Goal: Information Seeking & Learning: Learn about a topic

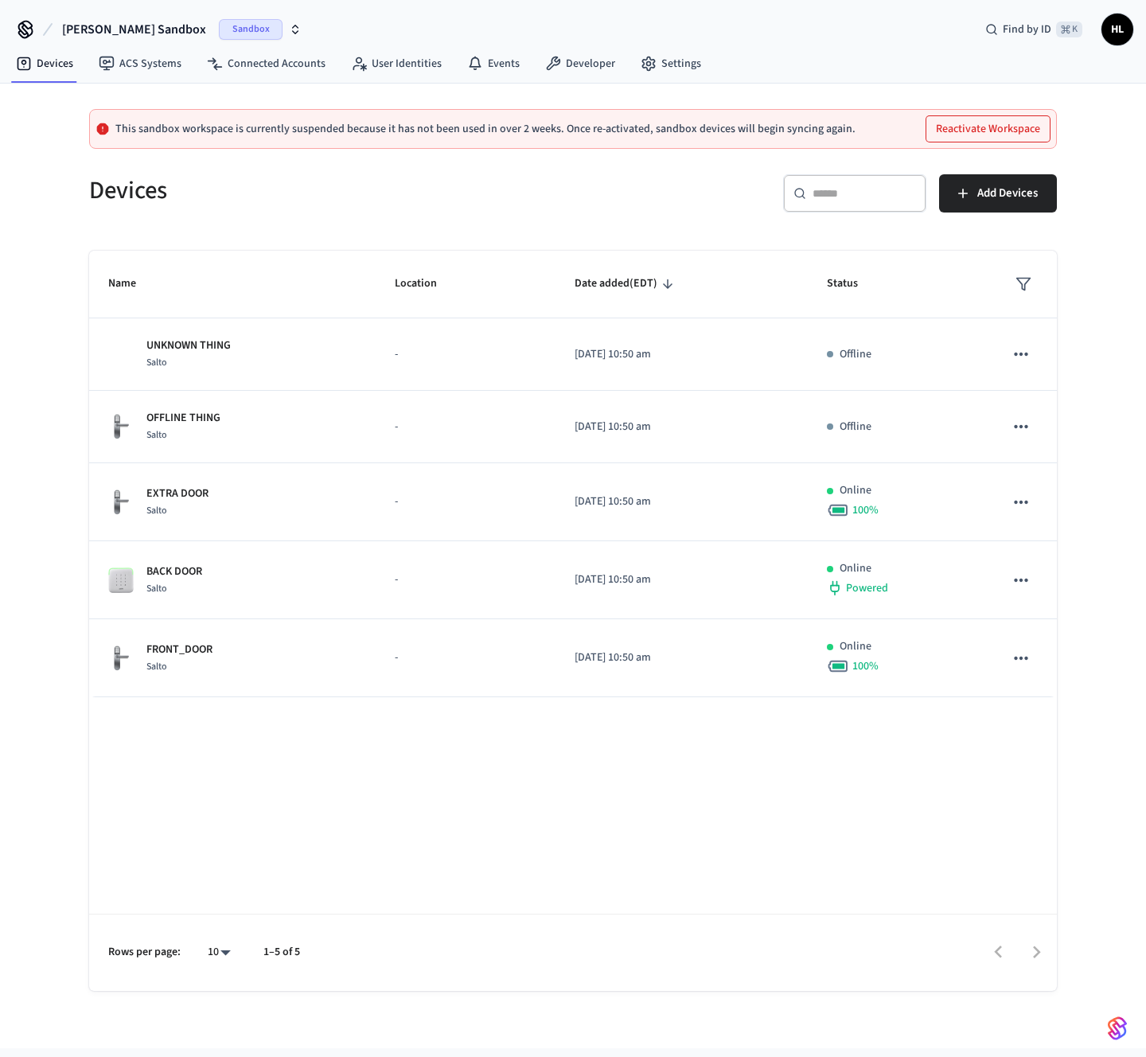
click at [136, 25] on span "[PERSON_NAME] Sandbox" at bounding box center [134, 29] width 144 height 19
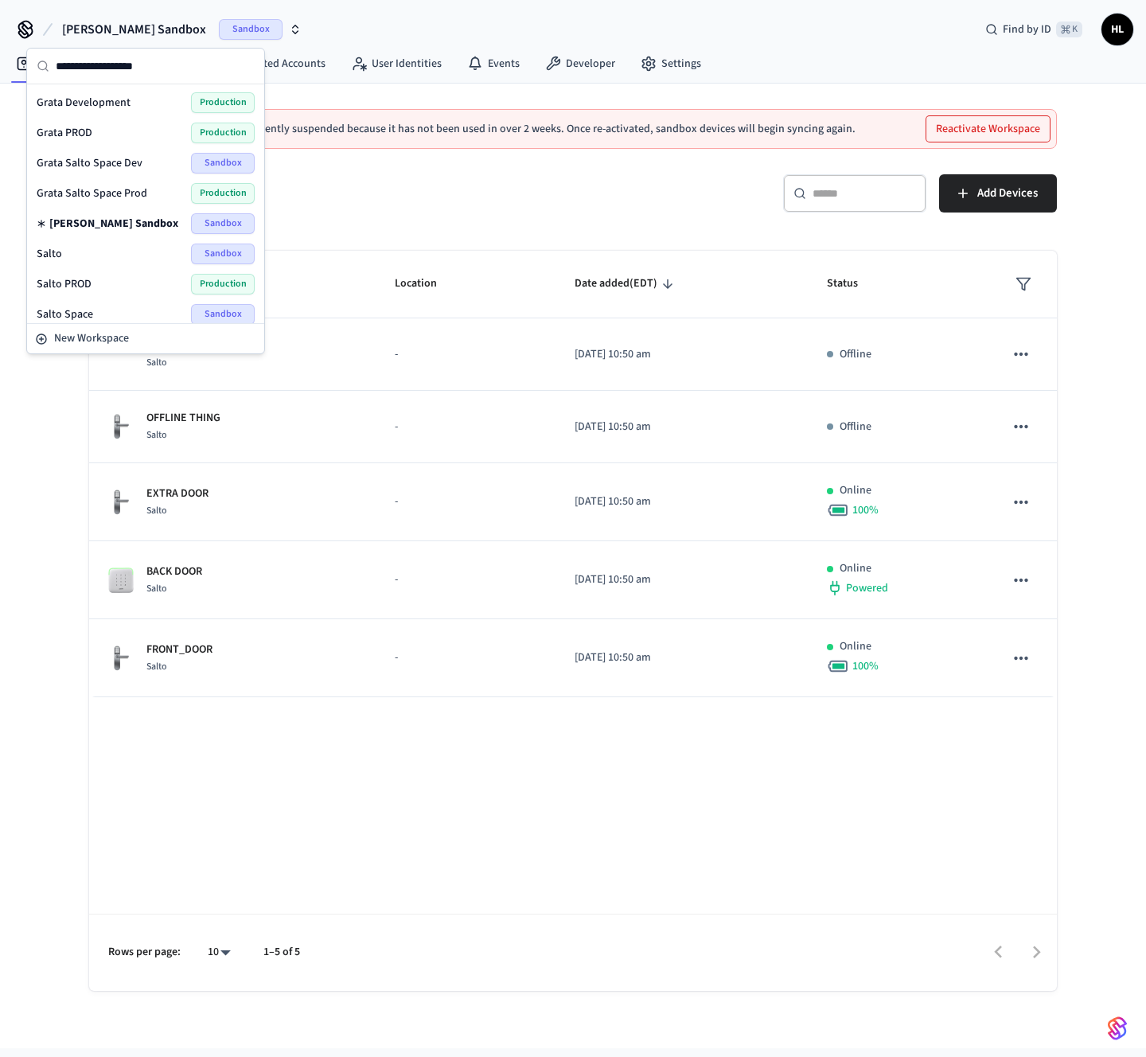
click at [132, 121] on div "Grata PROD Production" at bounding box center [145, 133] width 231 height 30
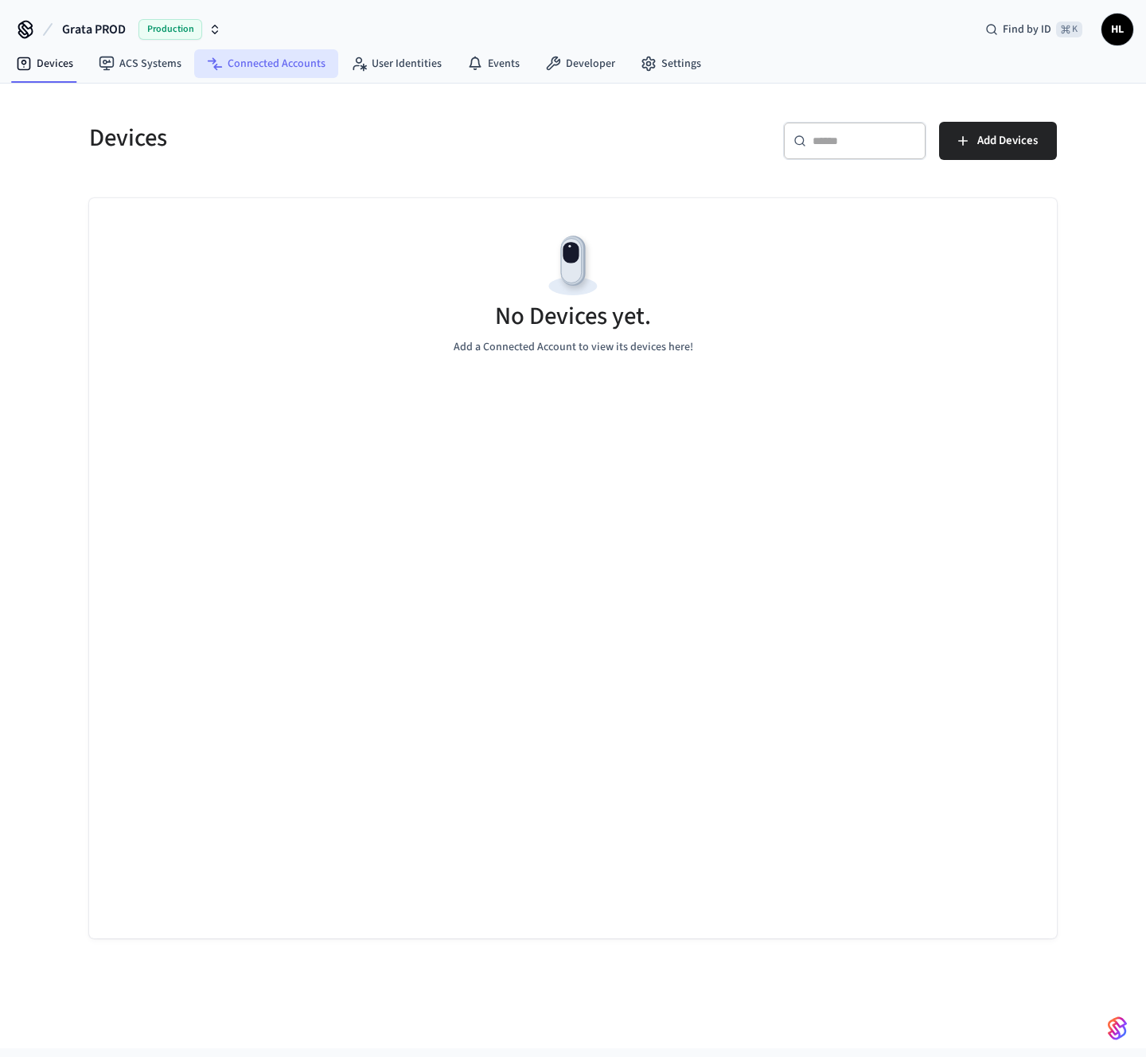
click at [226, 68] on link "Connected Accounts" at bounding box center [266, 63] width 144 height 29
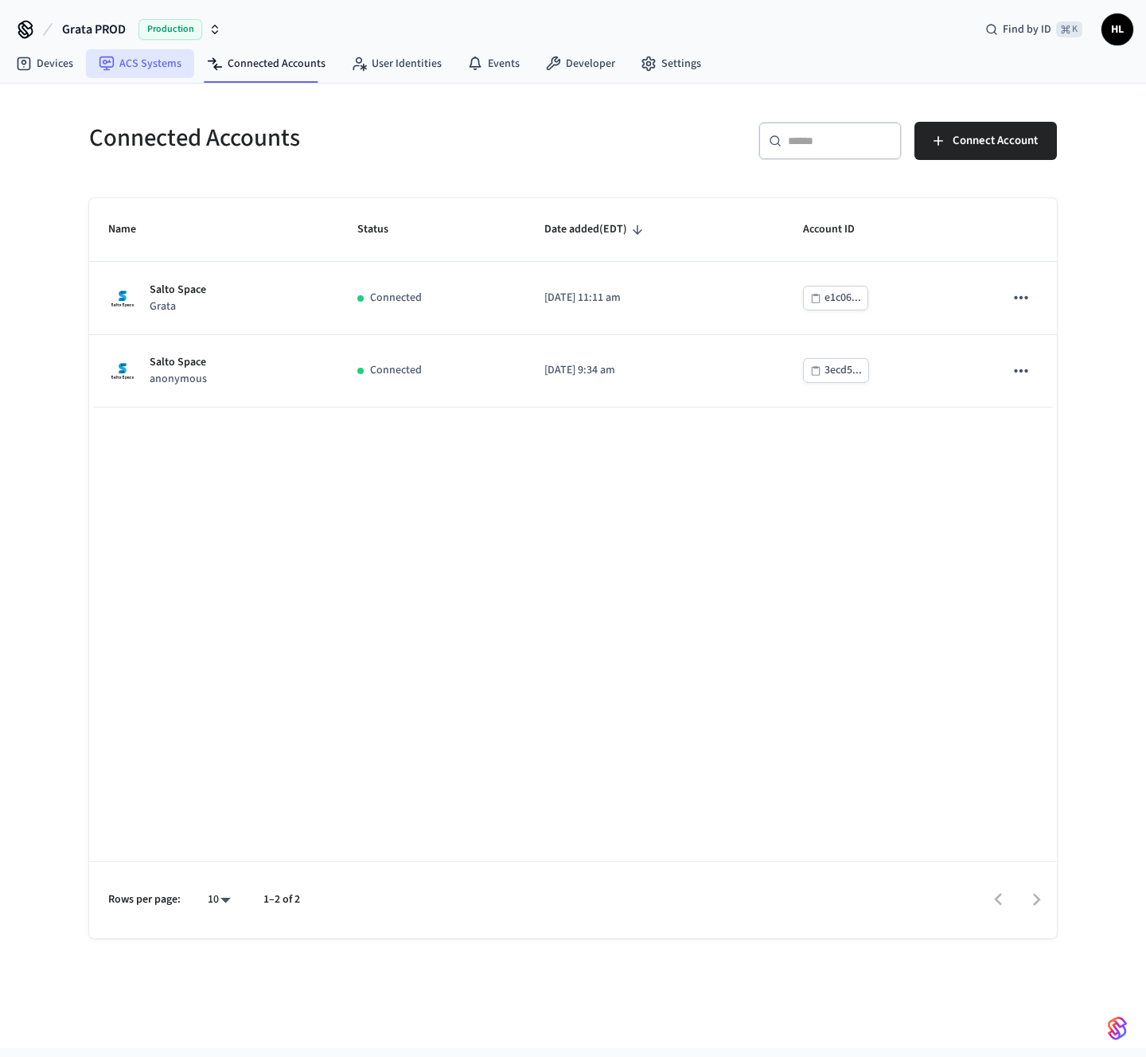
click at [178, 68] on link "ACS Systems" at bounding box center [140, 63] width 108 height 29
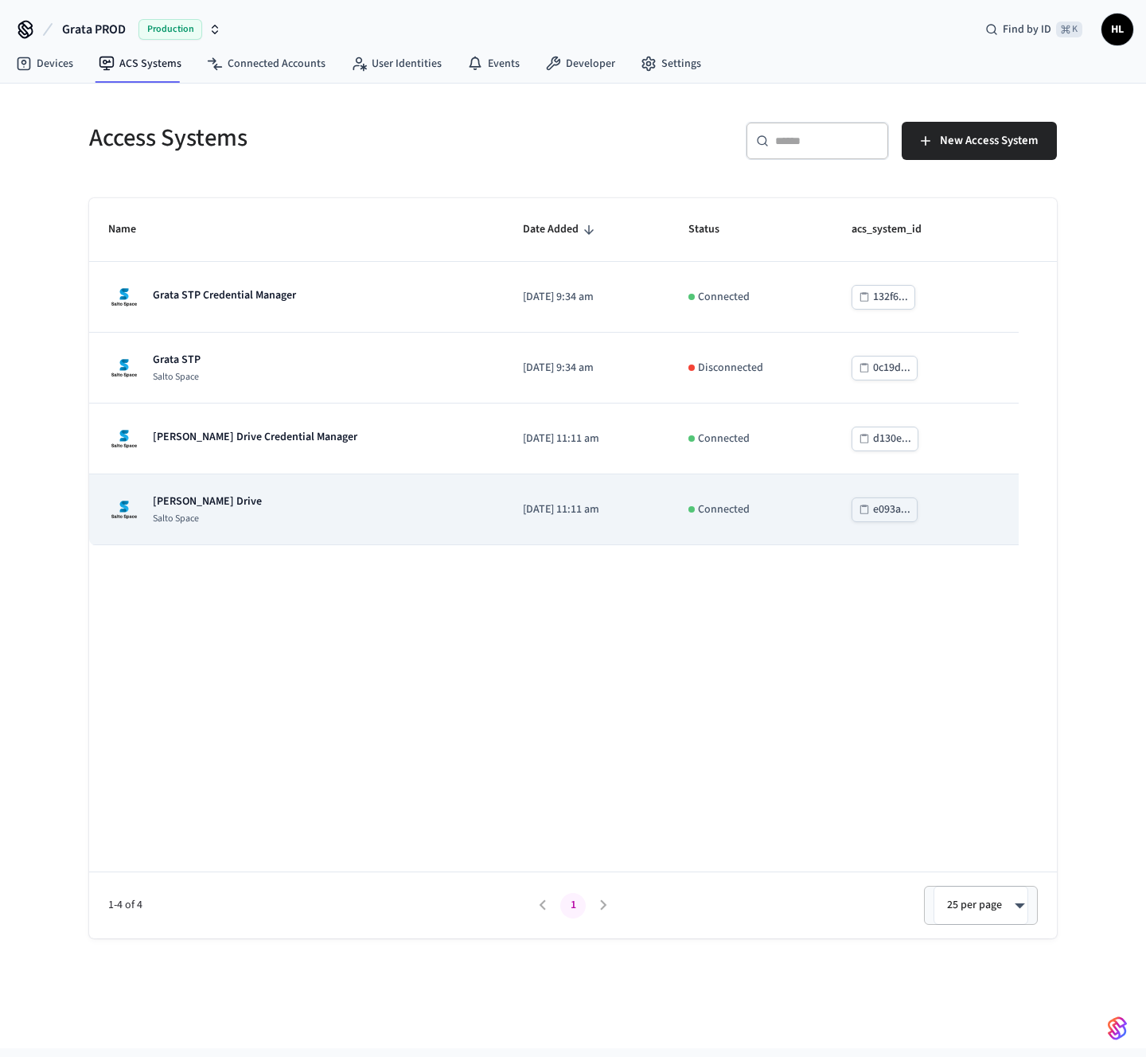
click at [271, 516] on div "[PERSON_NAME] Drive Salto Space" at bounding box center [296, 509] width 376 height 32
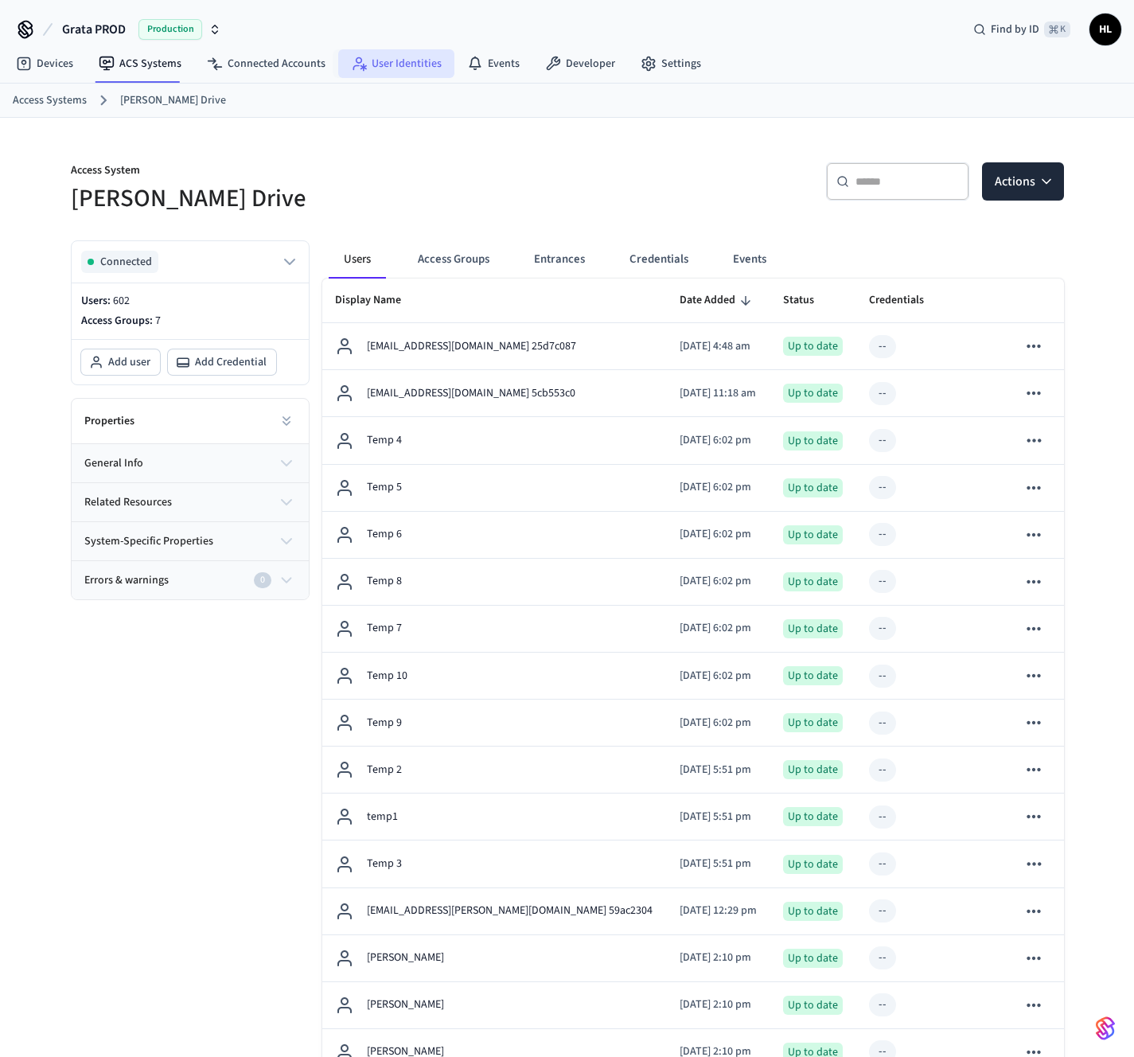
click at [396, 61] on link "User Identities" at bounding box center [396, 63] width 116 height 29
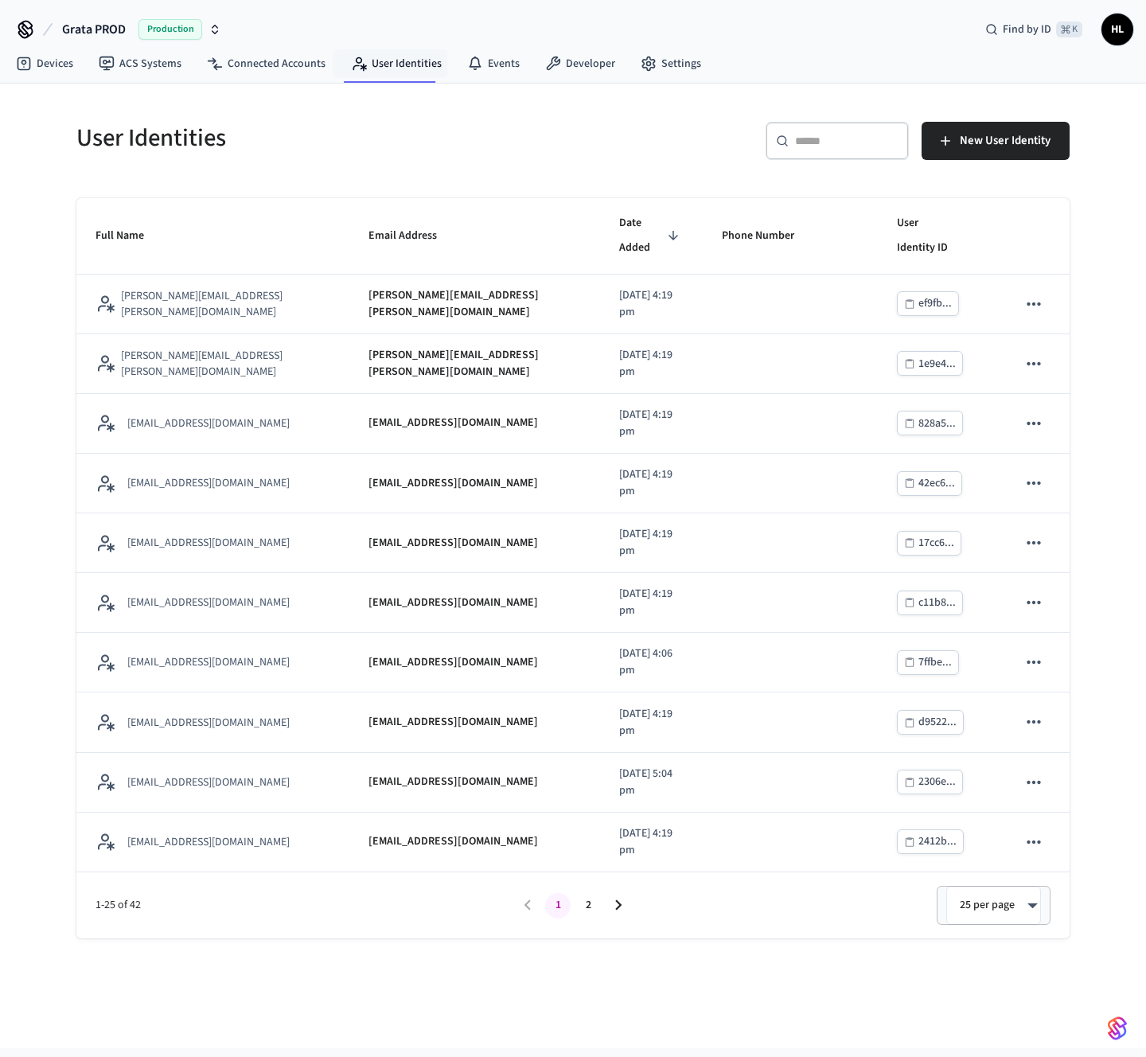
click at [821, 149] on div "​ ​" at bounding box center [836, 141] width 143 height 38
paste input "**********"
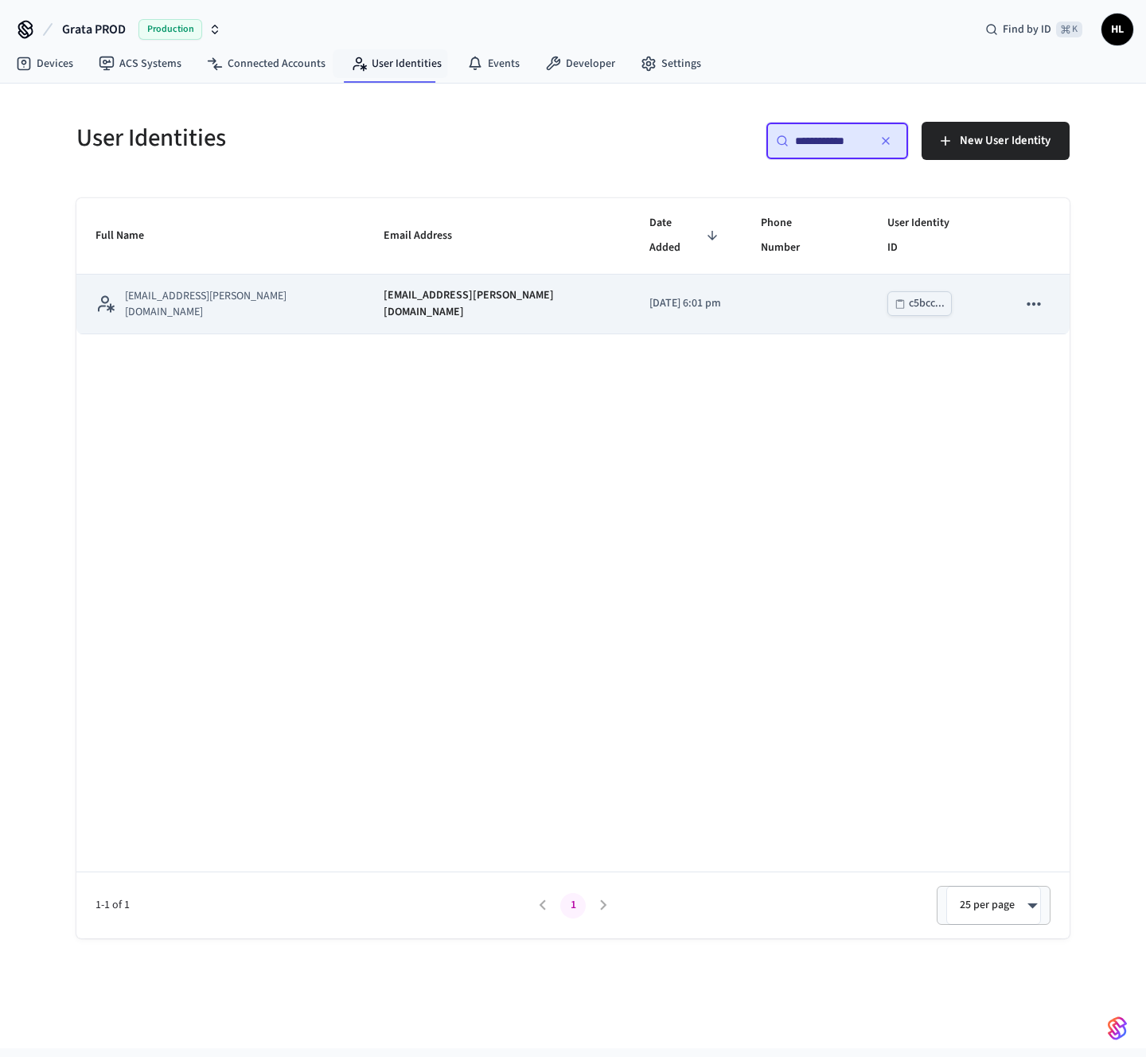
type input "**********"
click at [712, 290] on td "[DATE] 6:01 pm" at bounding box center [685, 305] width 111 height 60
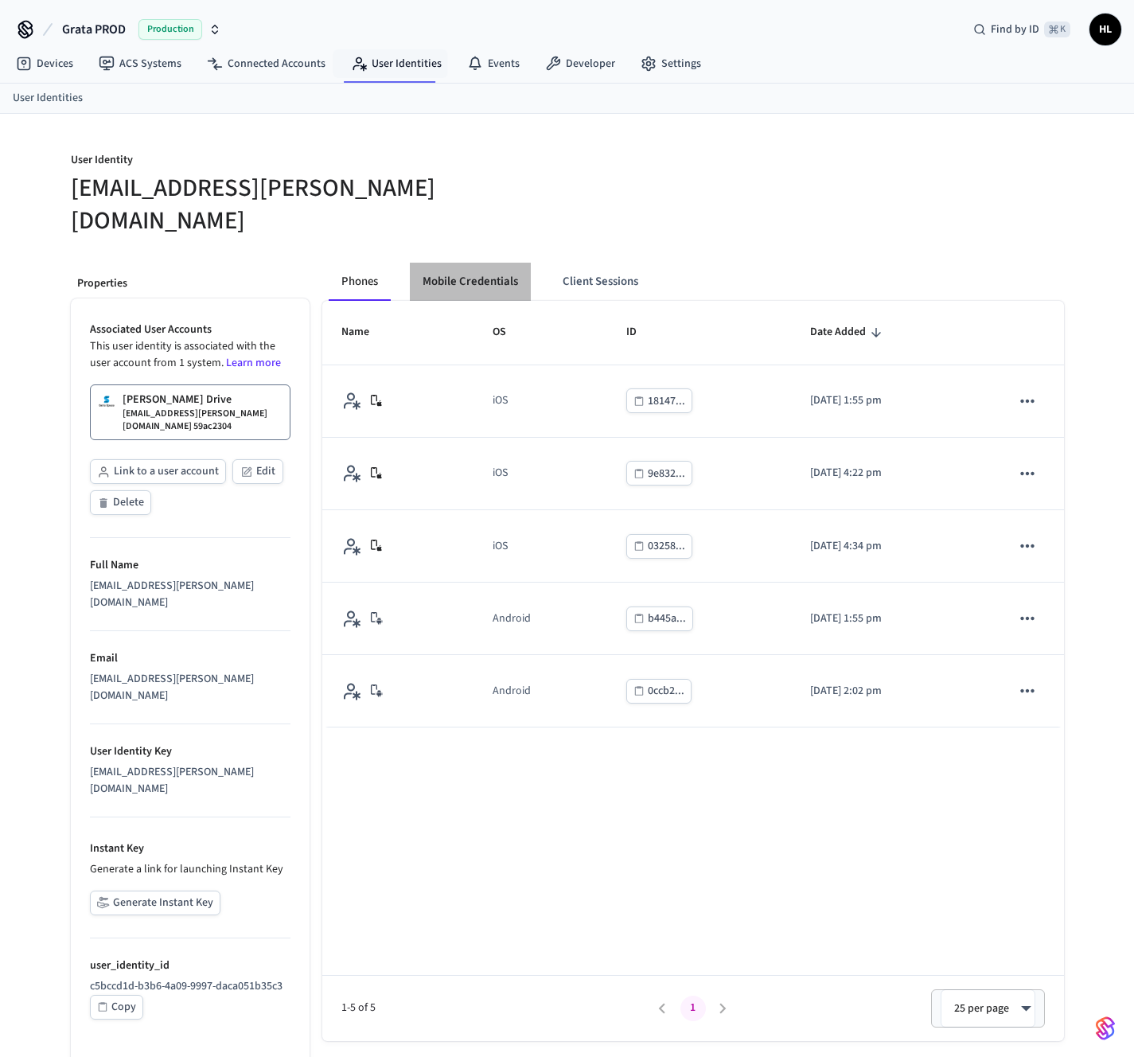
drag, startPoint x: 513, startPoint y: 261, endPoint x: 480, endPoint y: 251, distance: 35.0
click at [480, 263] on button "Mobile Credentials" at bounding box center [470, 282] width 121 height 38
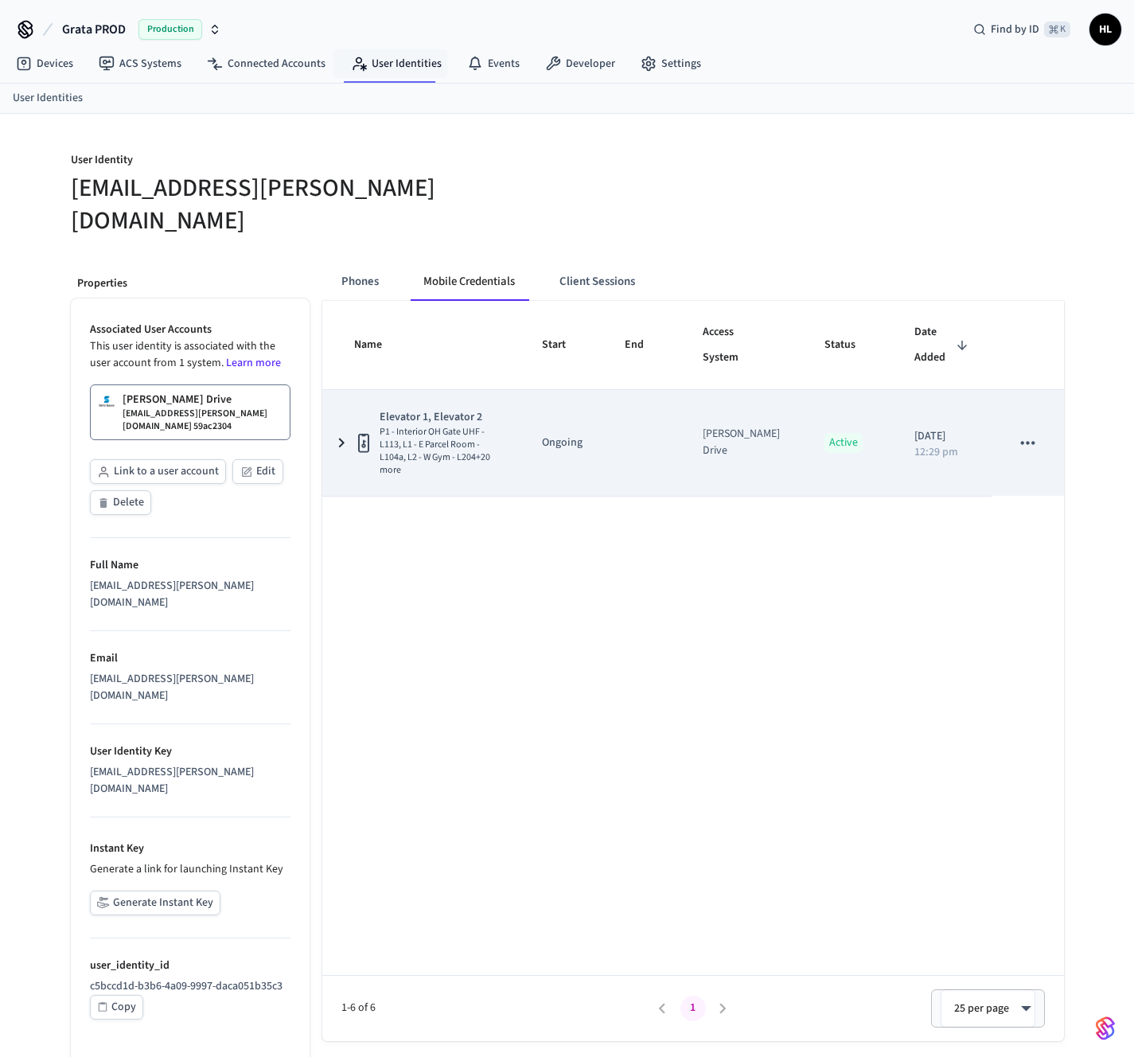
click at [341, 433] on icon "sticky table" at bounding box center [341, 443] width 19 height 20
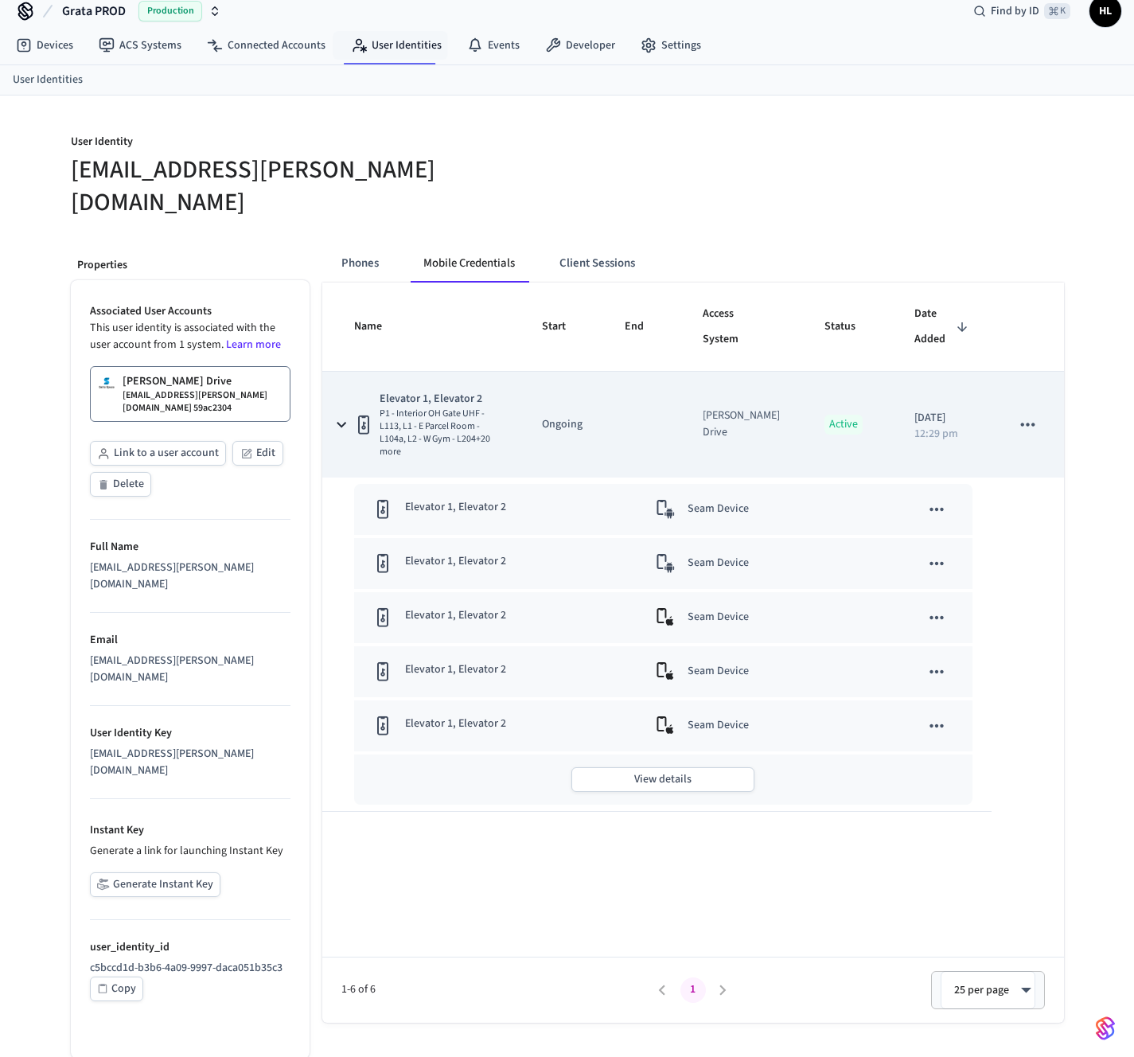
scroll to position [18, 0]
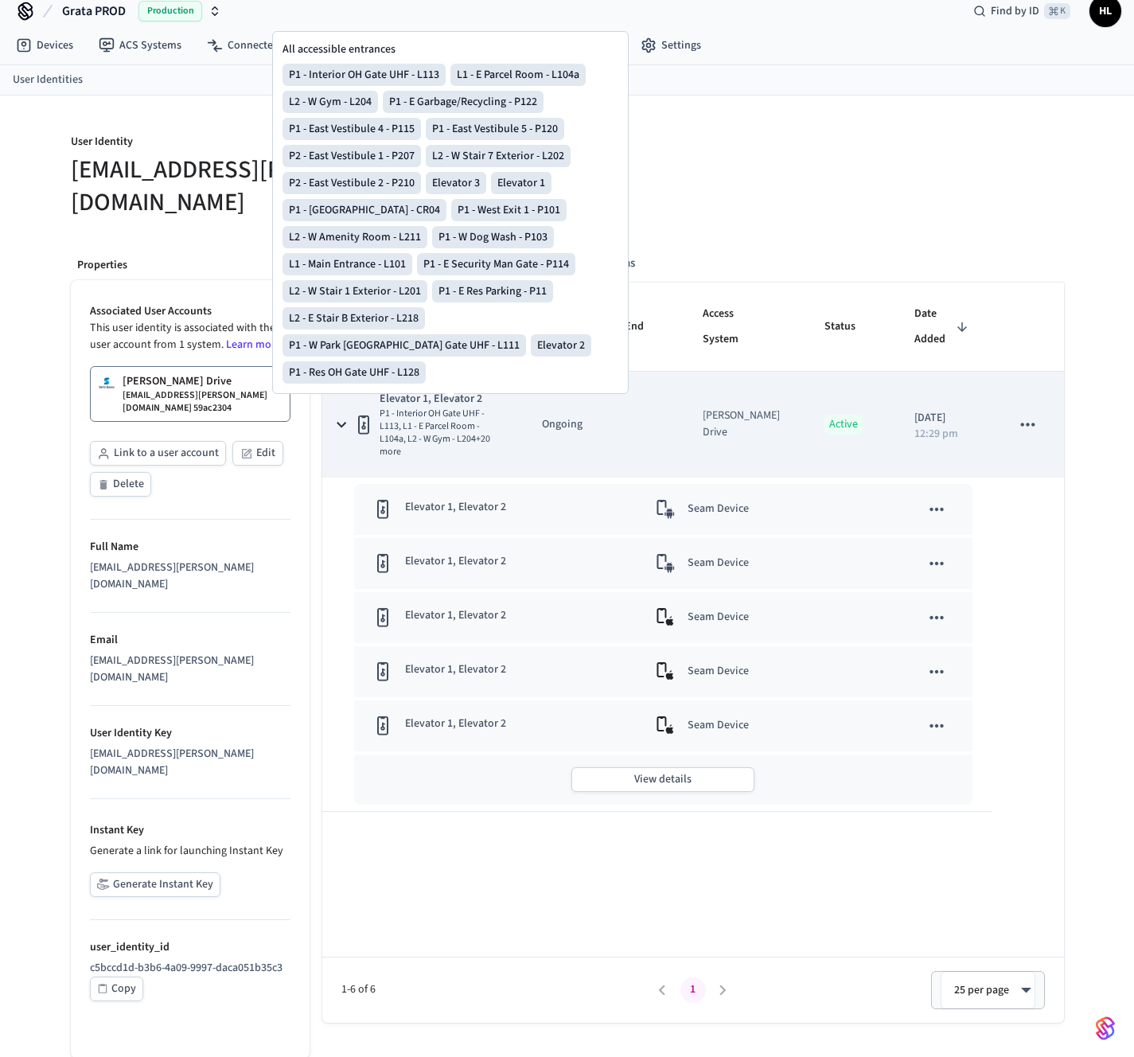
click at [348, 415] on icon "sticky table" at bounding box center [341, 424] width 20 height 19
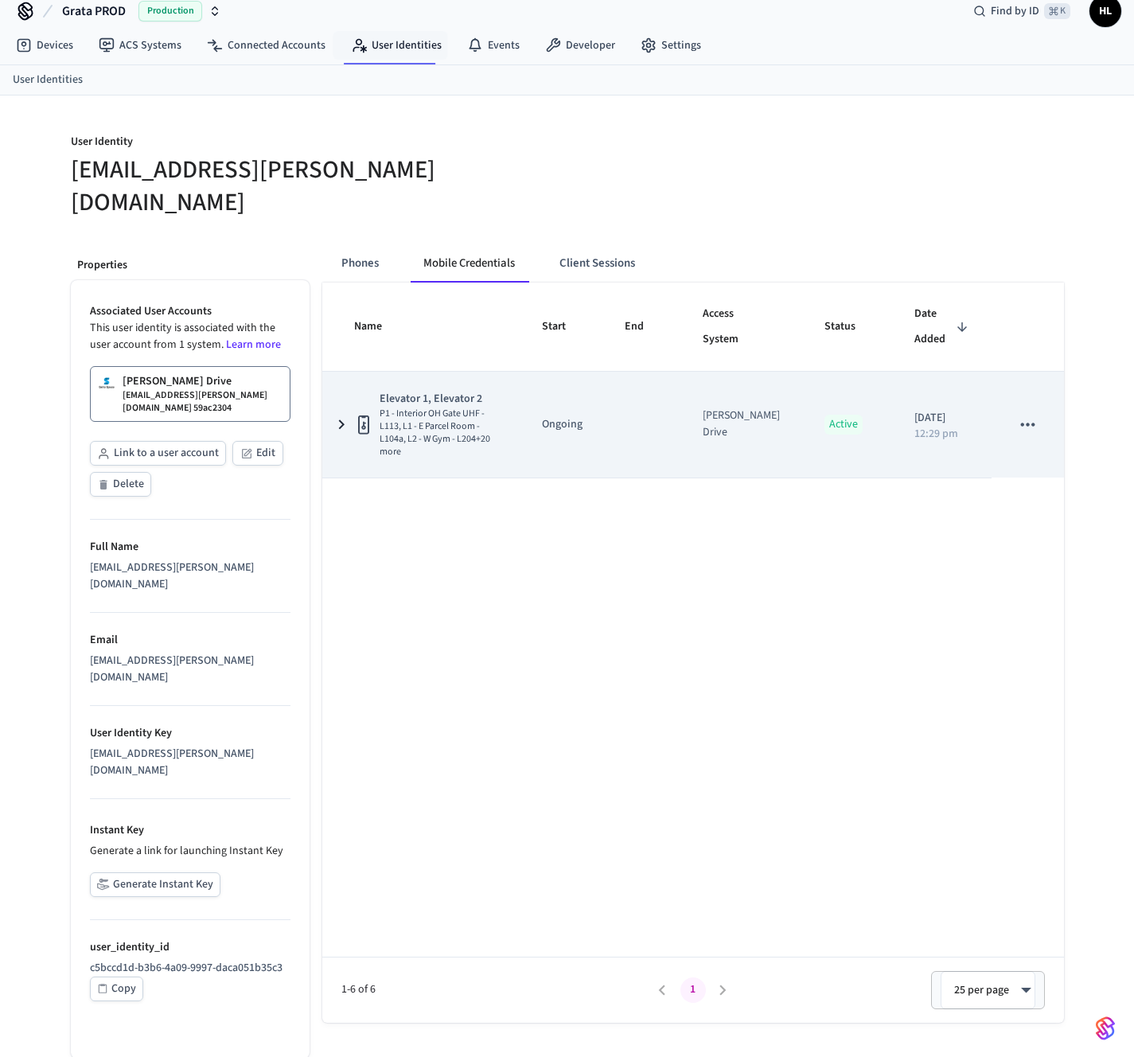
click at [348, 415] on icon "sticky table" at bounding box center [341, 425] width 19 height 20
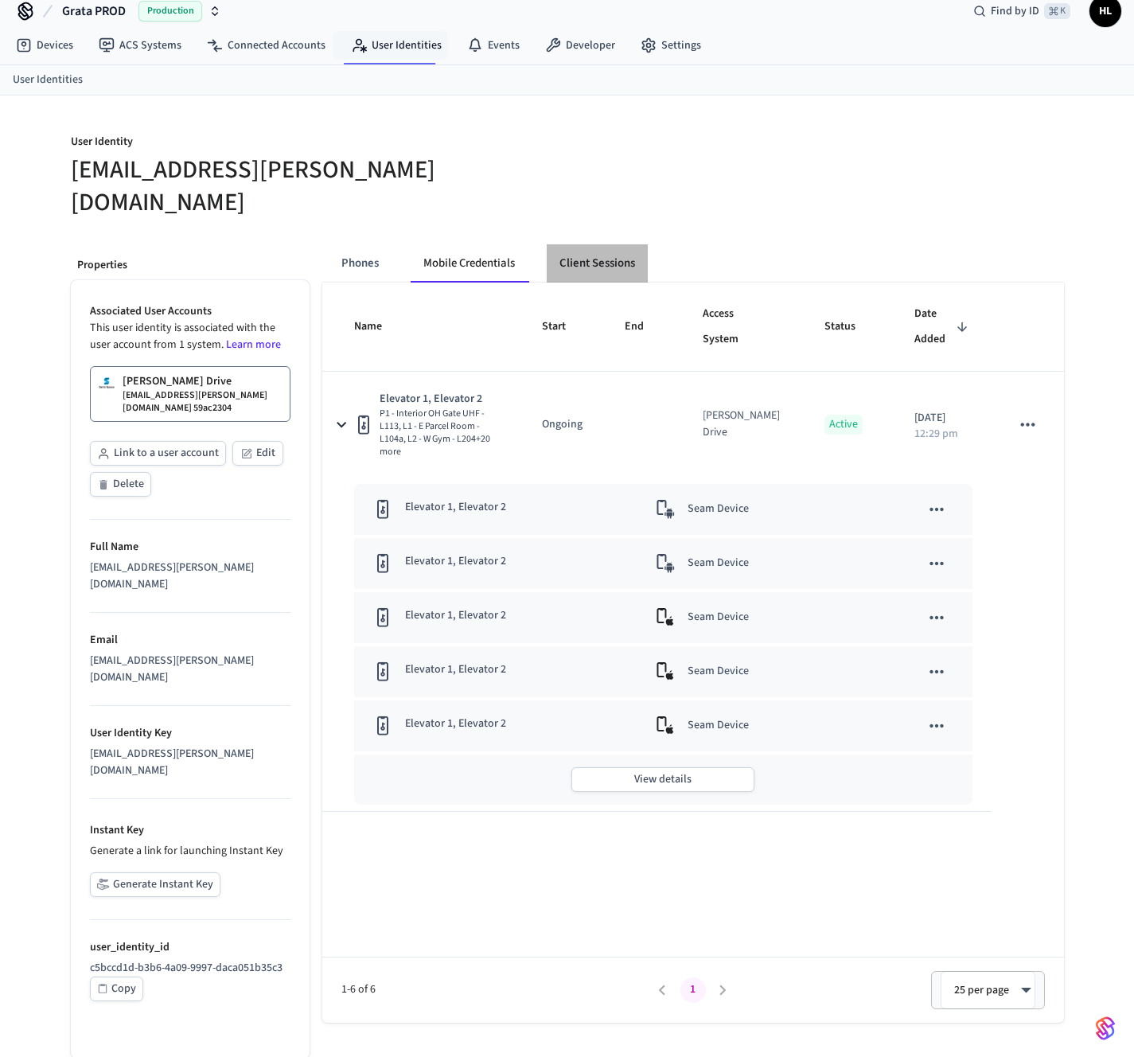
click at [598, 244] on button "Client Sessions" at bounding box center [597, 263] width 101 height 38
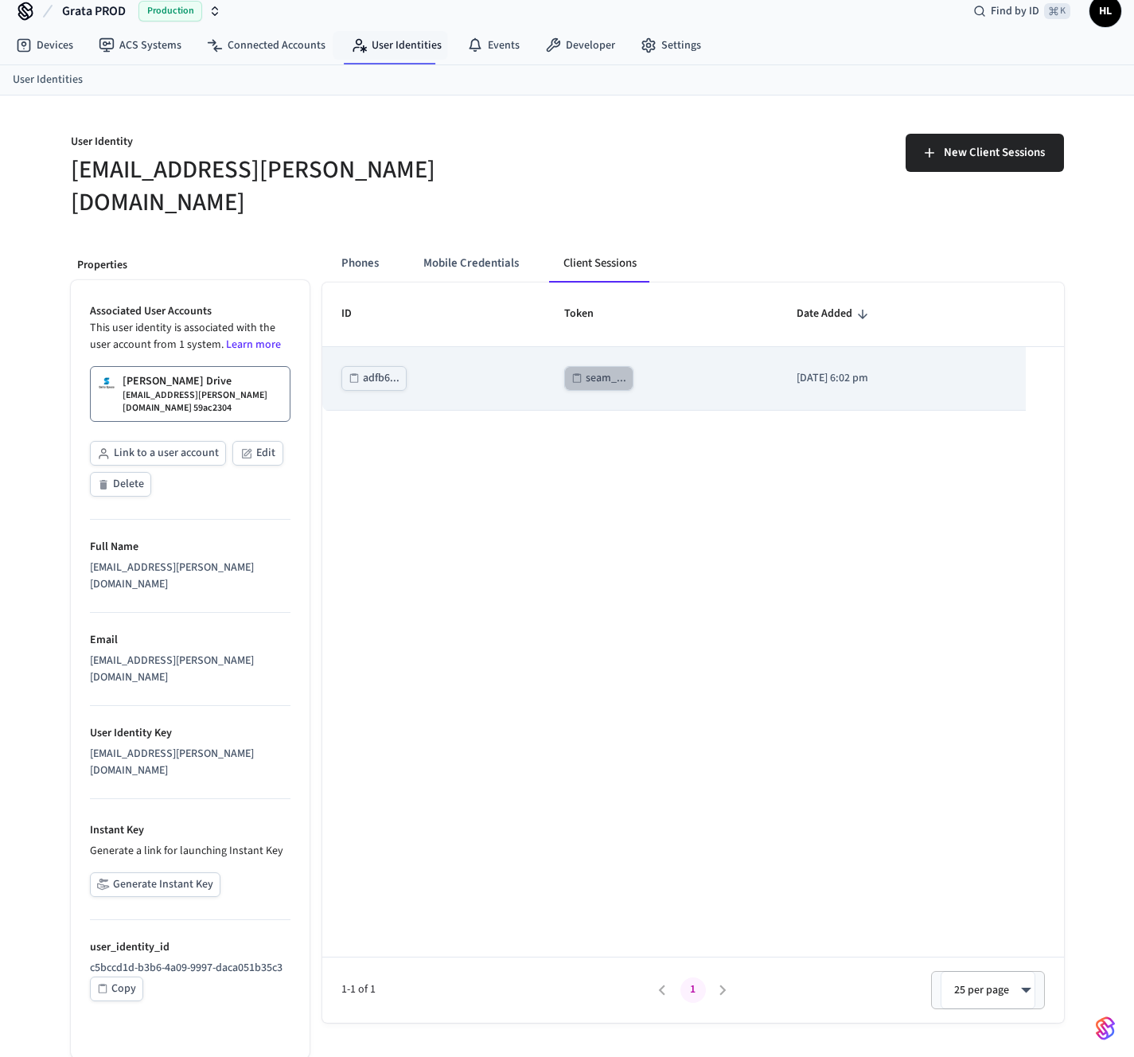
click at [603, 368] on div "seam_..." at bounding box center [606, 378] width 41 height 20
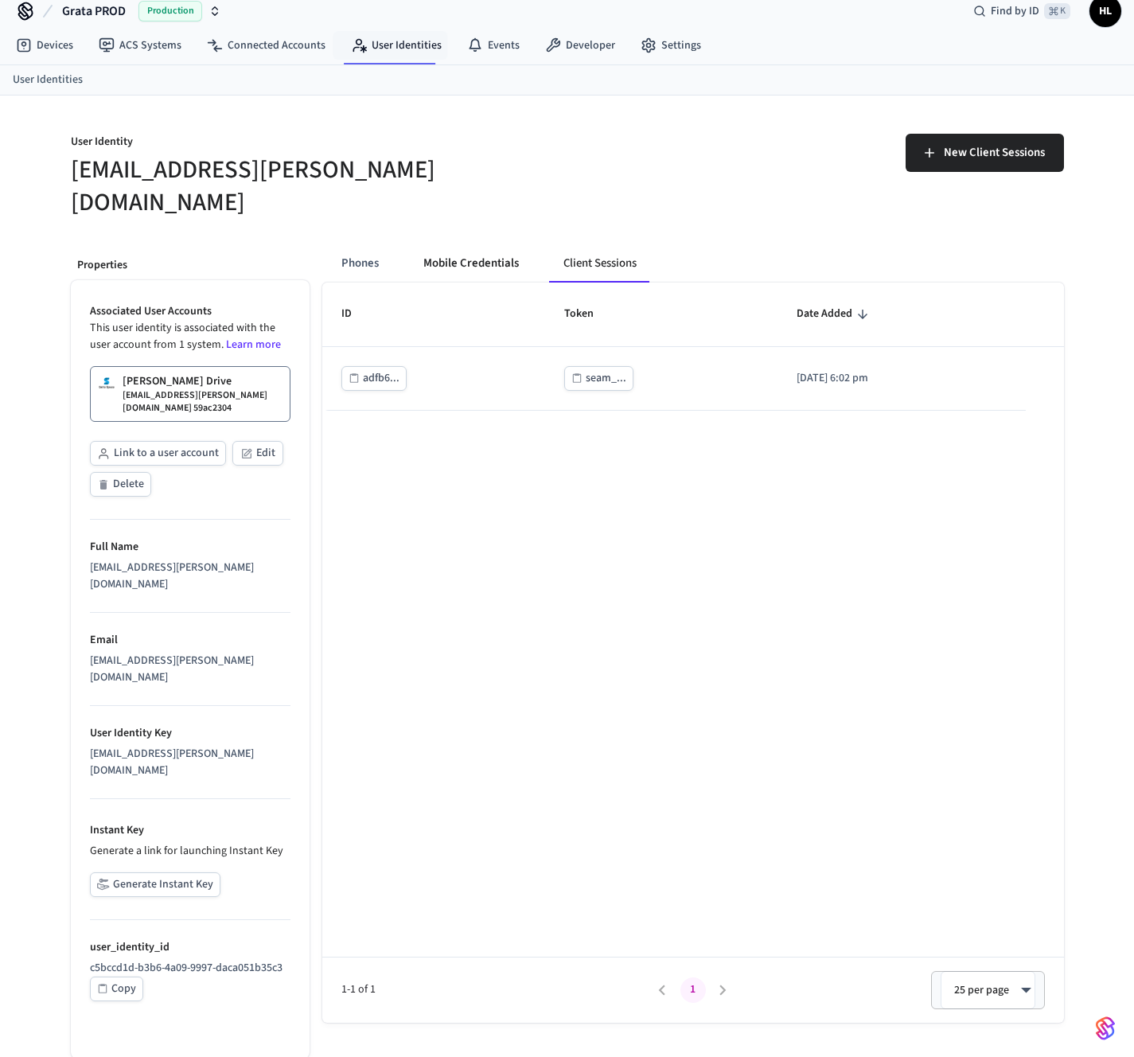
click at [436, 244] on button "Mobile Credentials" at bounding box center [471, 263] width 121 height 38
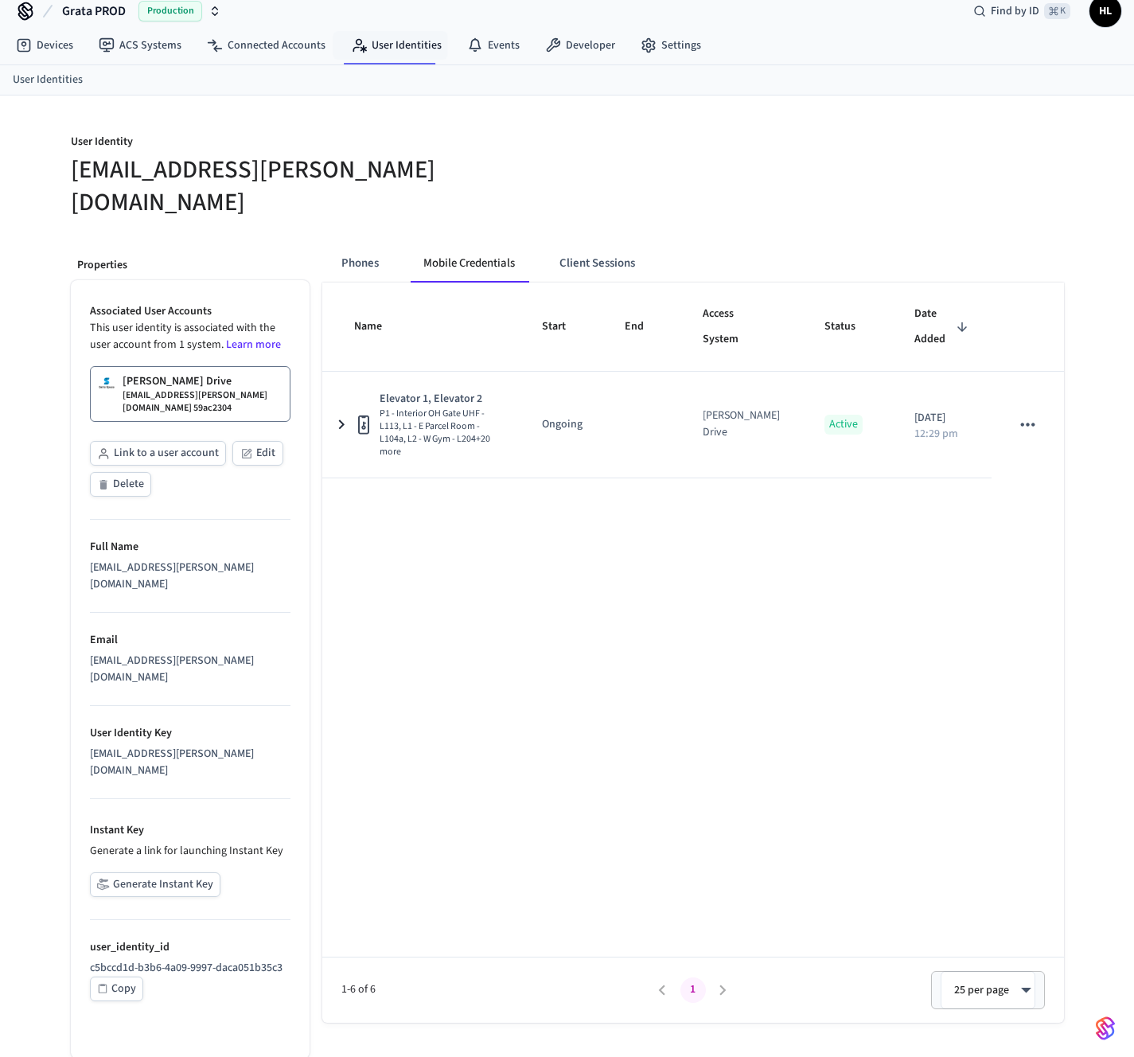
drag, startPoint x: 379, startPoint y: 234, endPoint x: 316, endPoint y: 177, distance: 84.5
click at [378, 244] on button "Phones" at bounding box center [360, 263] width 63 height 38
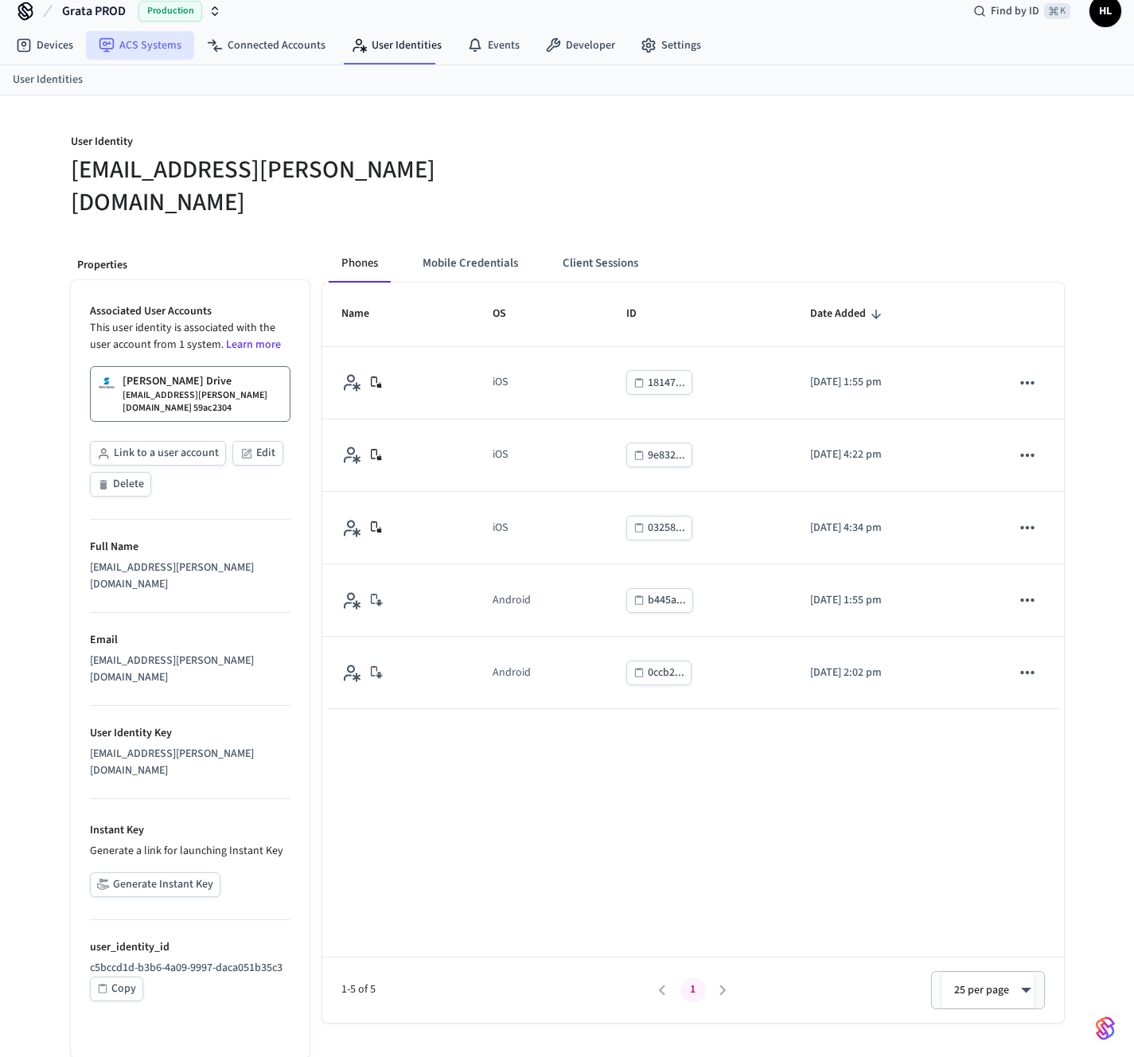
click at [175, 48] on link "ACS Systems" at bounding box center [140, 45] width 108 height 29
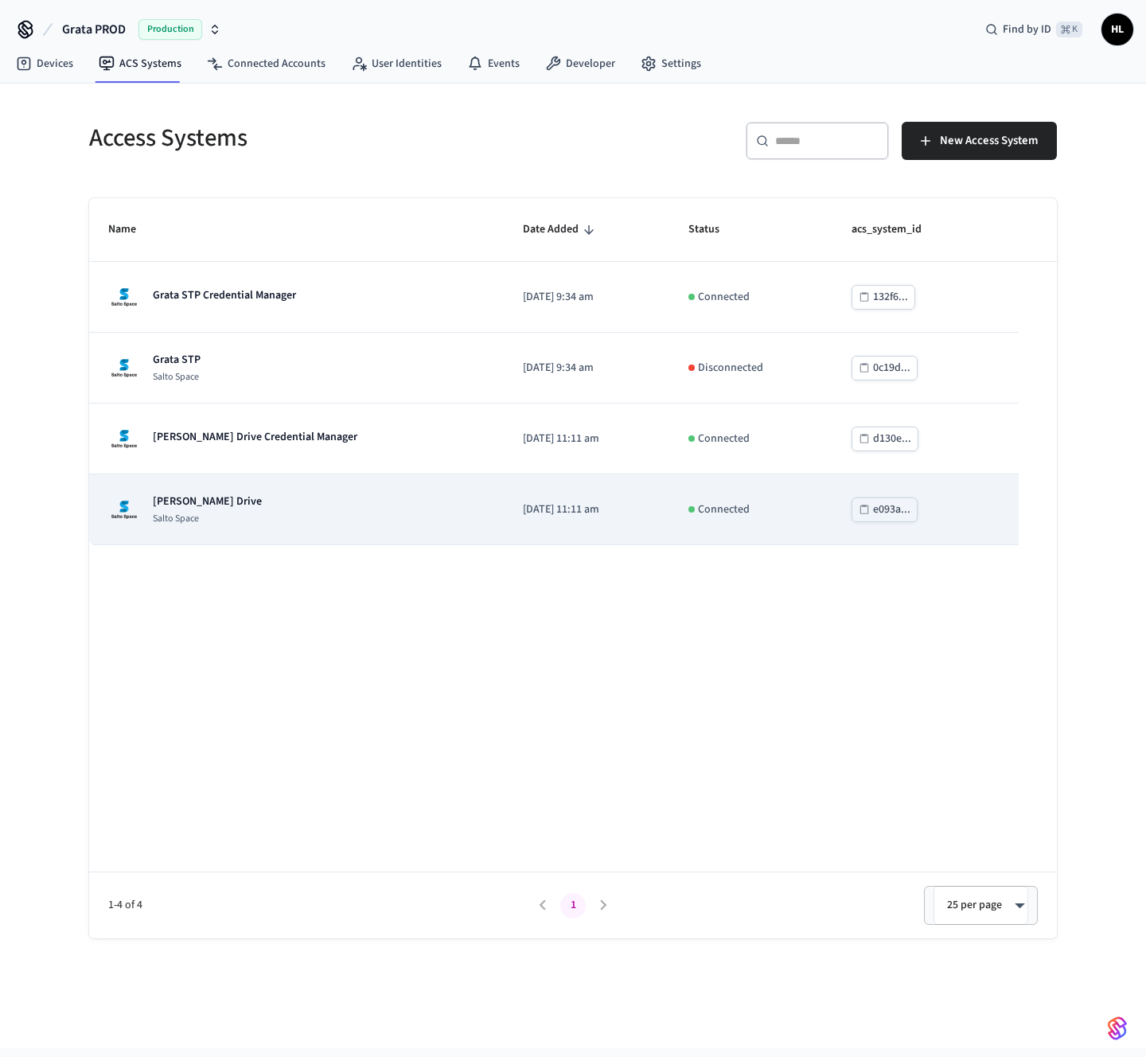
click at [235, 514] on p "Salto Space" at bounding box center [207, 518] width 109 height 13
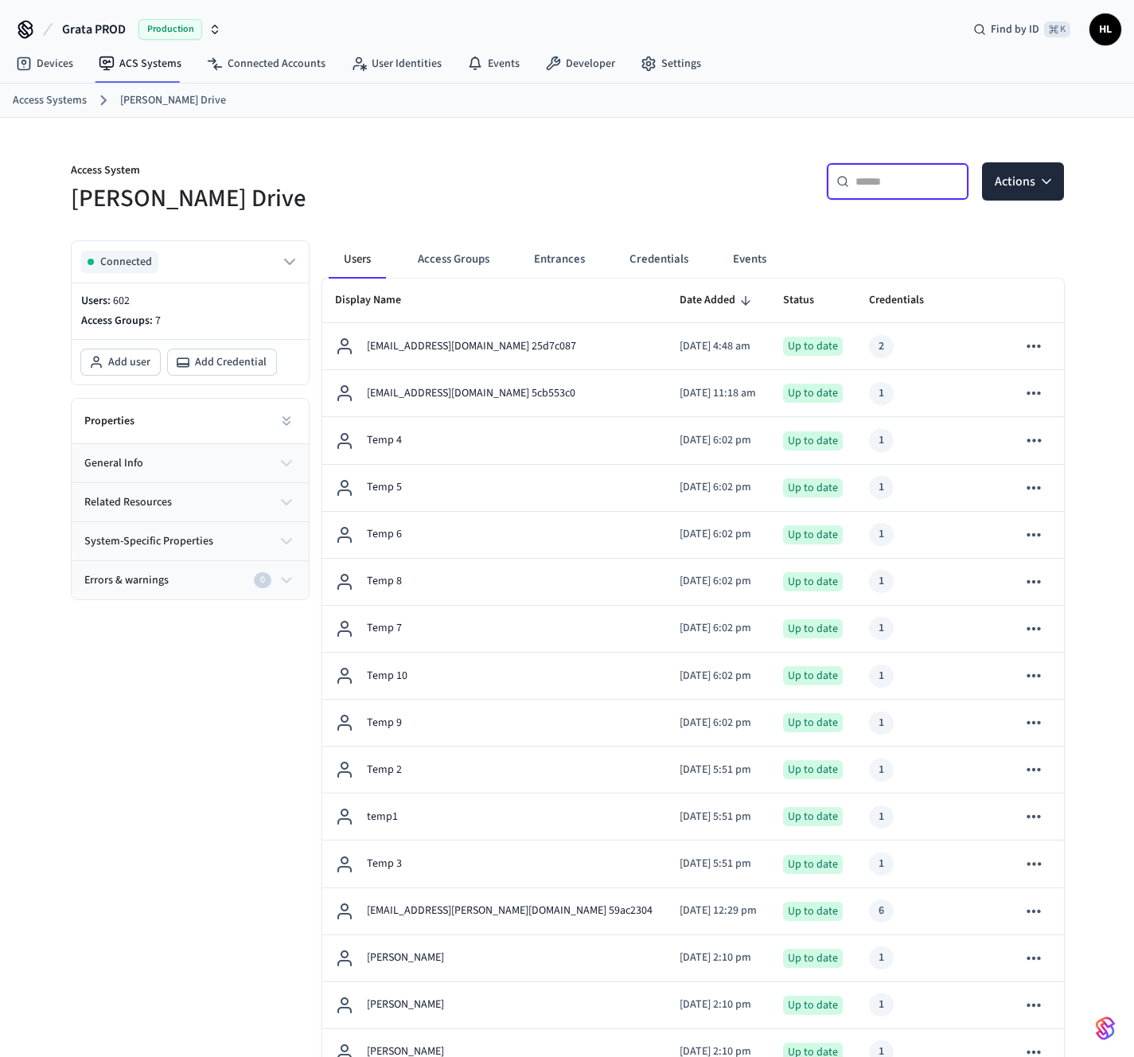
click at [859, 179] on input "text" at bounding box center [906, 181] width 103 height 16
paste input "**********"
type input "**********"
paste input "**********"
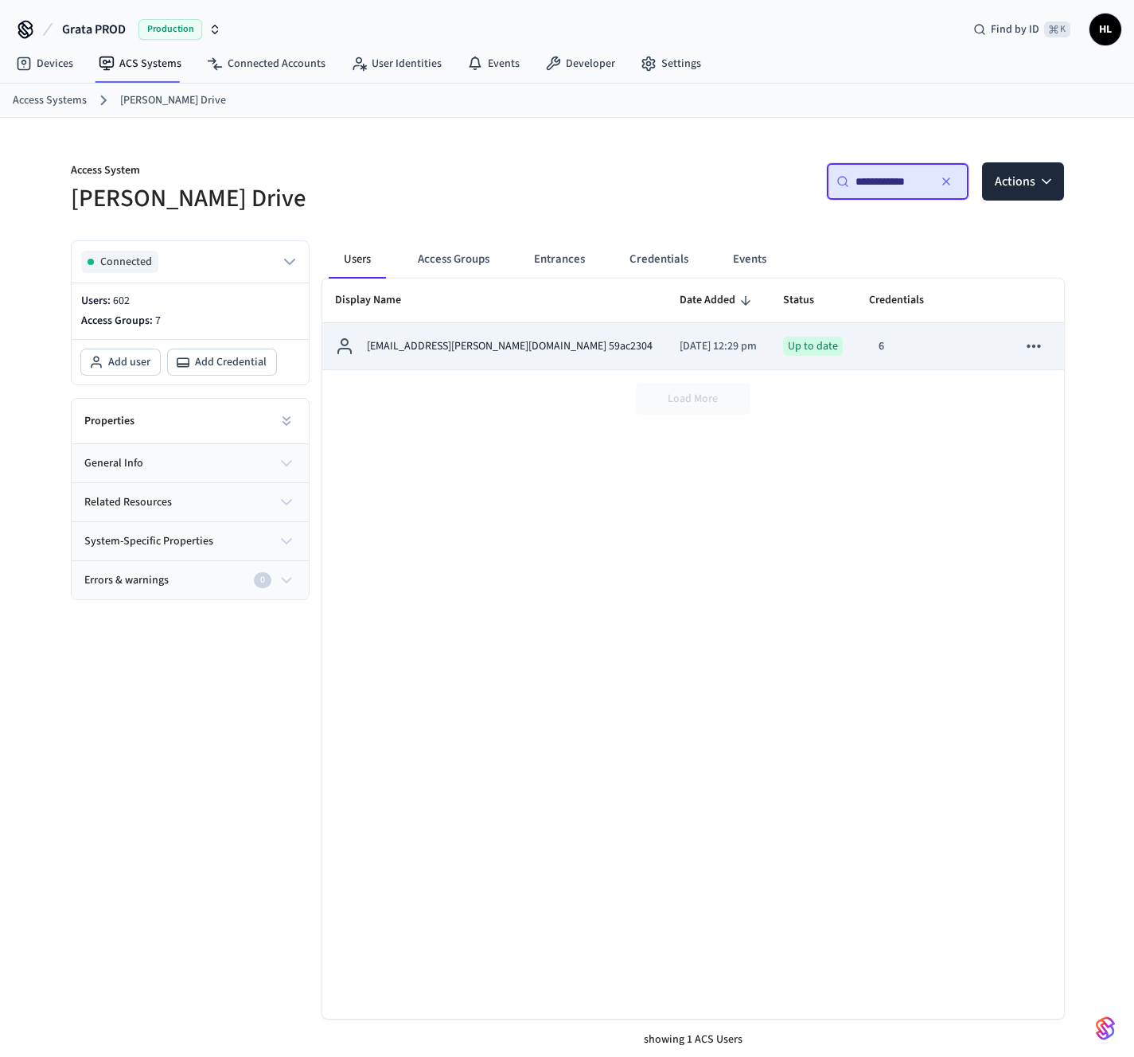
type input "**********"
click at [462, 333] on td "[EMAIL_ADDRESS][PERSON_NAME][DOMAIN_NAME] 59ac2304" at bounding box center [494, 346] width 345 height 47
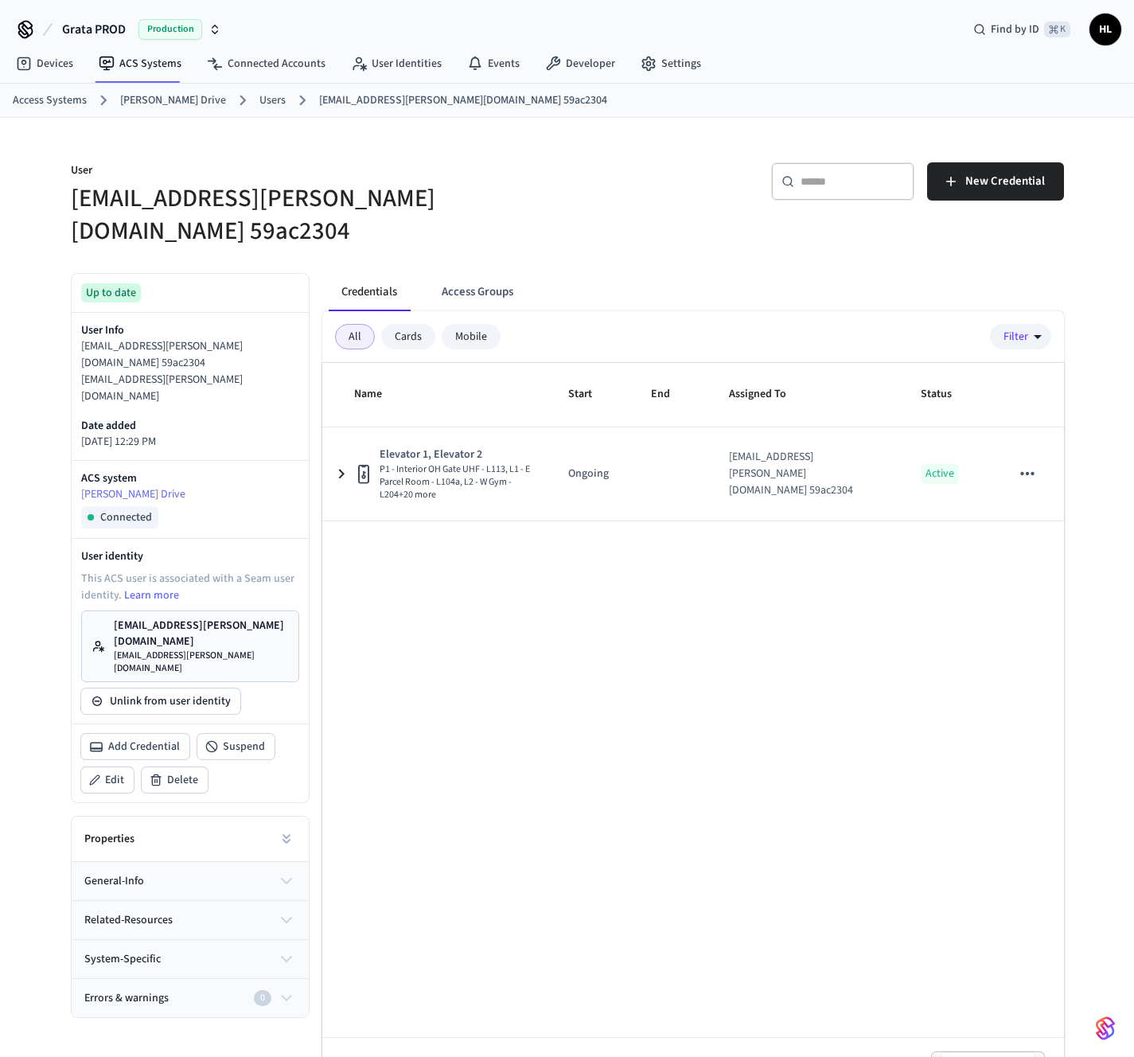
click at [477, 324] on div "Mobile" at bounding box center [471, 336] width 59 height 25
click at [415, 324] on div "Cards" at bounding box center [408, 336] width 54 height 25
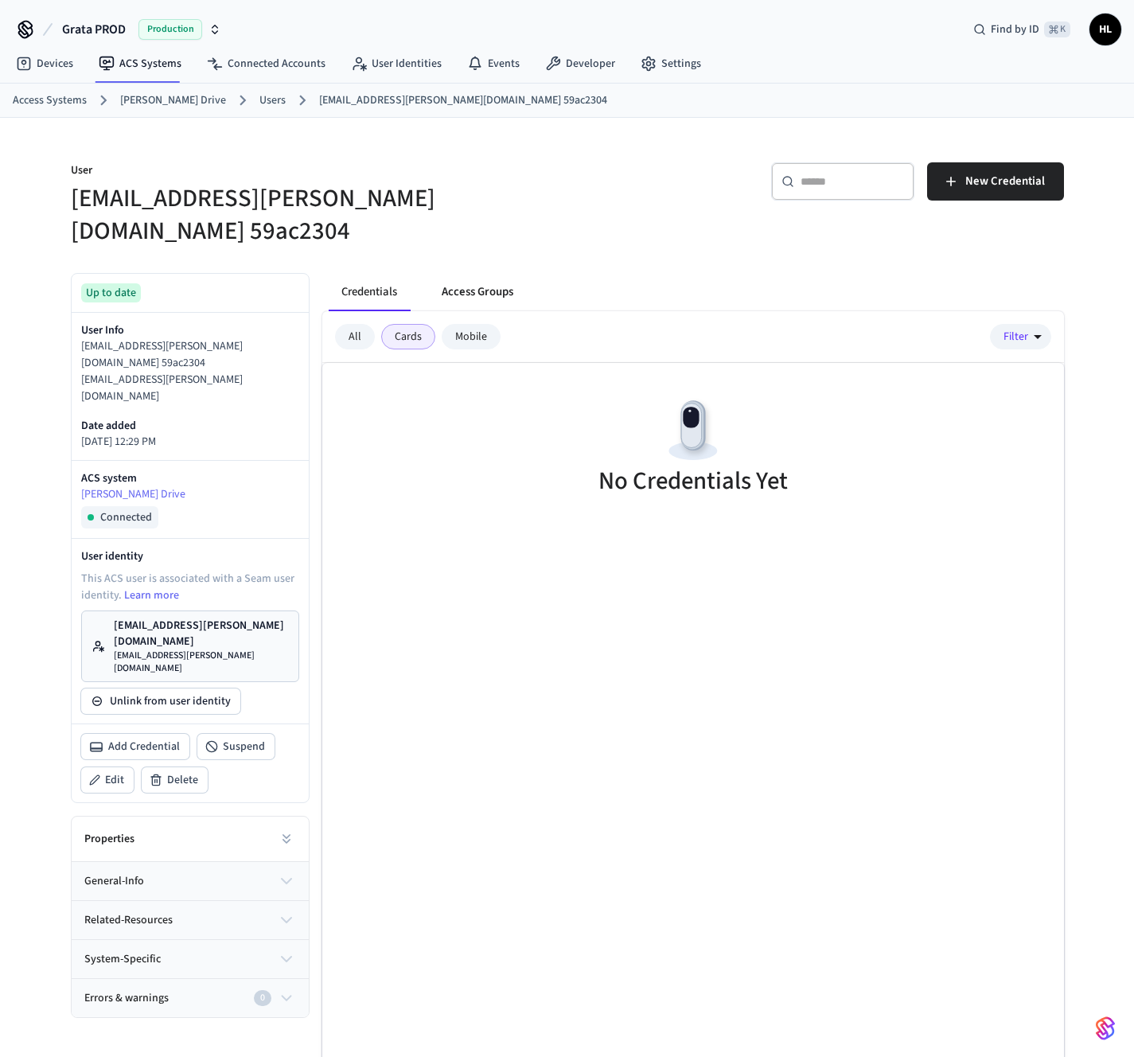
click at [478, 273] on button "Access Groups" at bounding box center [477, 292] width 97 height 38
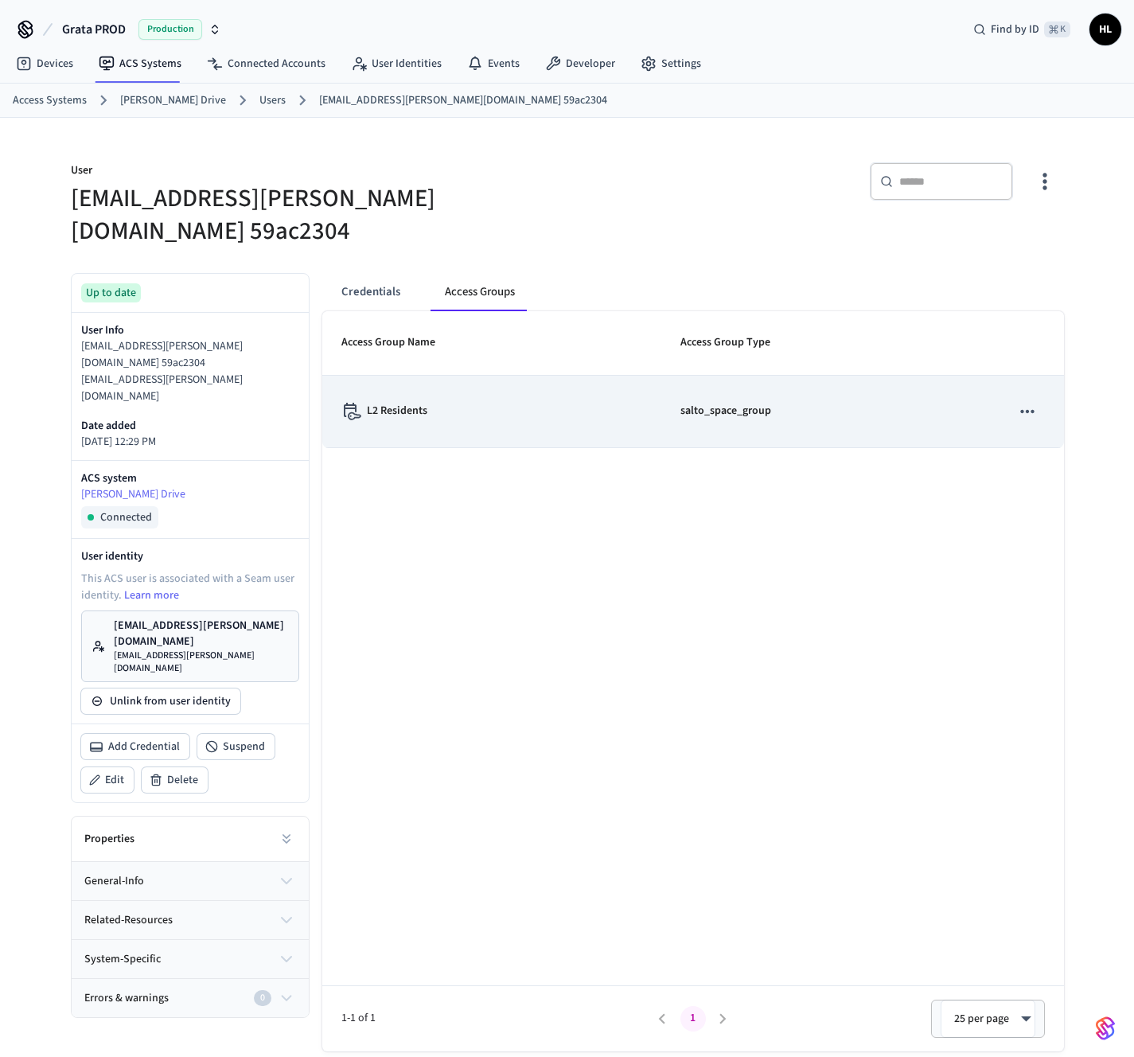
click at [413, 391] on td "L2 Residents" at bounding box center [491, 412] width 339 height 72
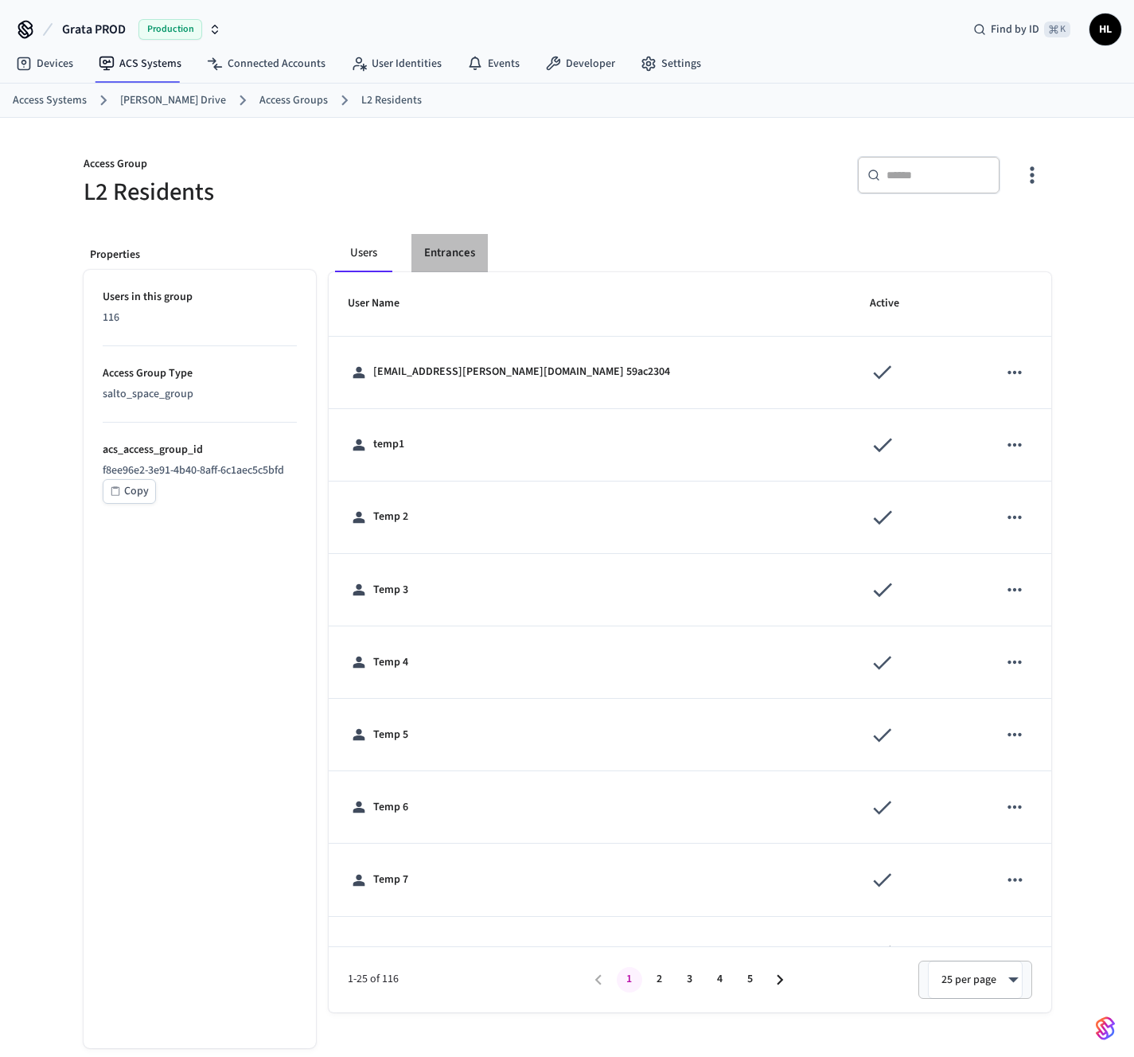
click at [431, 251] on button "Entrances" at bounding box center [449, 253] width 76 height 38
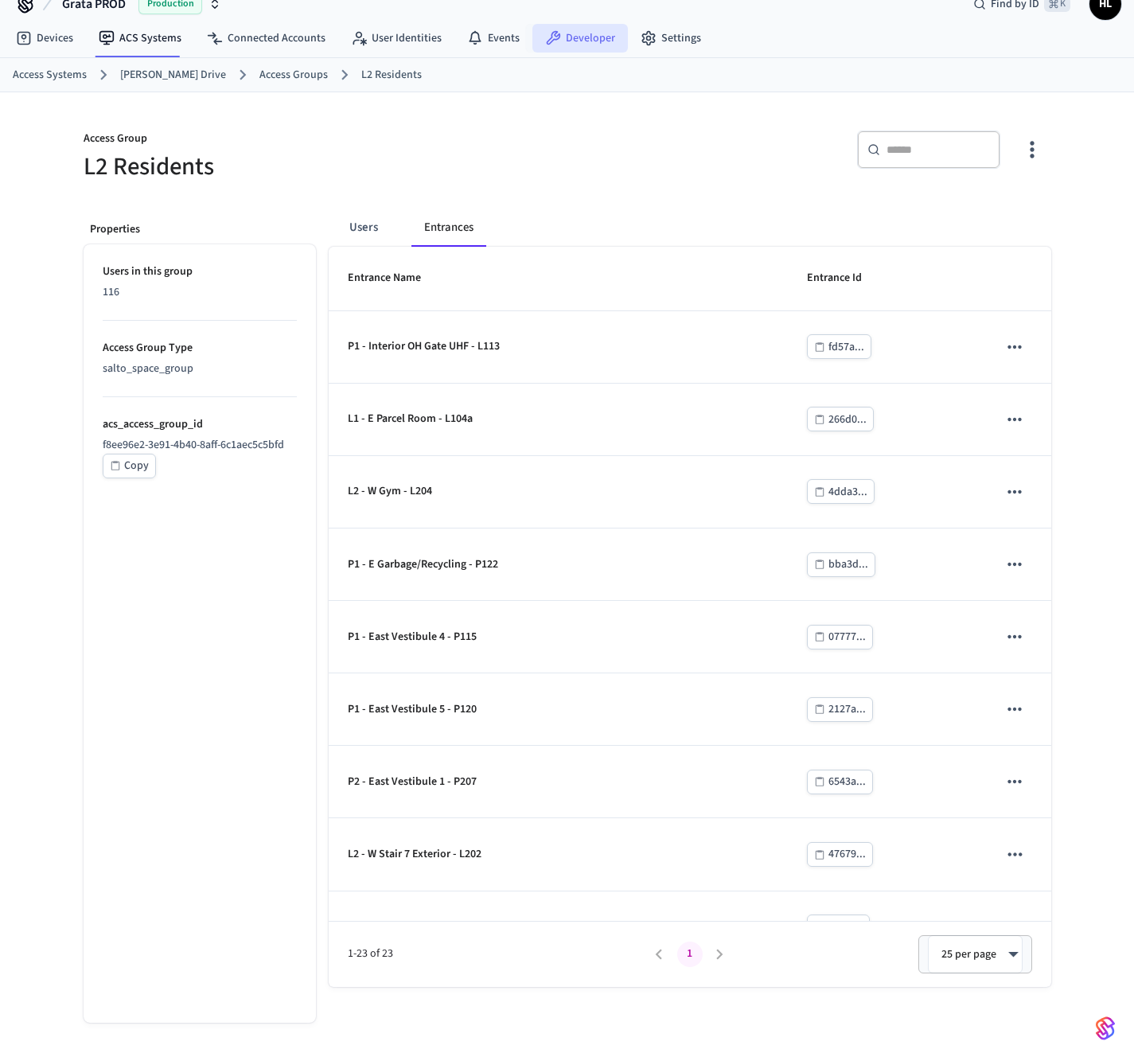
click at [571, 42] on link "Developer" at bounding box center [579, 38] width 95 height 29
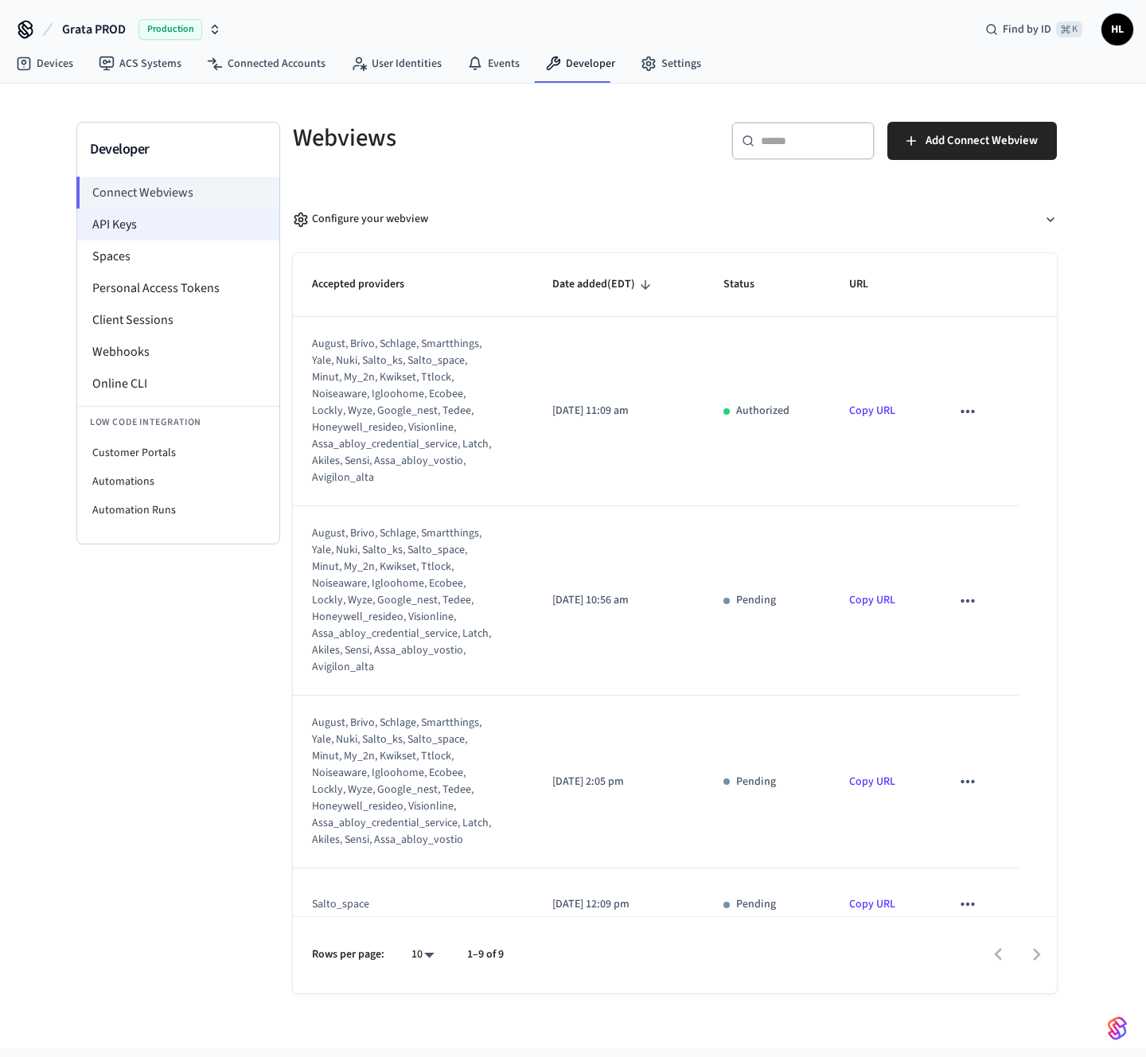
click at [121, 224] on li "API Keys" at bounding box center [178, 224] width 202 height 32
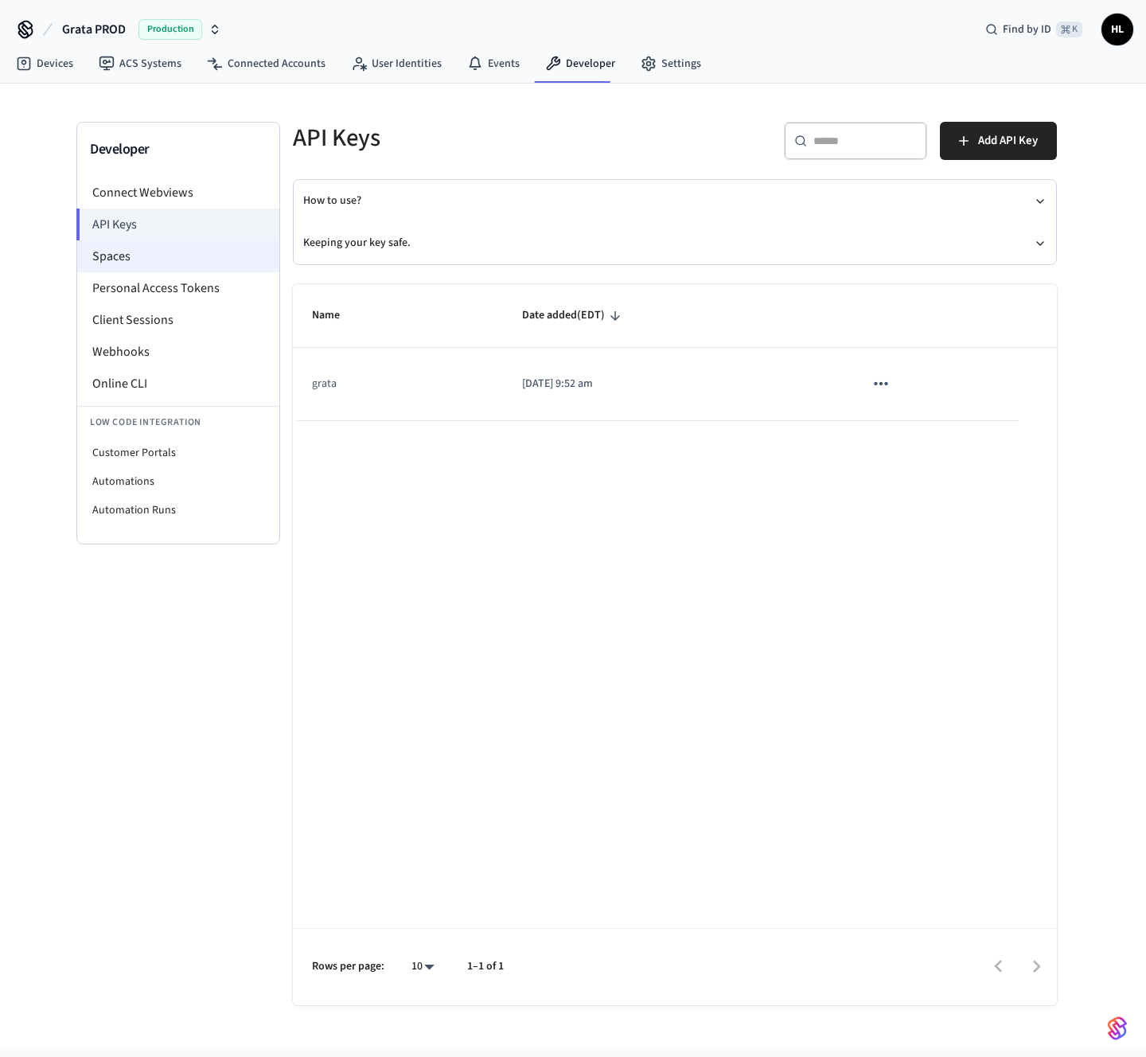
click at [115, 251] on li "Spaces" at bounding box center [178, 256] width 202 height 32
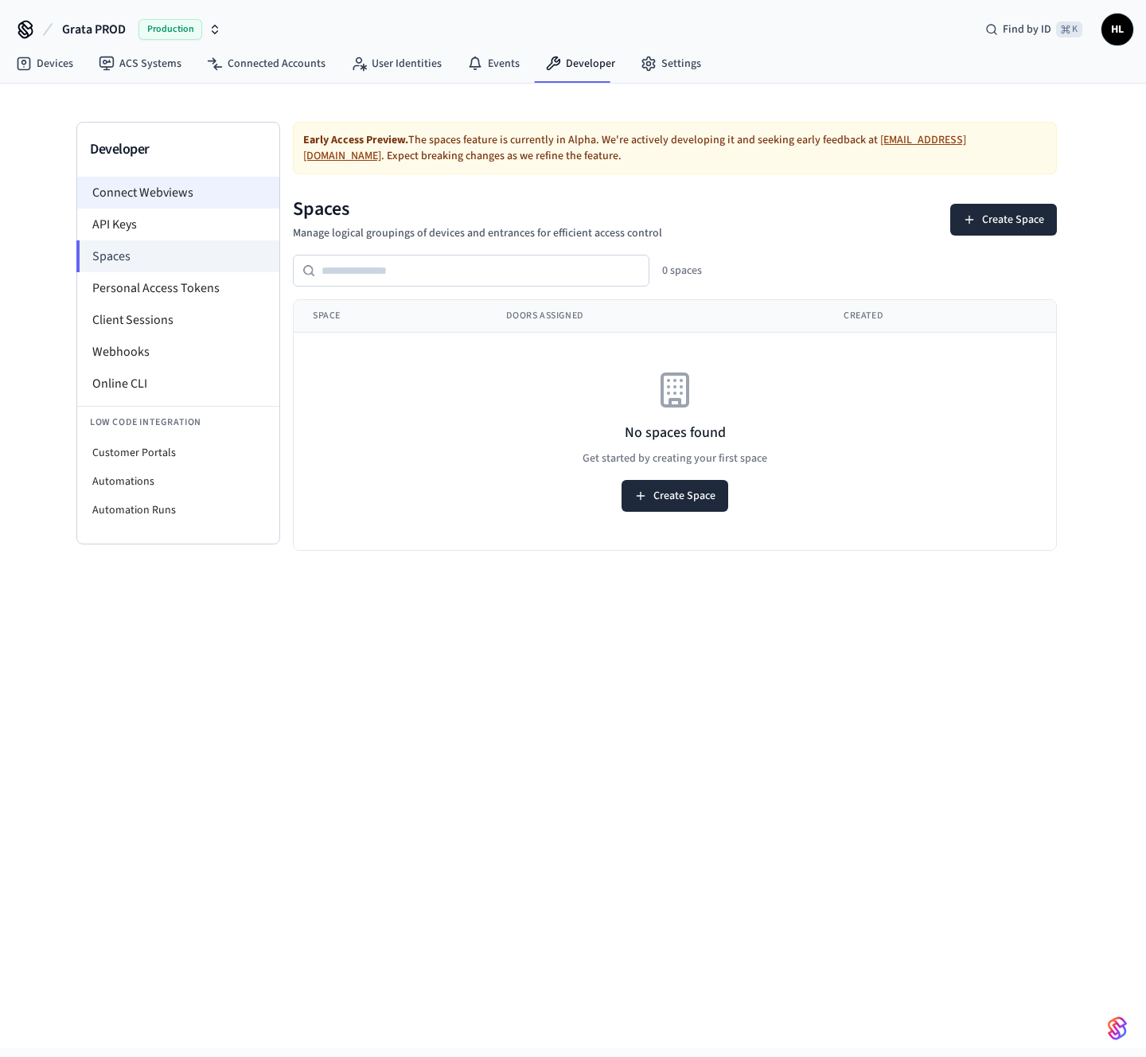
click at [123, 196] on li "Connect Webviews" at bounding box center [178, 193] width 202 height 32
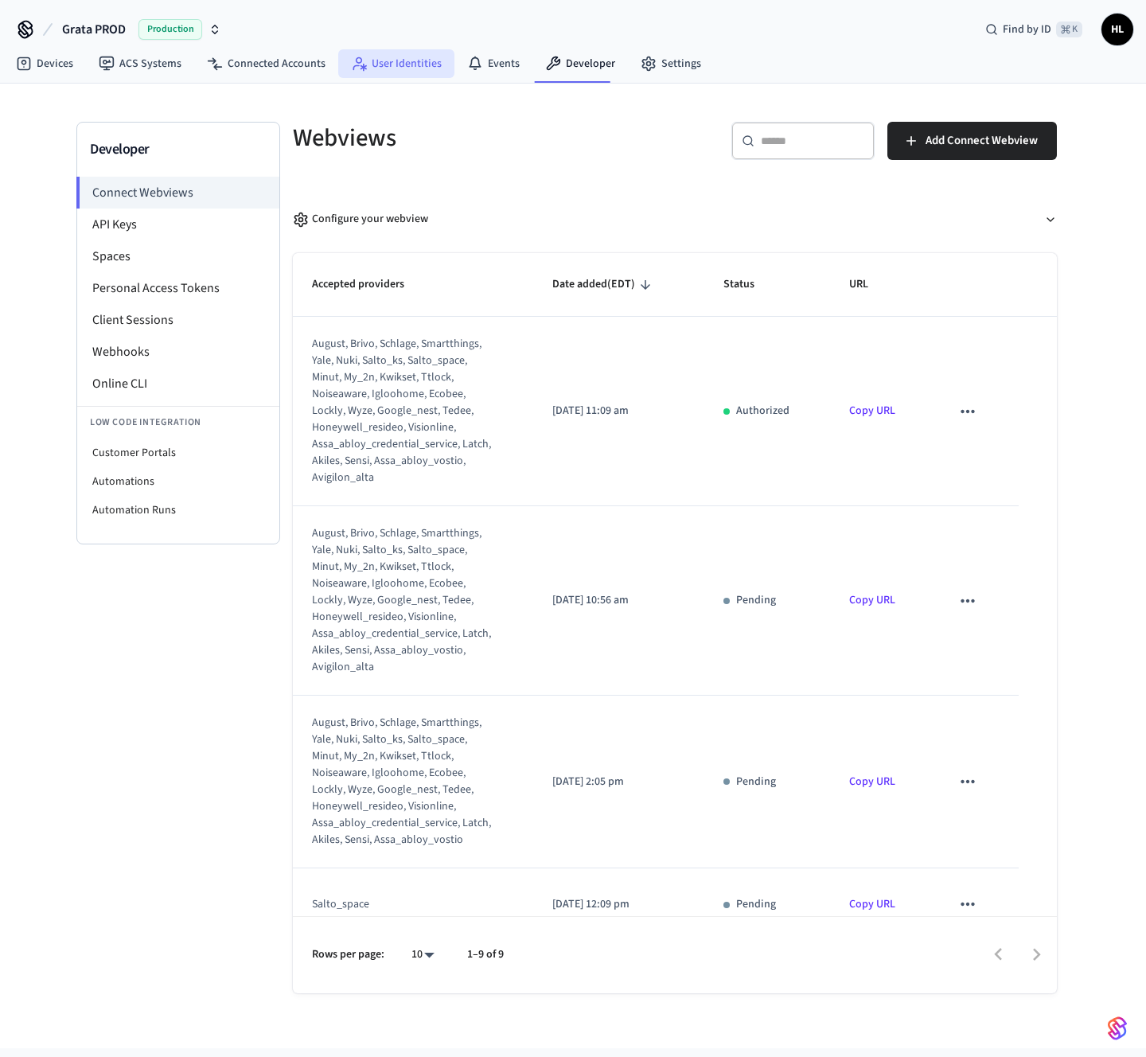
click at [373, 68] on link "User Identities" at bounding box center [396, 63] width 116 height 29
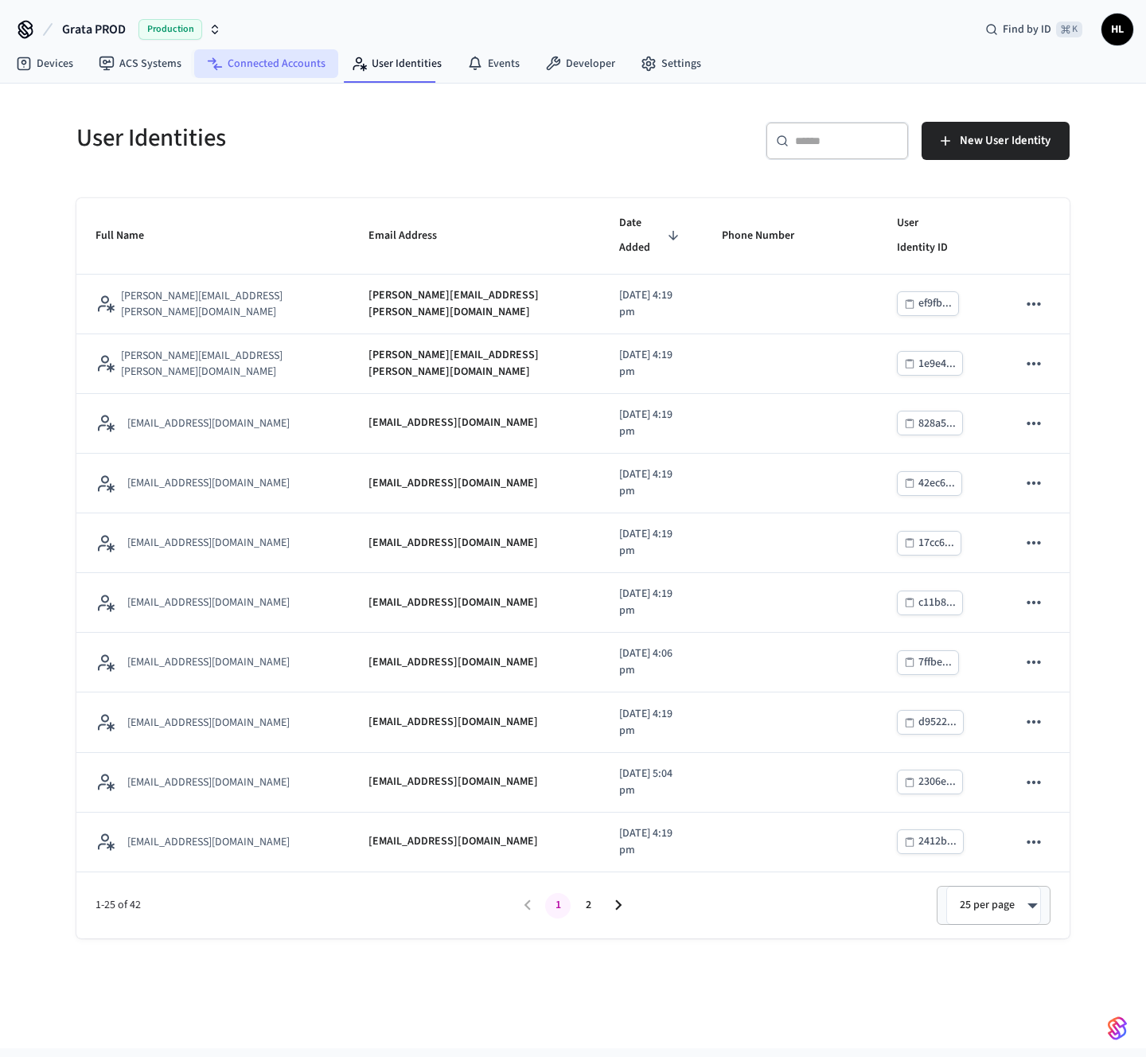
click at [304, 70] on link "Connected Accounts" at bounding box center [266, 63] width 144 height 29
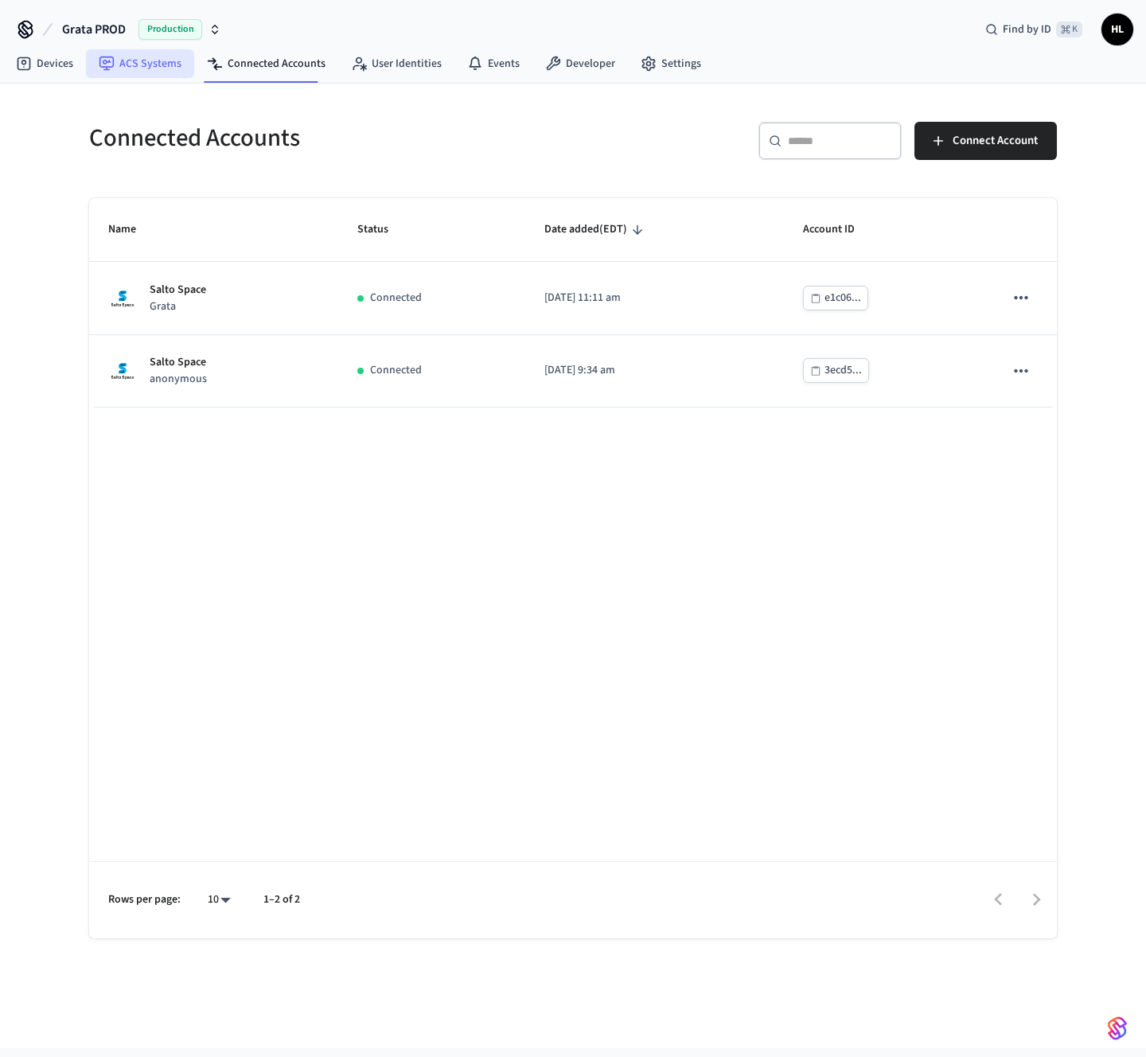
click at [170, 68] on link "ACS Systems" at bounding box center [140, 63] width 108 height 29
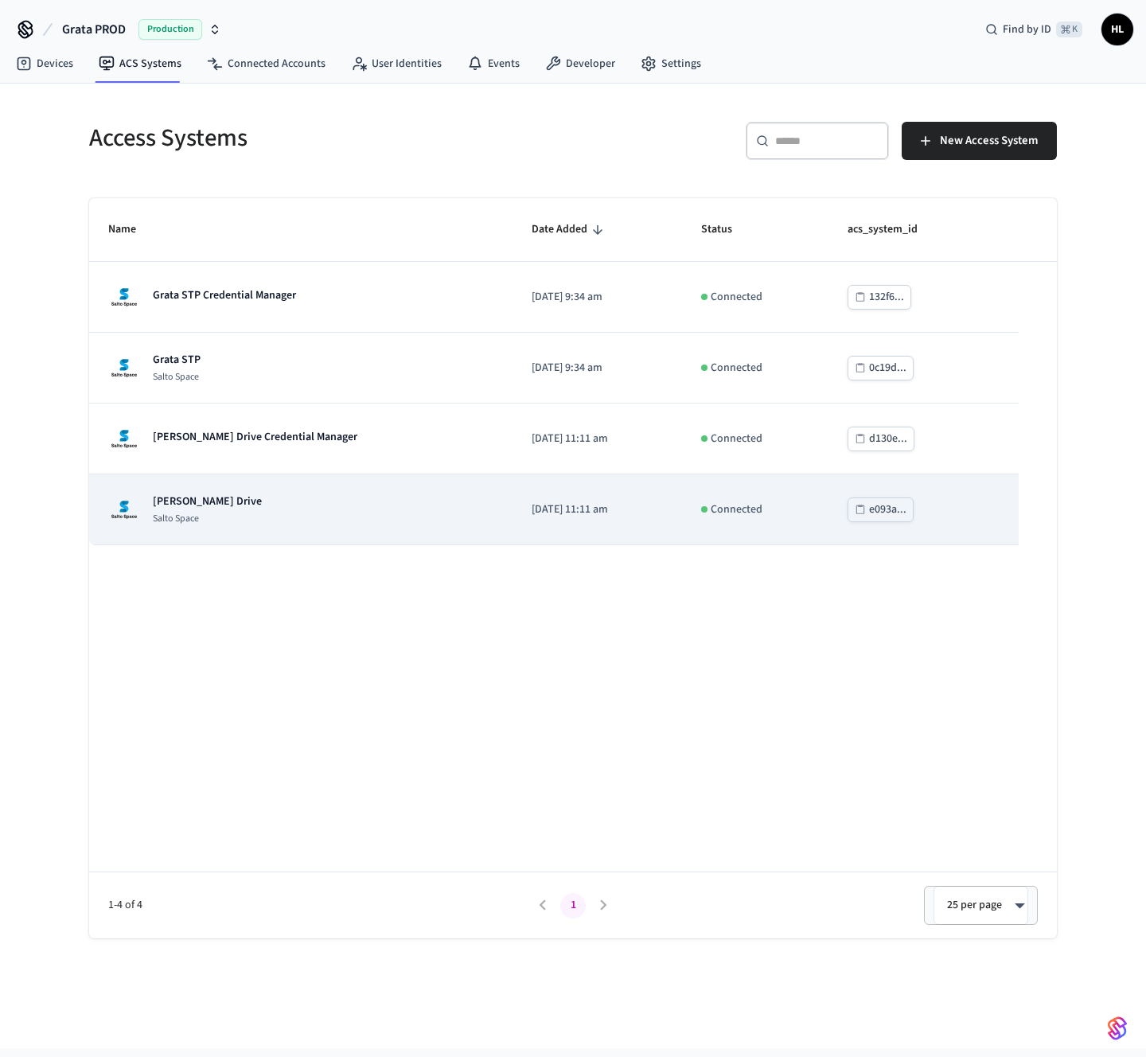
click at [251, 510] on div "[PERSON_NAME] Drive Salto Space" at bounding box center [300, 509] width 385 height 32
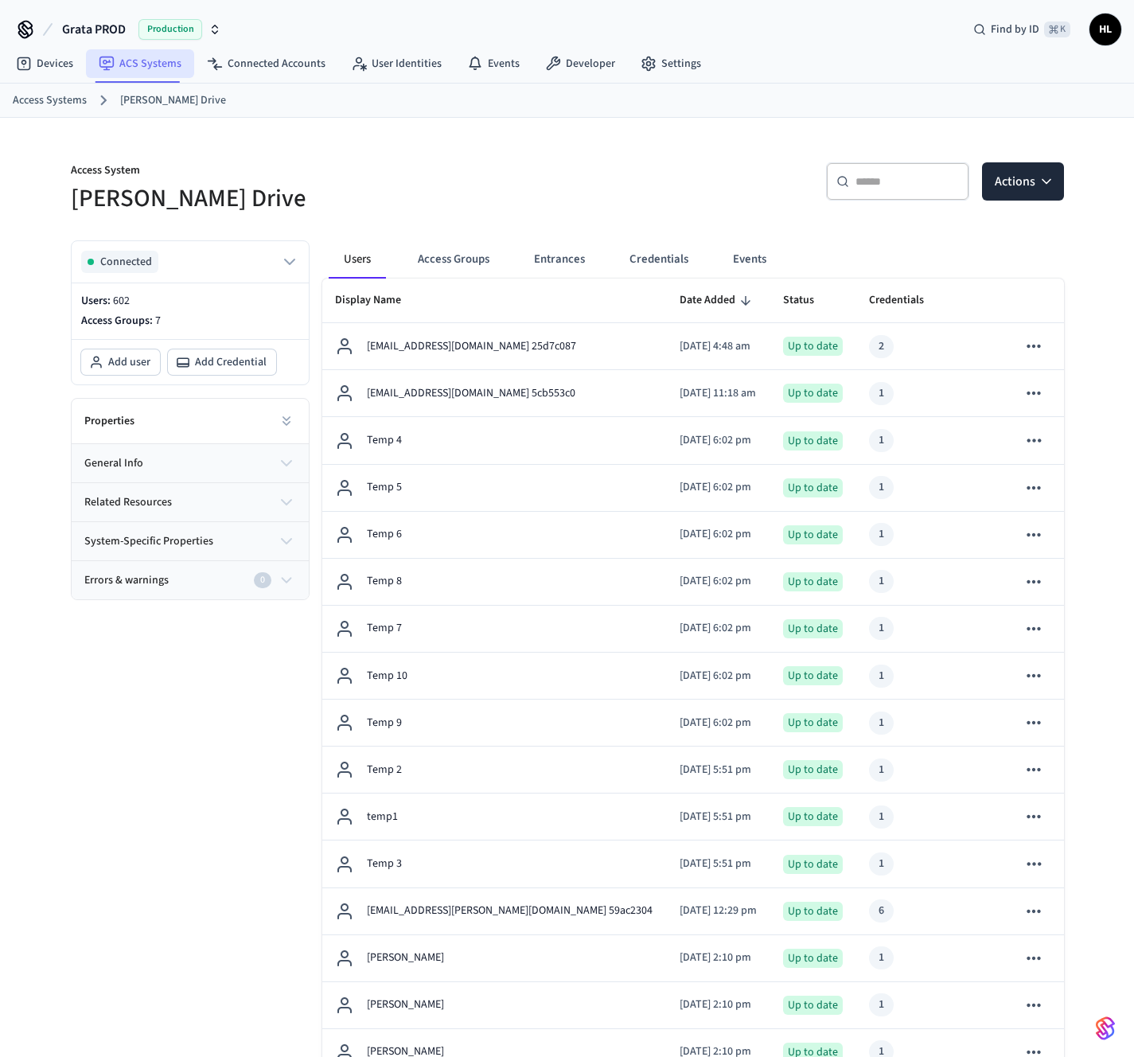
click at [160, 70] on link "ACS Systems" at bounding box center [140, 63] width 108 height 29
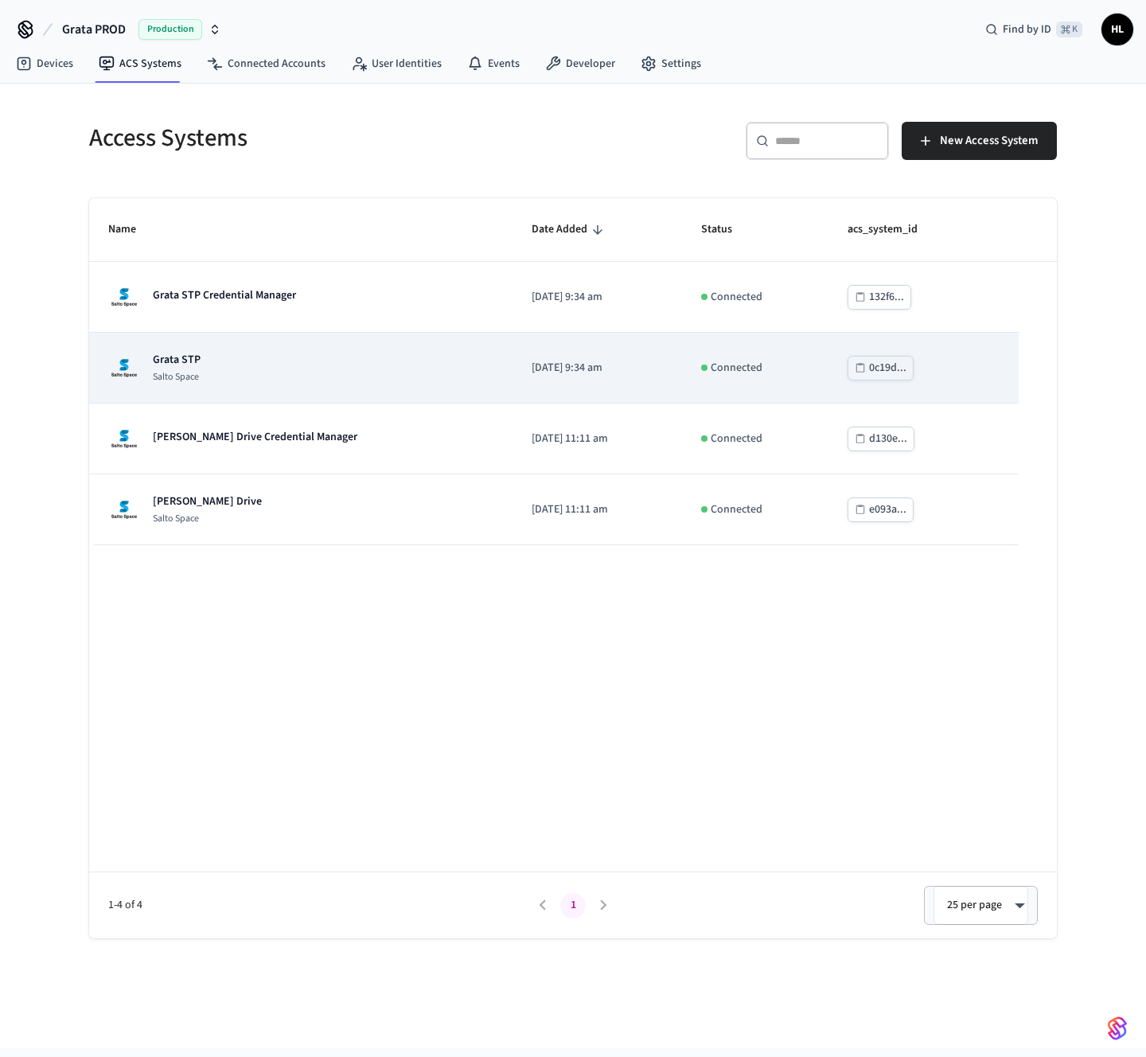
click at [199, 353] on p "Grata STP" at bounding box center [177, 360] width 48 height 16
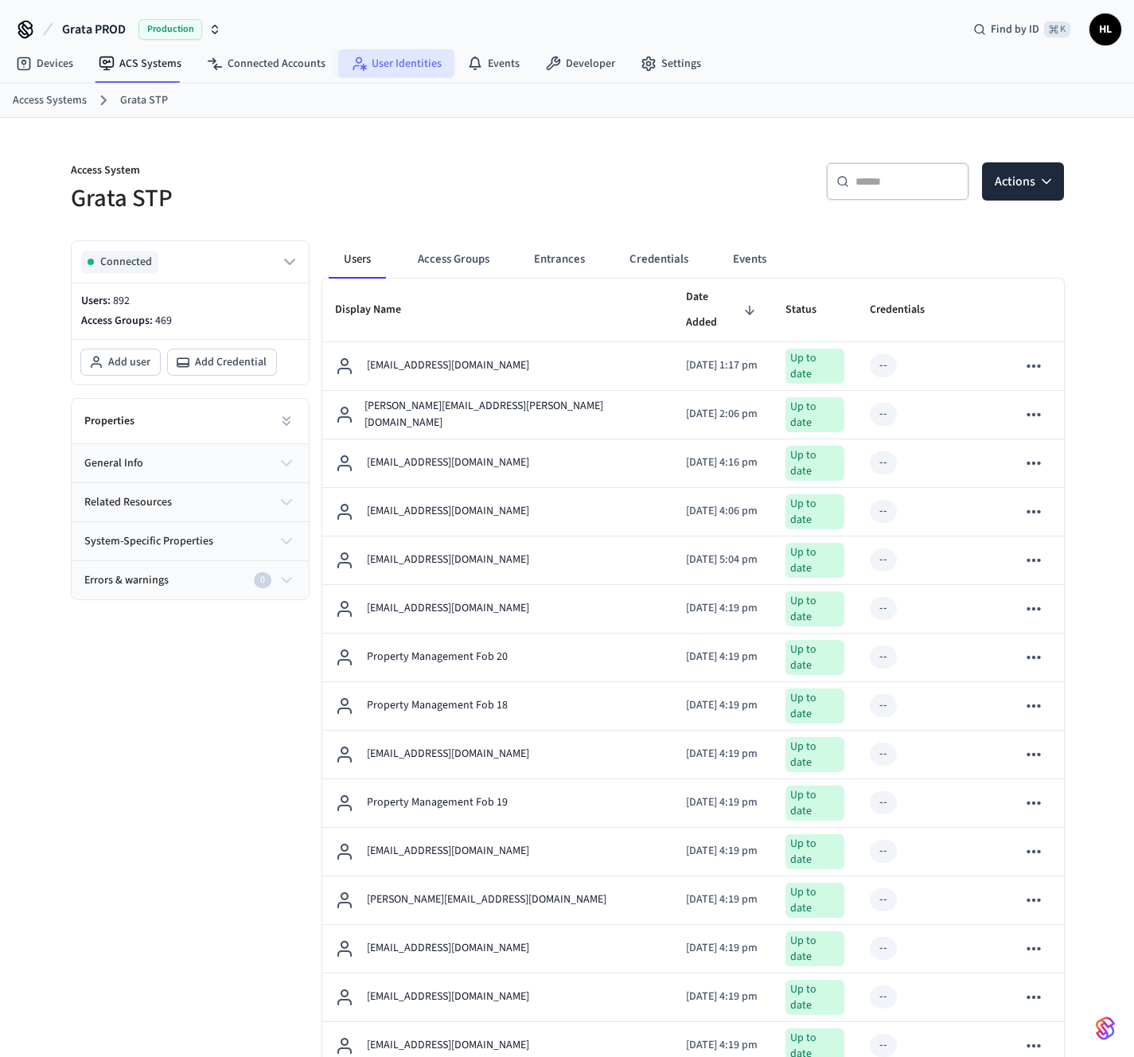
click at [407, 68] on link "User Identities" at bounding box center [396, 63] width 116 height 29
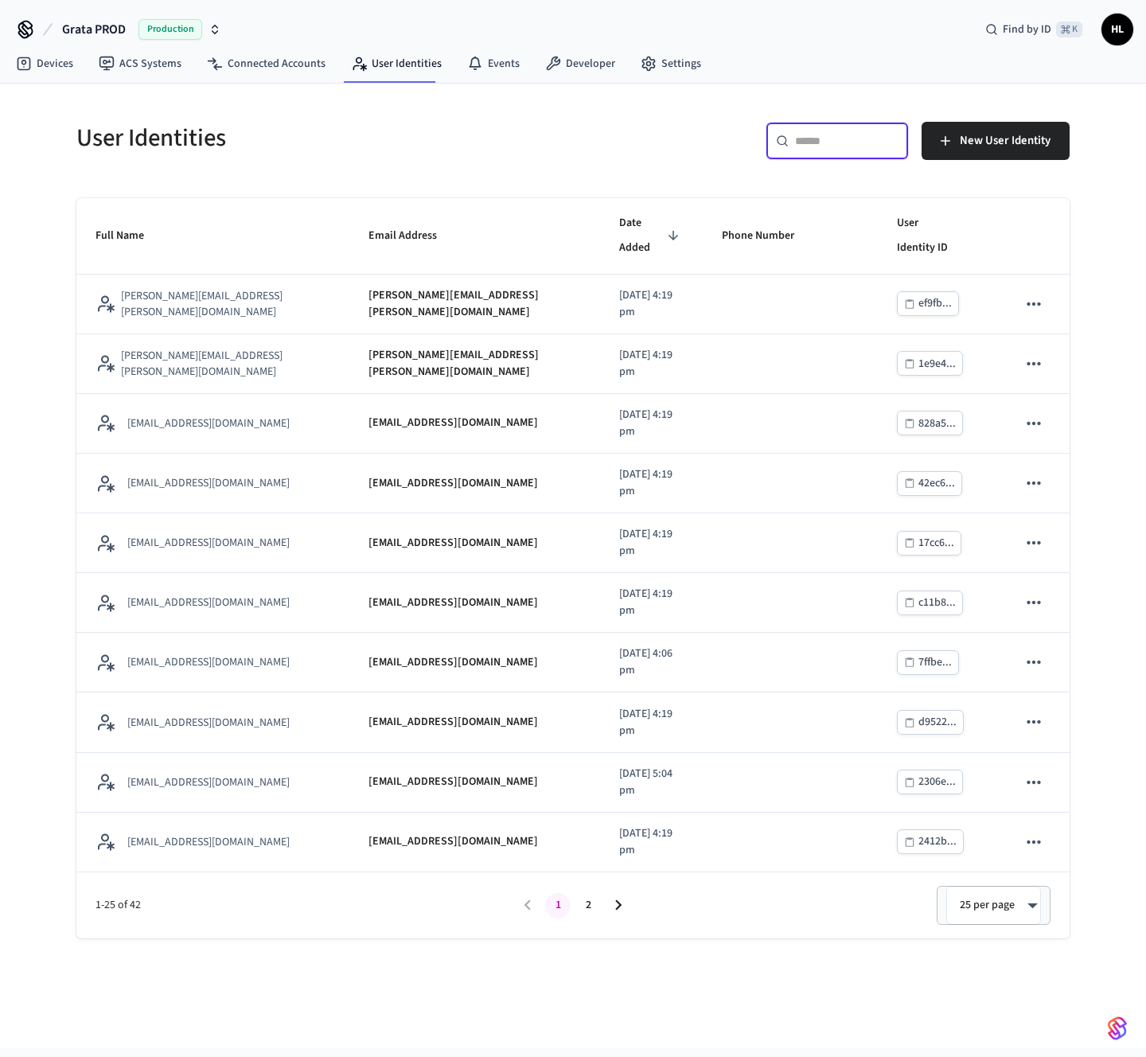
click at [816, 140] on input "text" at bounding box center [846, 141] width 103 height 16
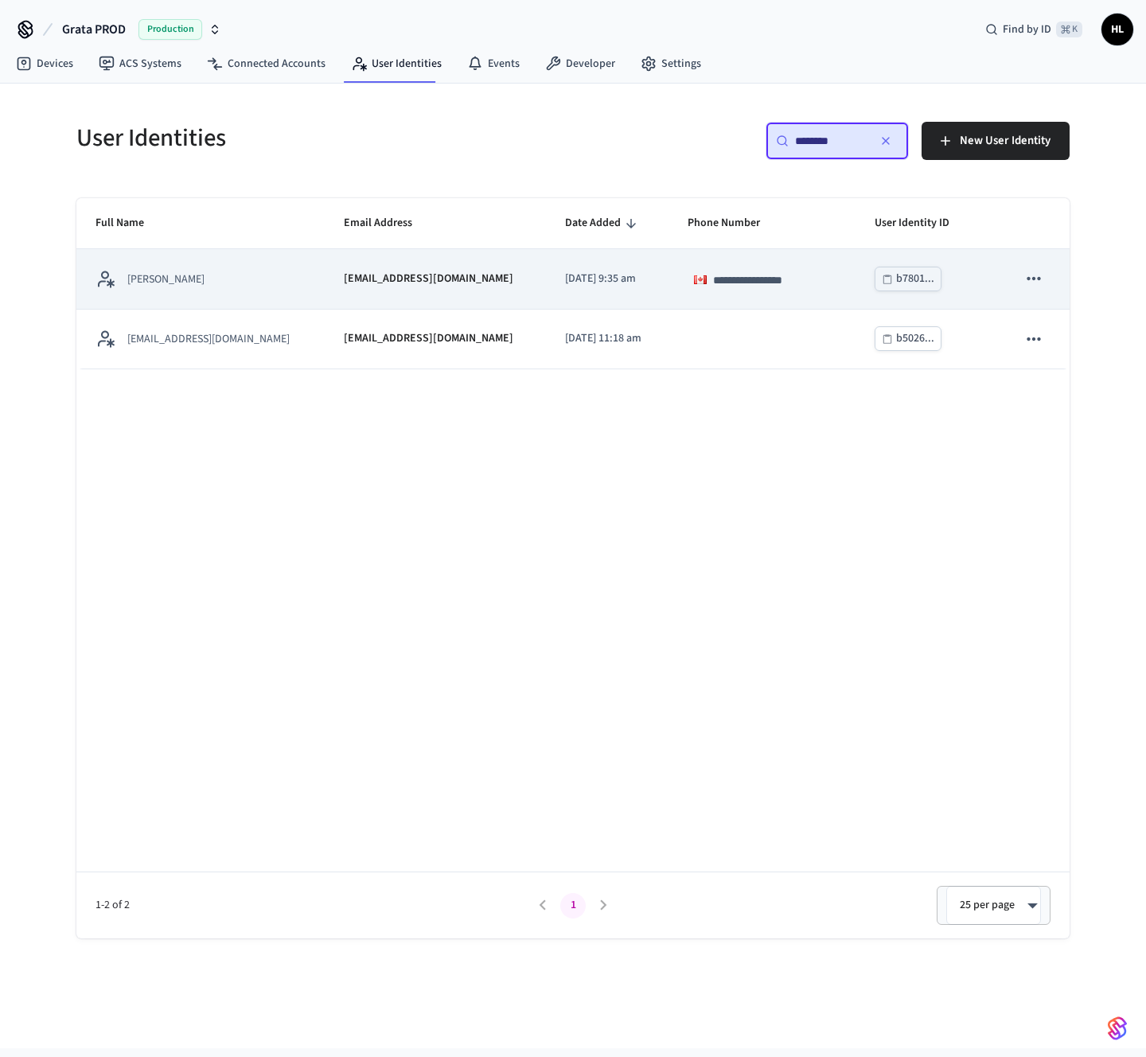
type input "********"
click at [182, 284] on p "[PERSON_NAME]" at bounding box center [165, 279] width 77 height 16
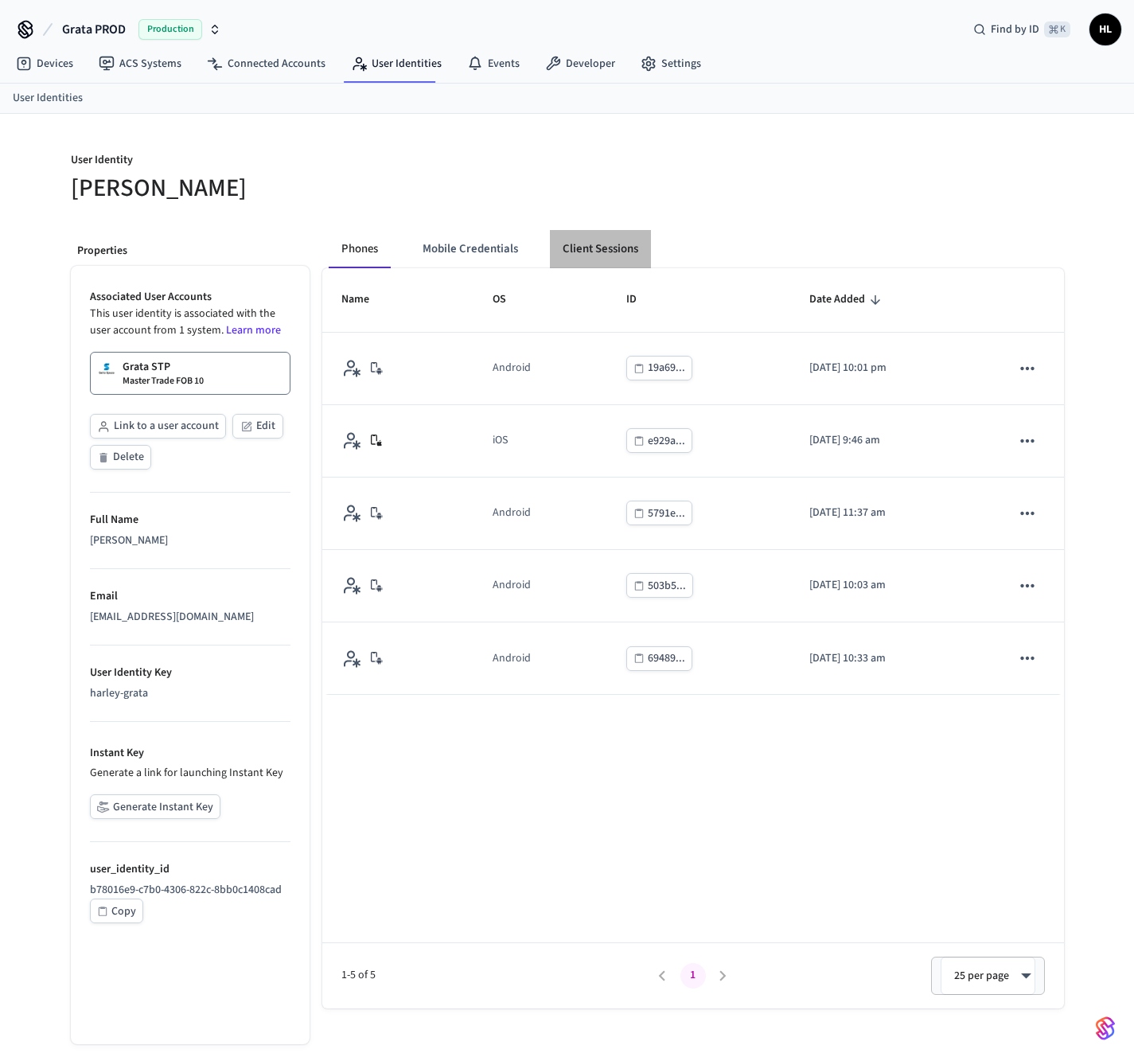
click at [580, 250] on button "Client Sessions" at bounding box center [600, 249] width 101 height 38
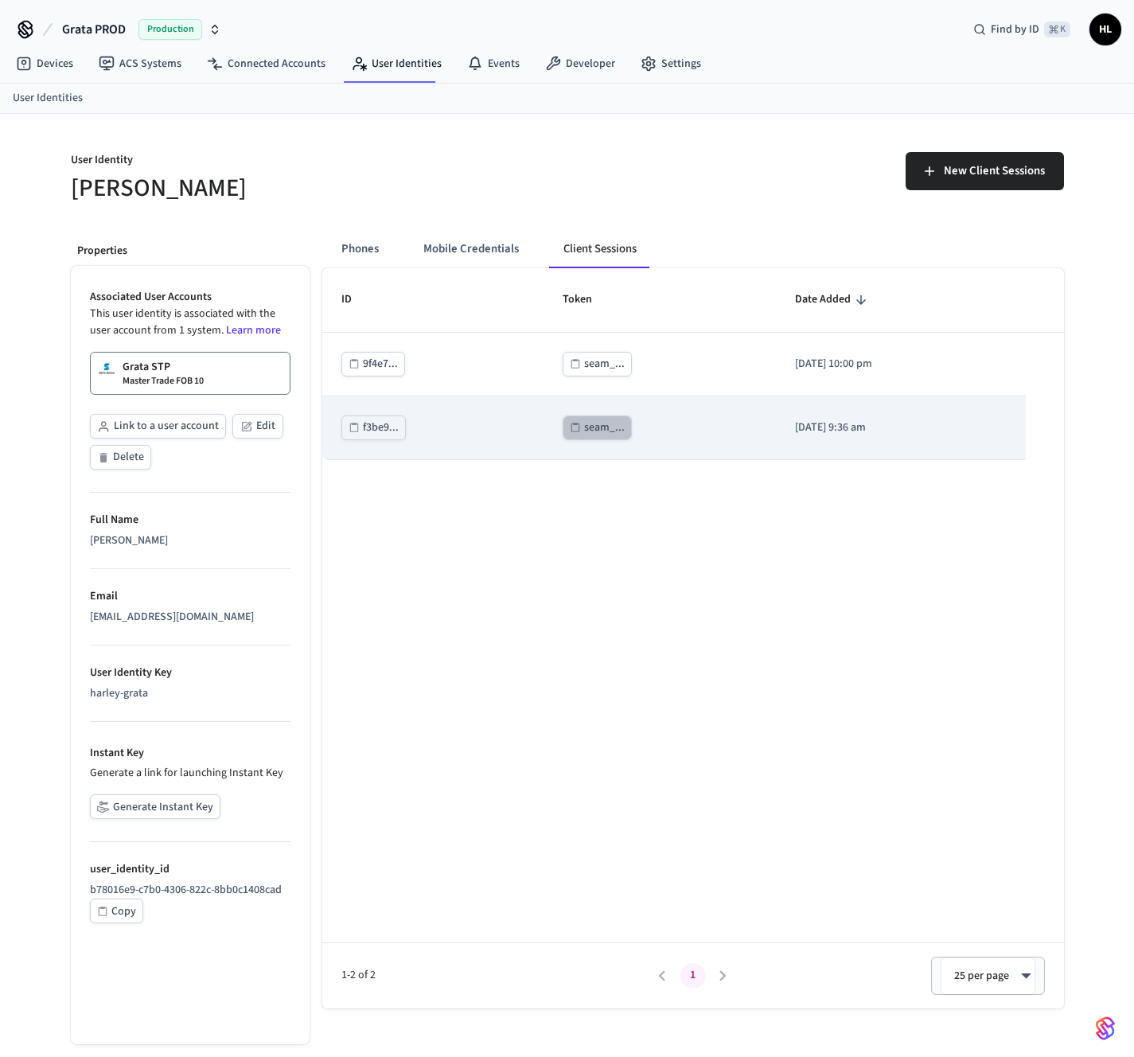
click at [584, 427] on div "seam_..." at bounding box center [604, 428] width 41 height 20
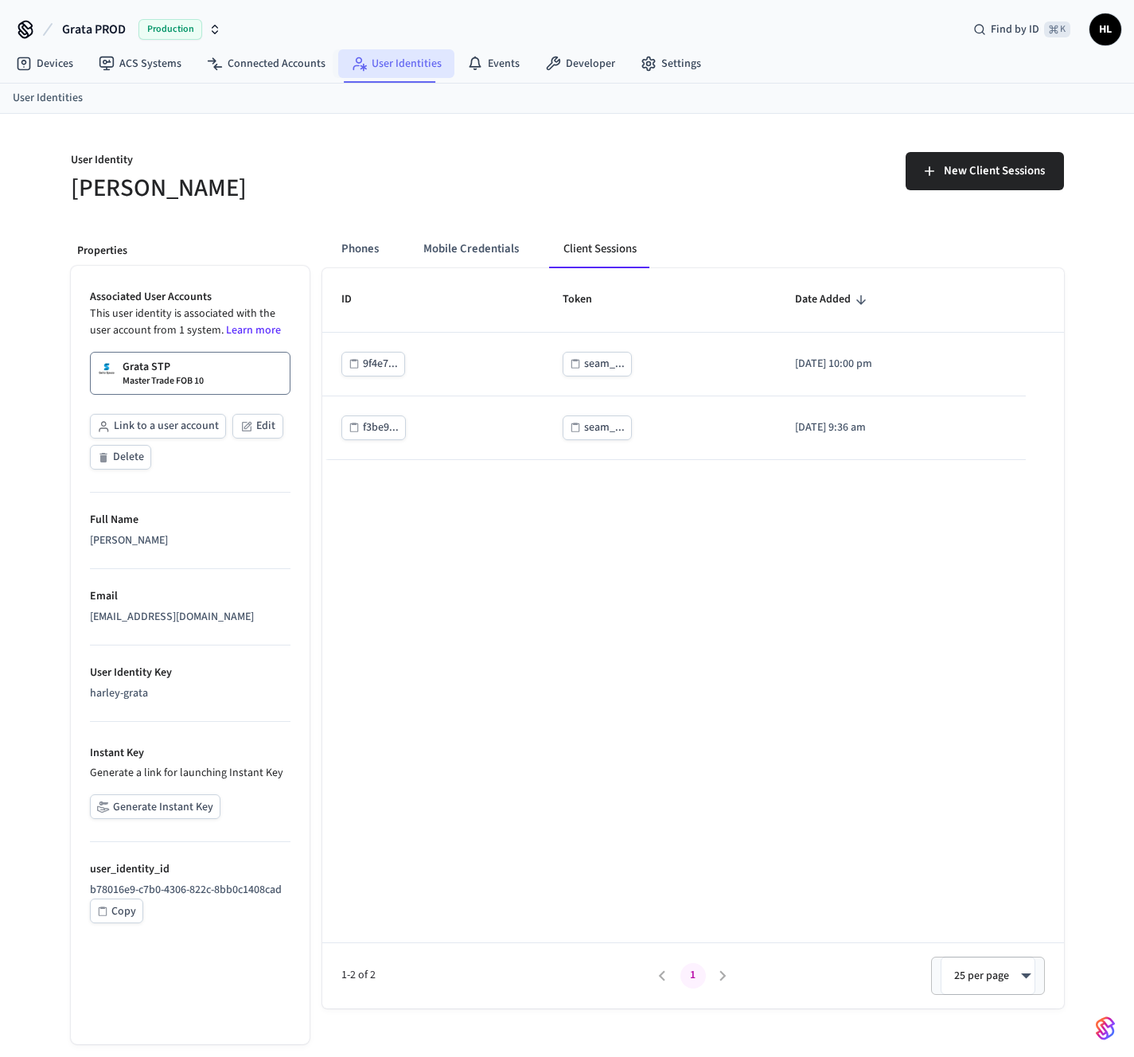
click at [415, 68] on link "User Identities" at bounding box center [396, 63] width 116 height 29
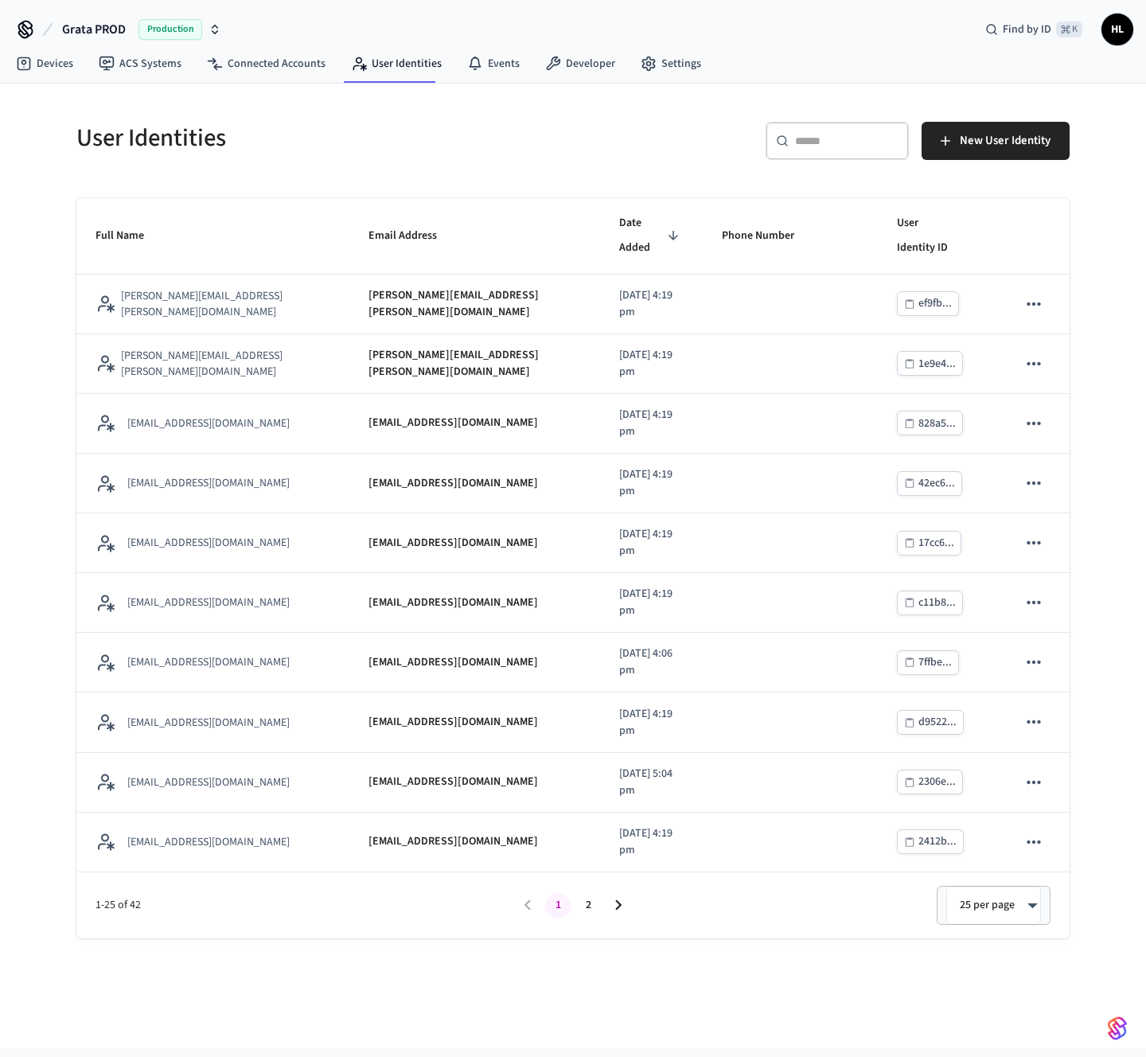
click at [806, 152] on div "​ ​" at bounding box center [836, 141] width 143 height 38
paste input "**********"
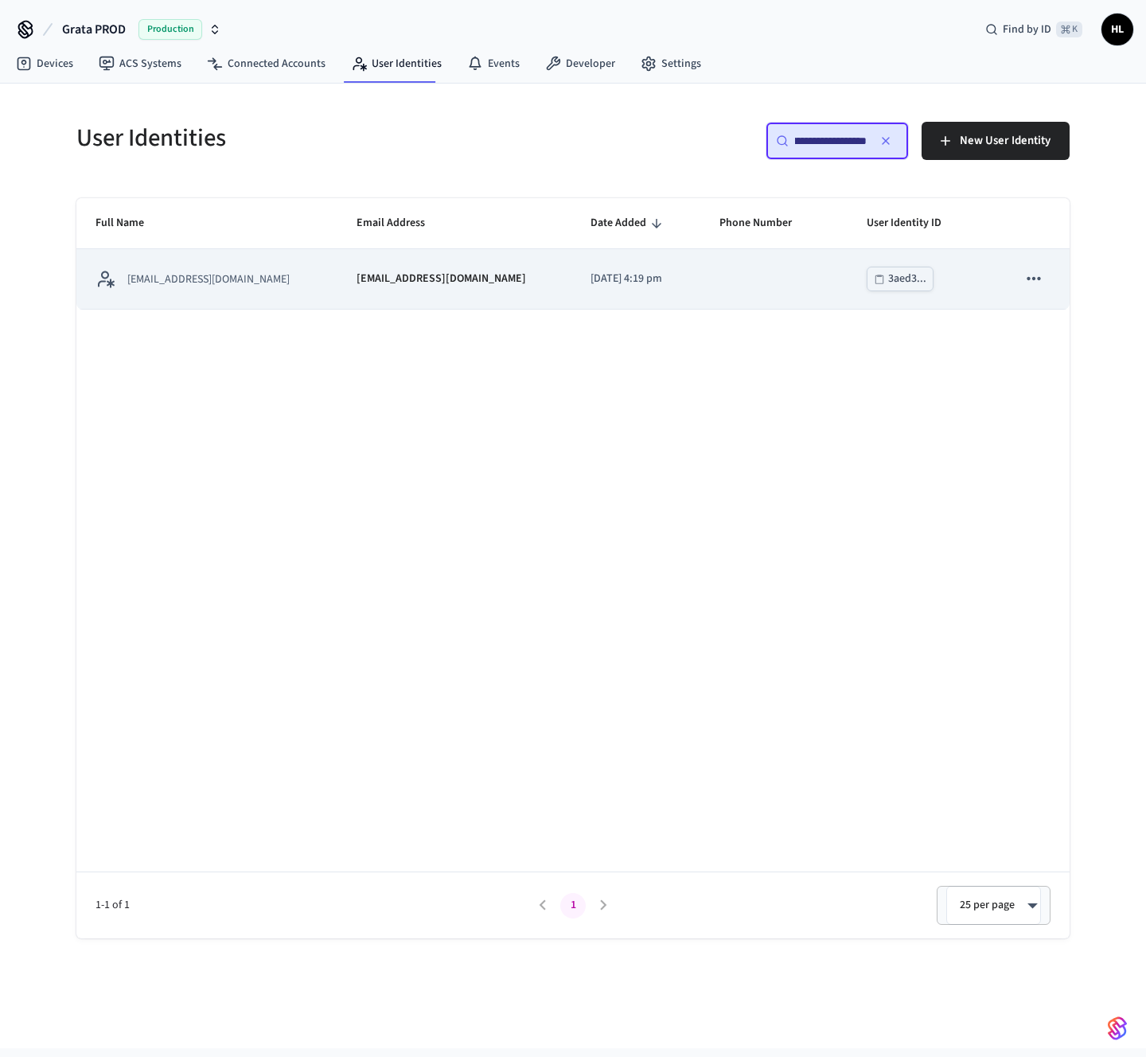
type input "**********"
click at [337, 279] on td "[EMAIL_ADDRESS][DOMAIN_NAME]" at bounding box center [453, 279] width 233 height 60
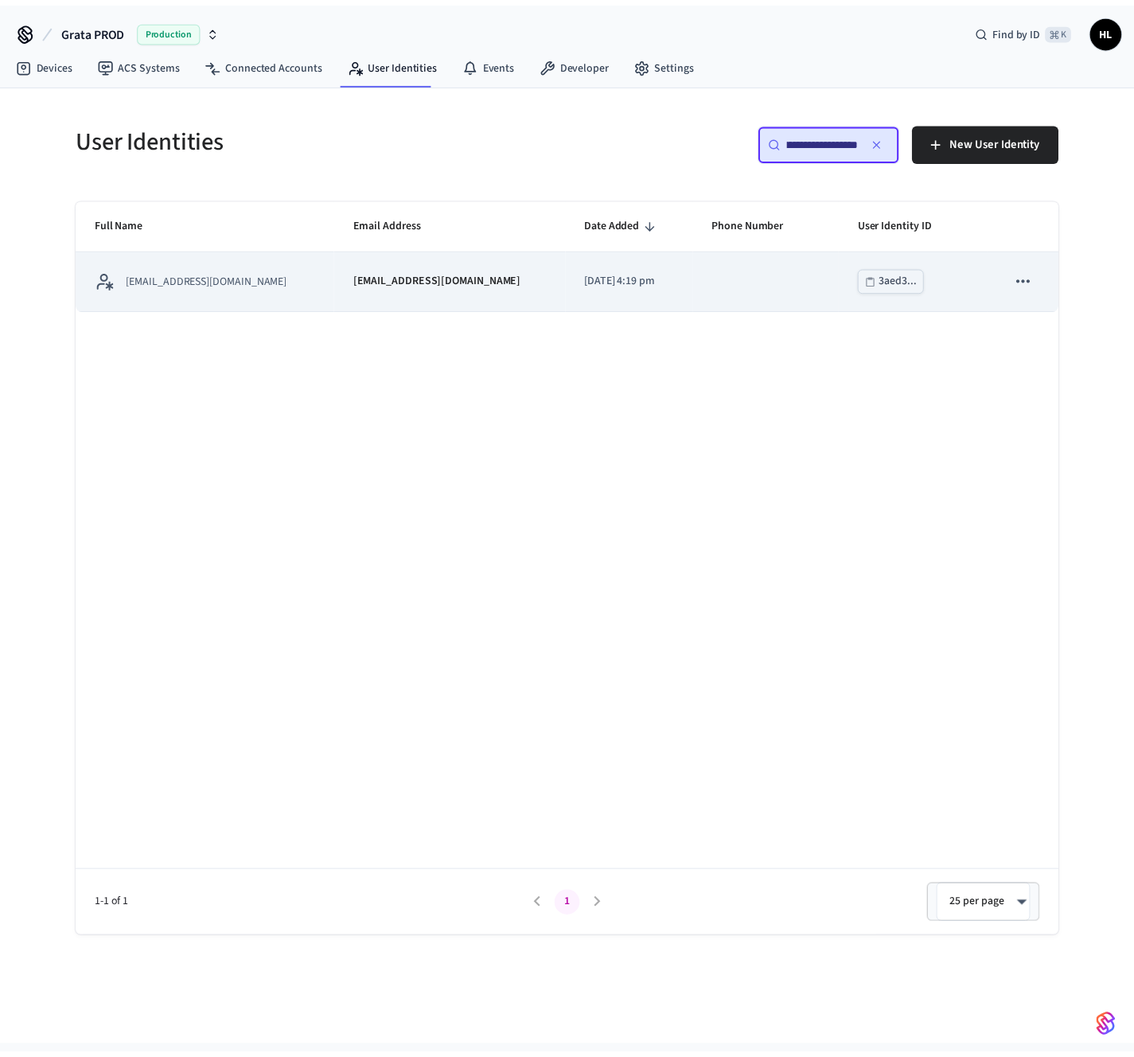
scroll to position [0, 0]
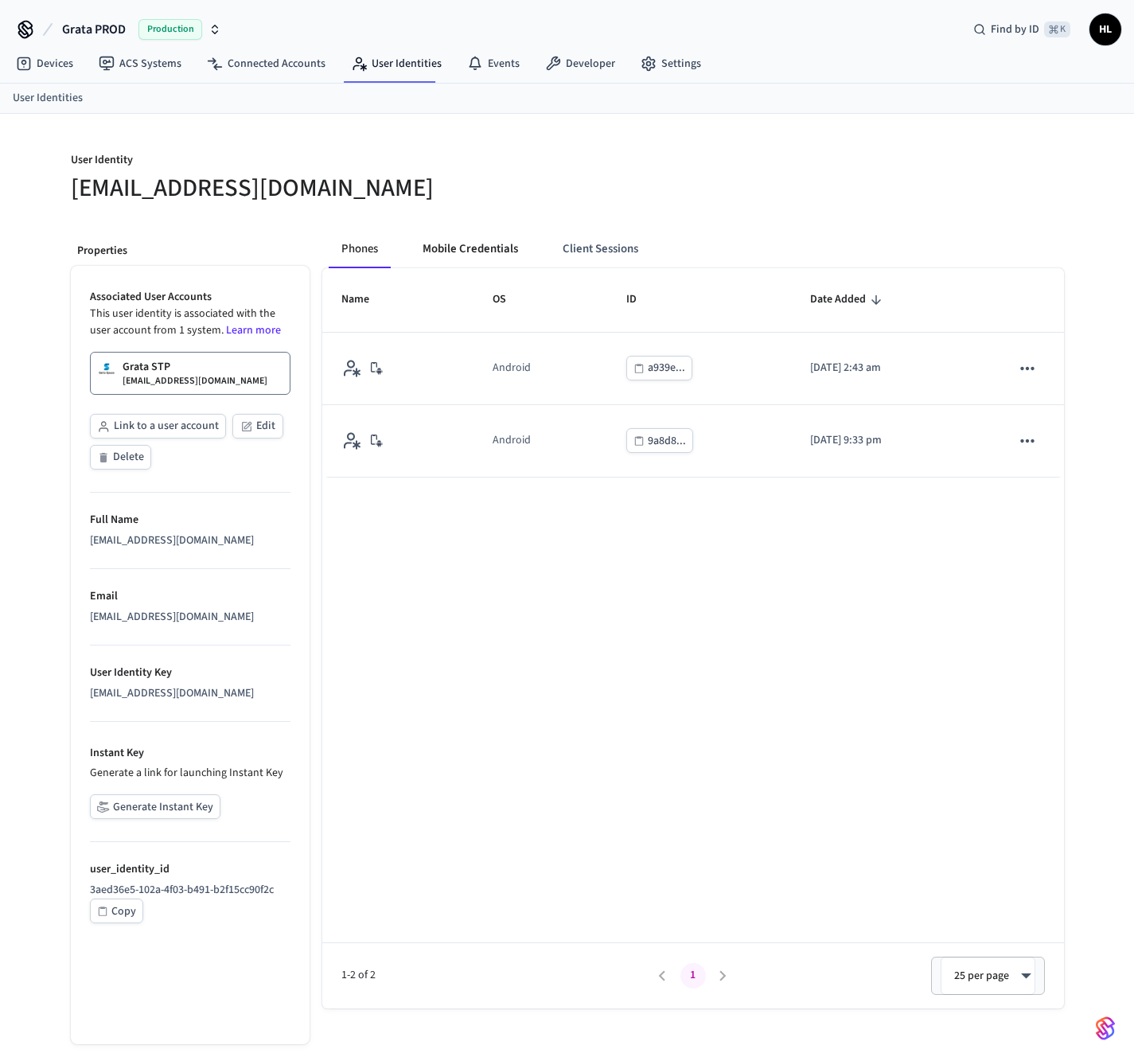
click at [446, 248] on button "Mobile Credentials" at bounding box center [470, 249] width 121 height 38
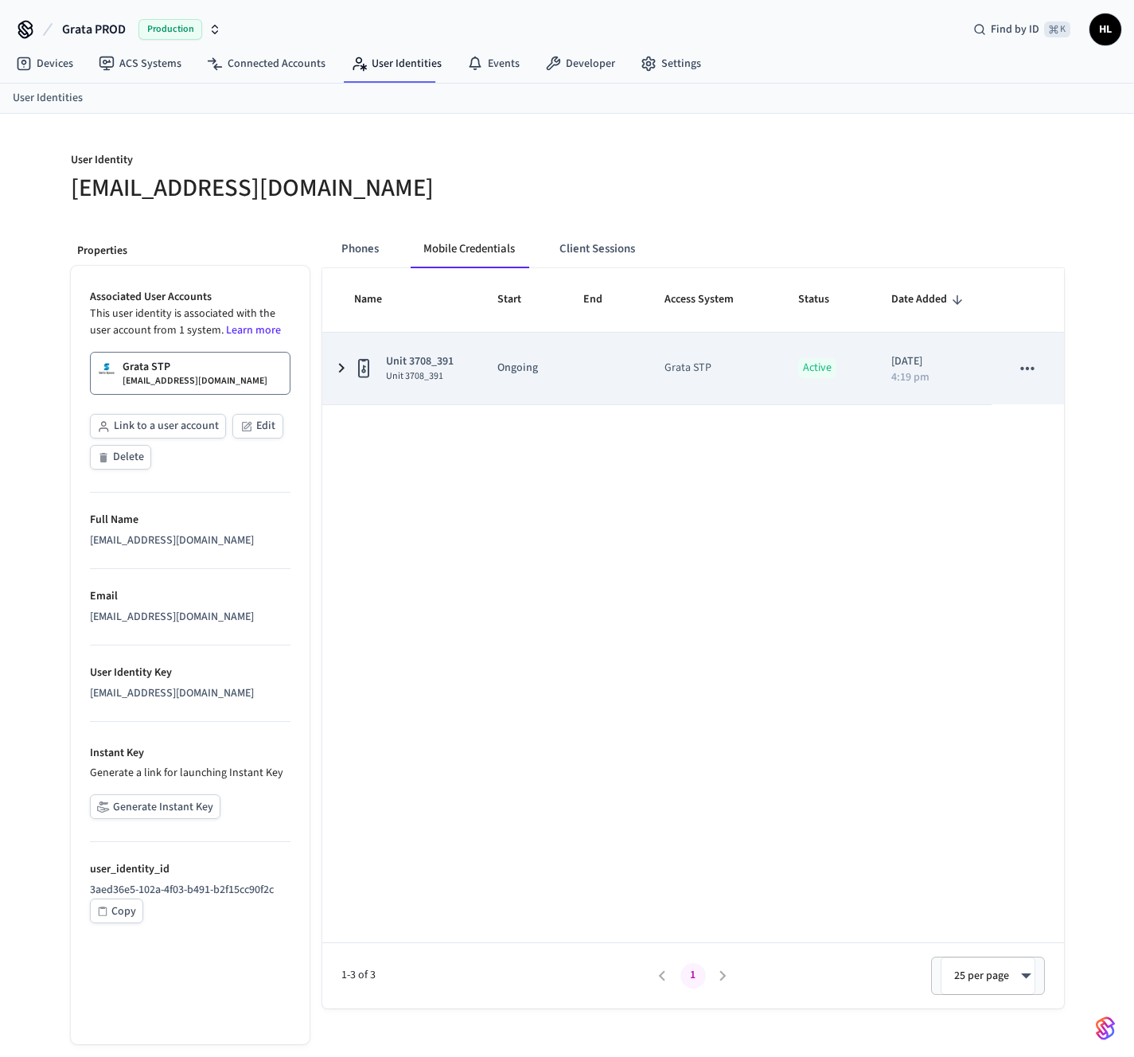
click at [342, 364] on icon "sticky table" at bounding box center [341, 368] width 19 height 20
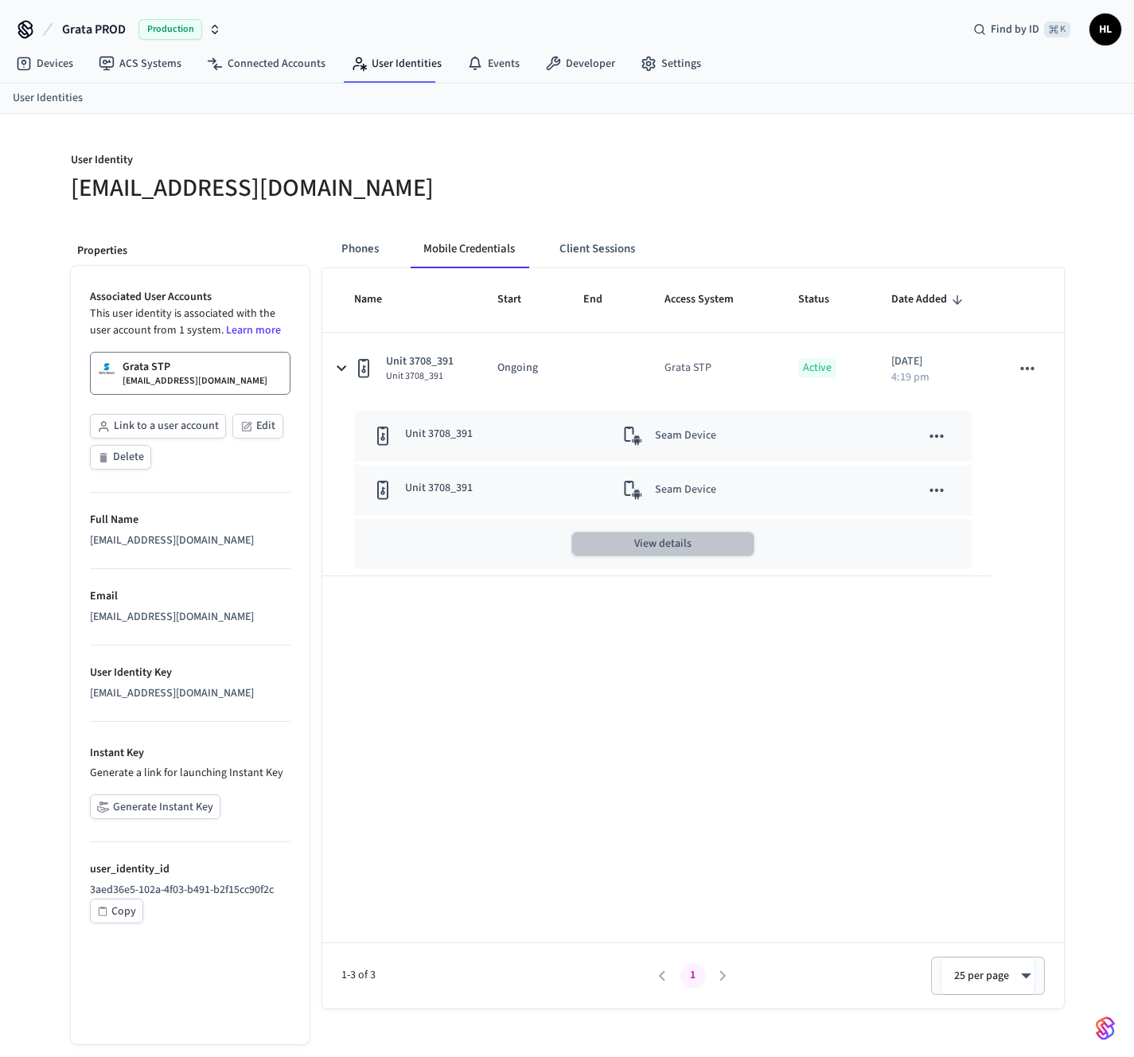
click at [725, 544] on button "View details" at bounding box center [662, 544] width 183 height 25
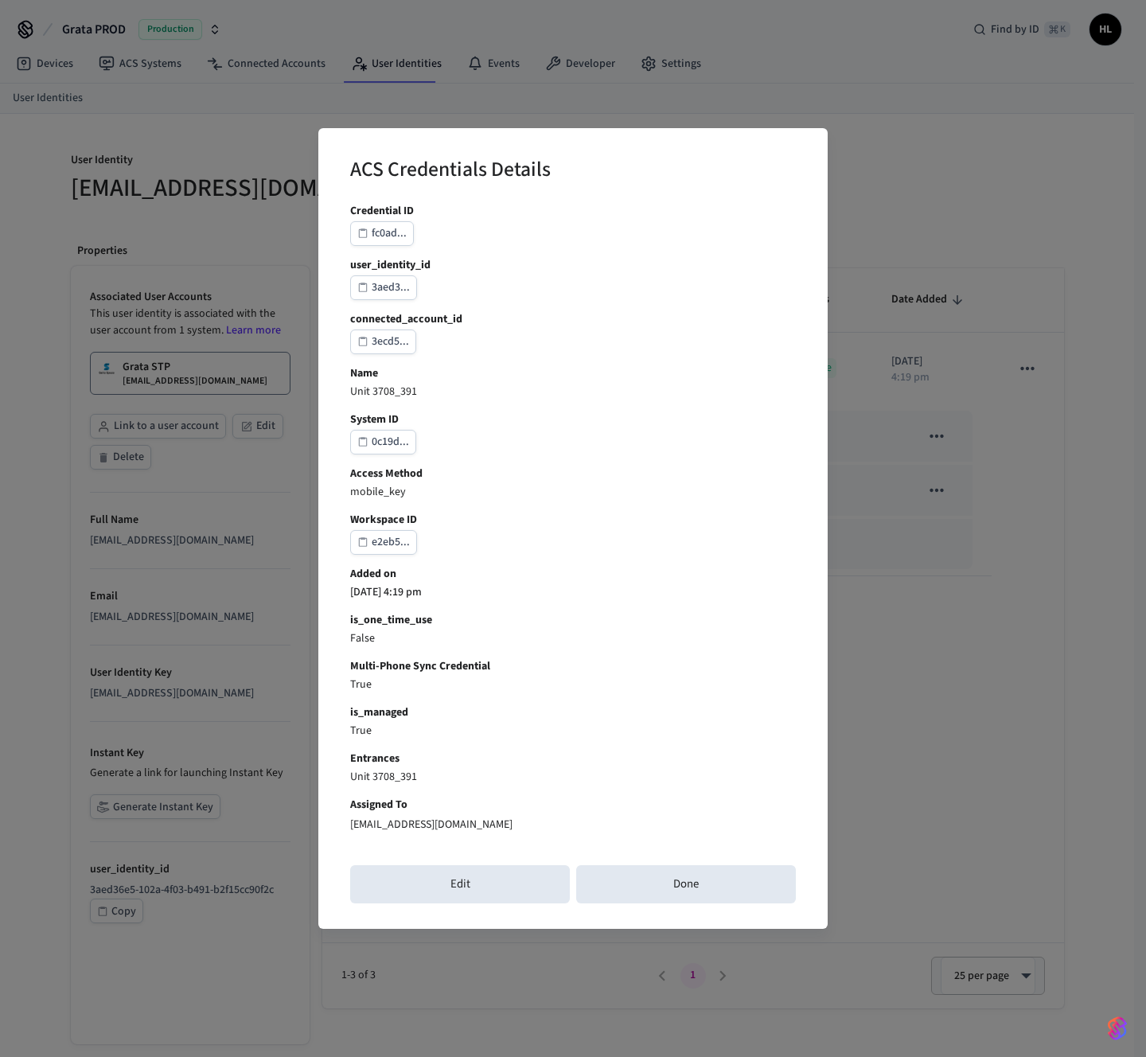
click at [845, 609] on div "ACS Credentials Details Credential ID fc0ad... user_identity_id 3aed3... connec…" at bounding box center [573, 528] width 1146 height 1057
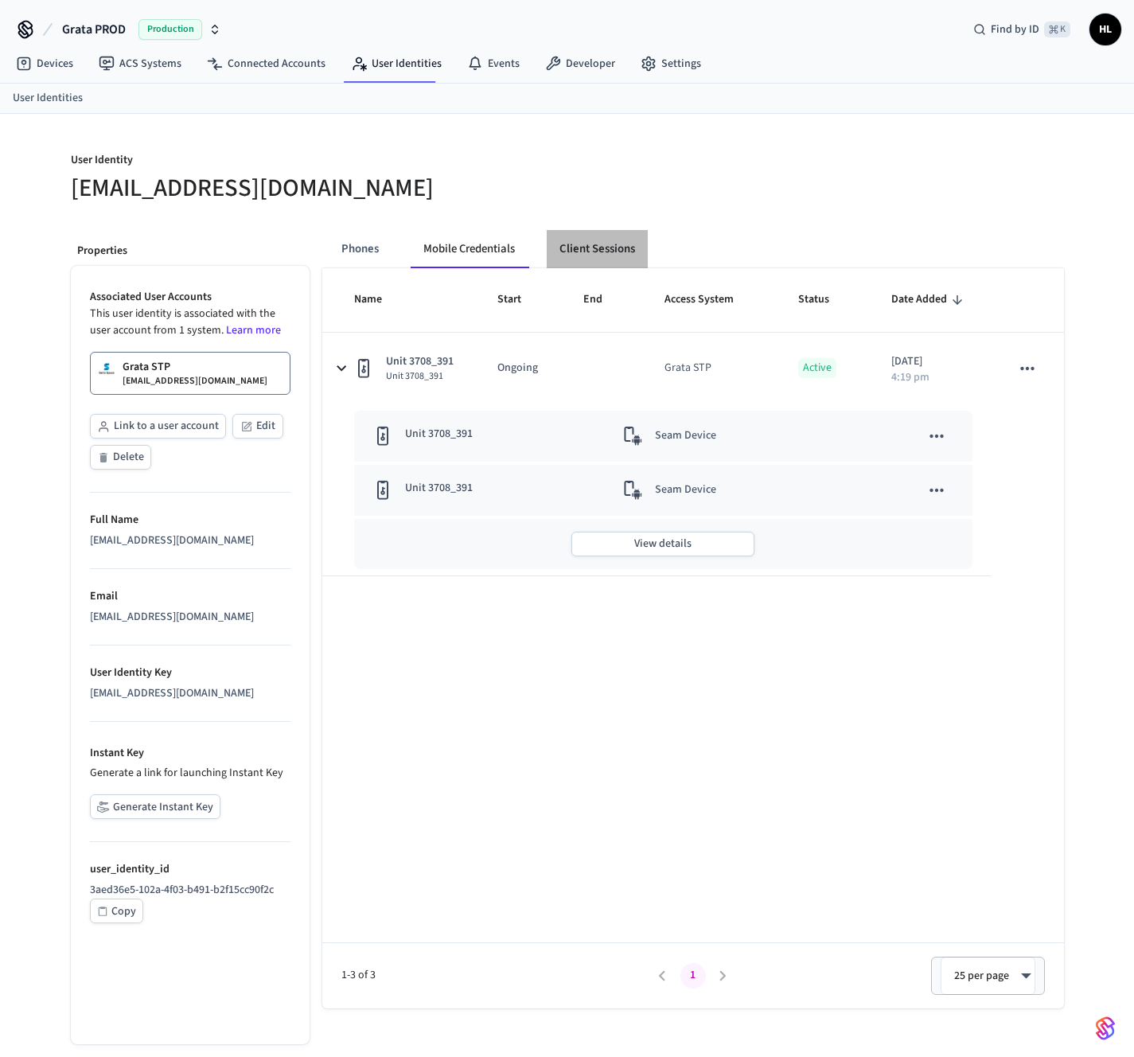
click at [595, 245] on button "Client Sessions" at bounding box center [597, 249] width 101 height 38
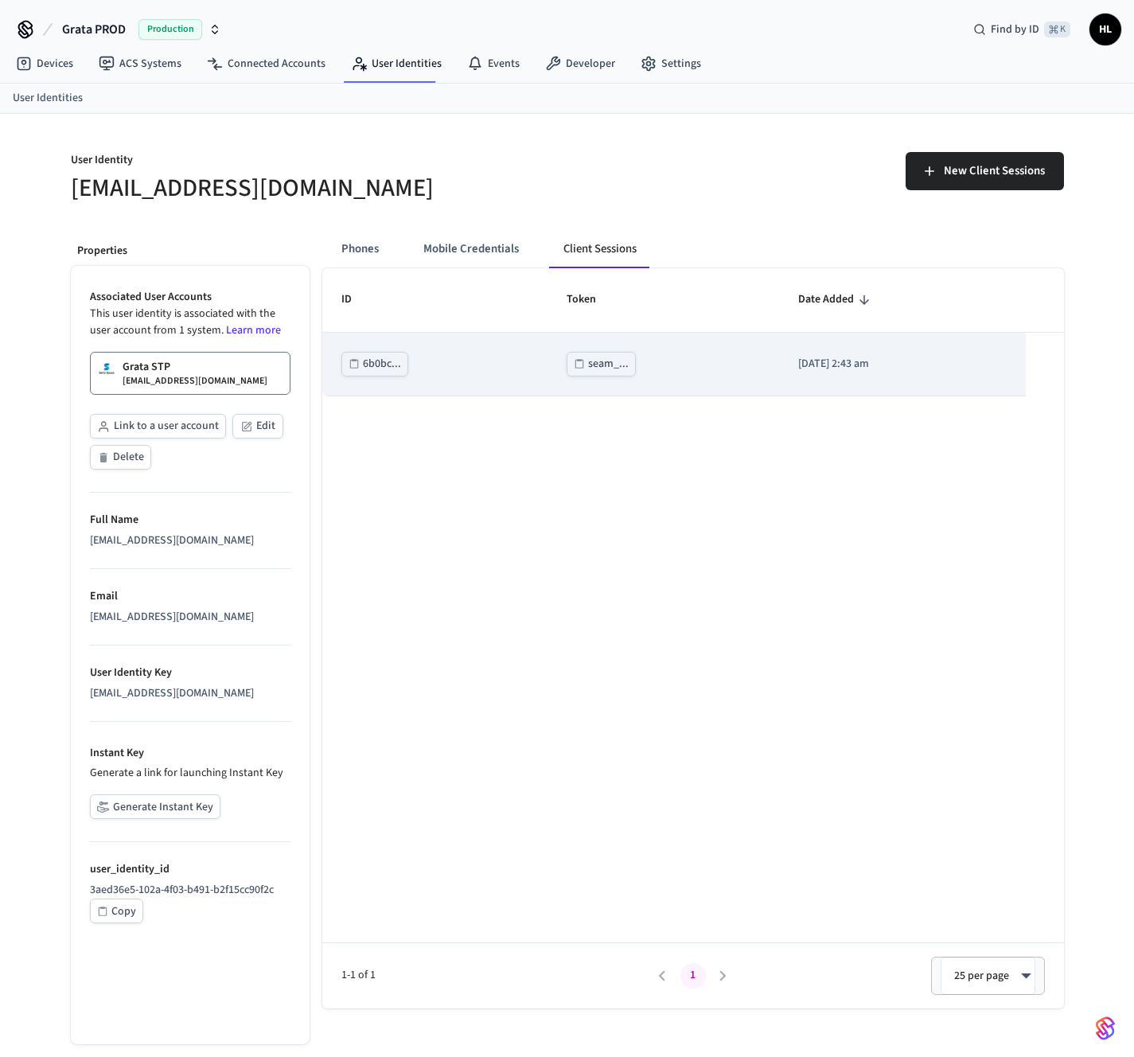
click at [588, 365] on div "seam_..." at bounding box center [608, 364] width 41 height 20
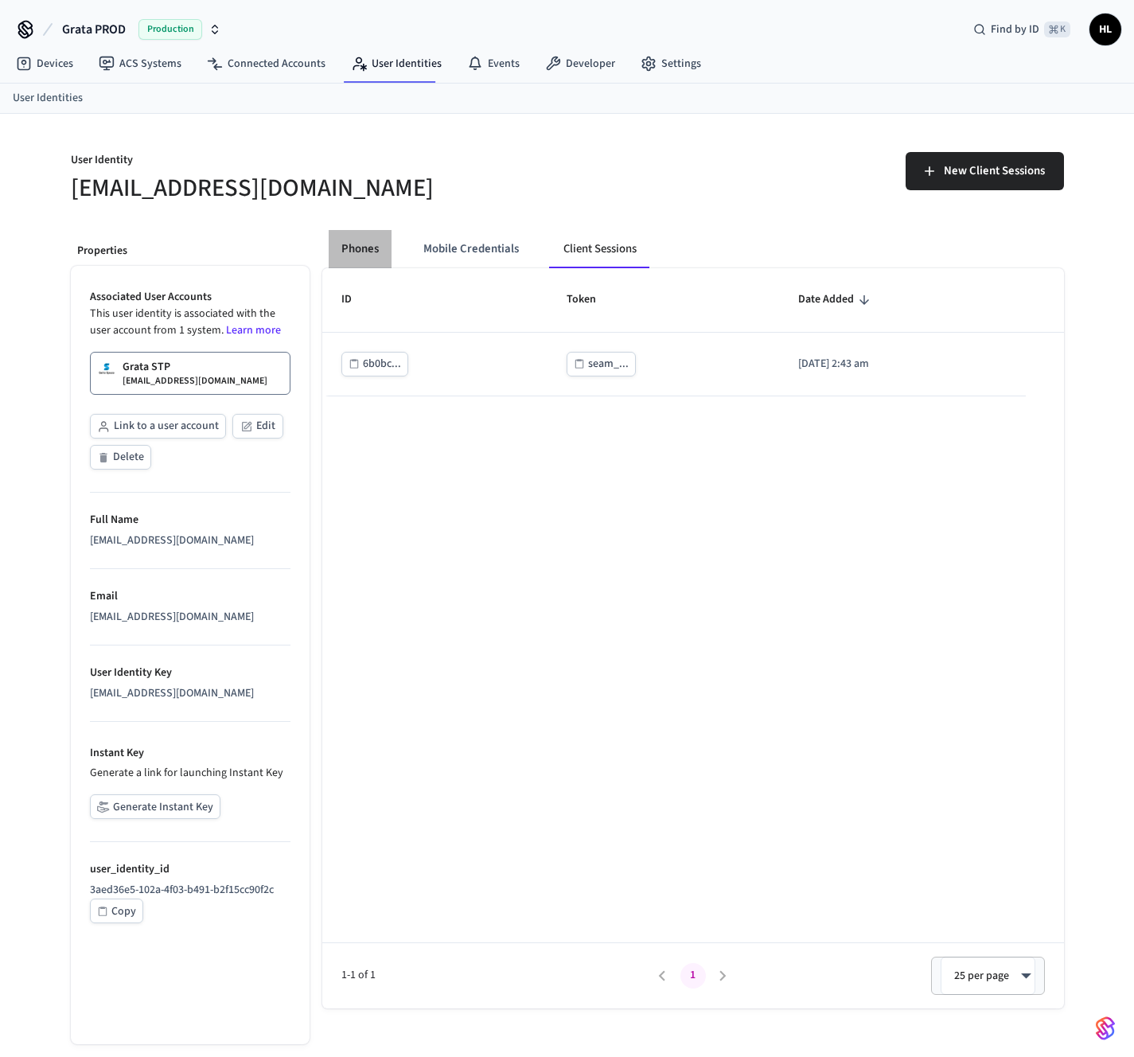
click at [375, 251] on button "Phones" at bounding box center [360, 249] width 63 height 38
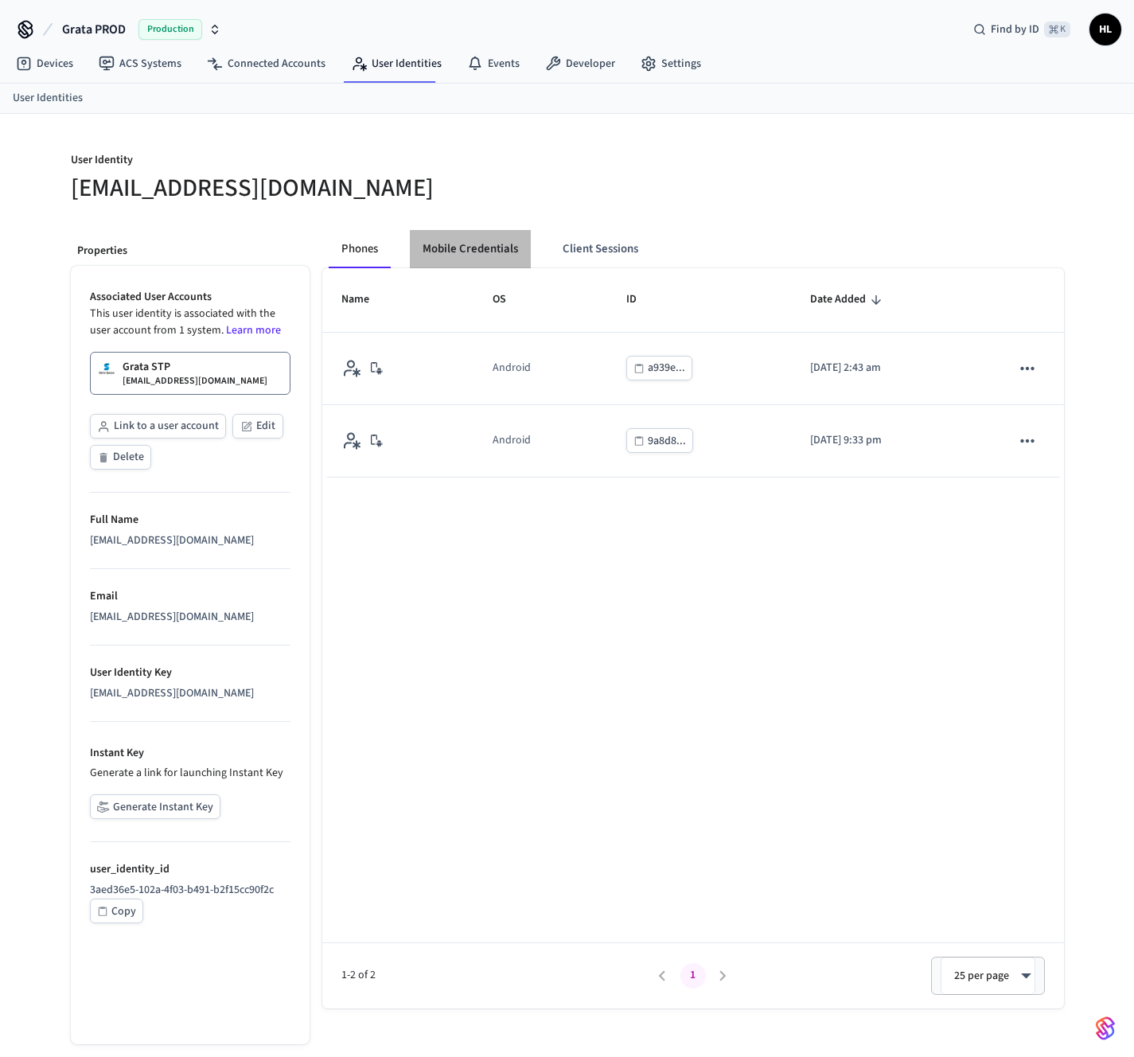
click at [430, 247] on button "Mobile Credentials" at bounding box center [470, 249] width 121 height 38
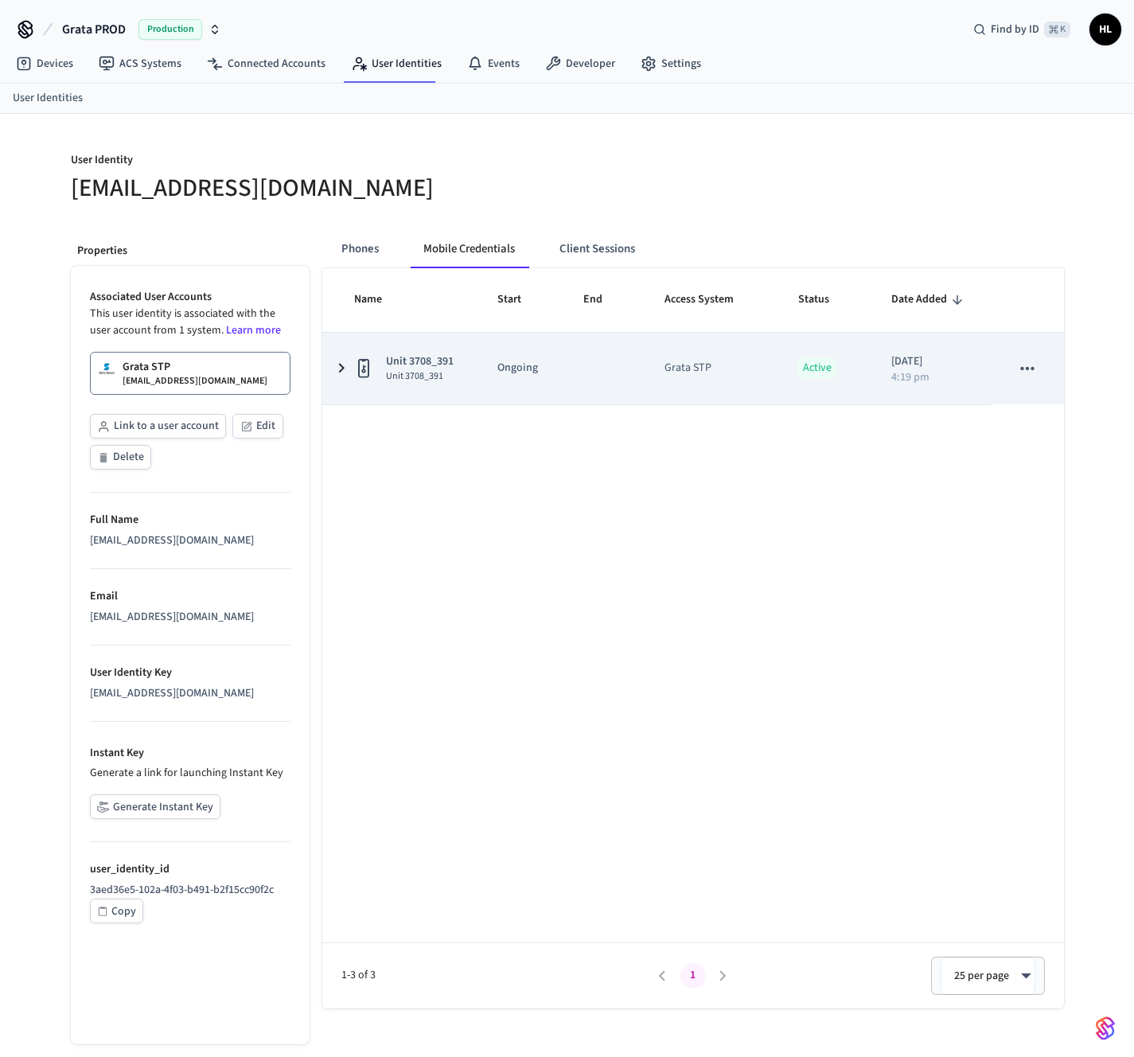
click at [329, 371] on td "Unit 3708_391 Unit 3708_391" at bounding box center [400, 369] width 157 height 72
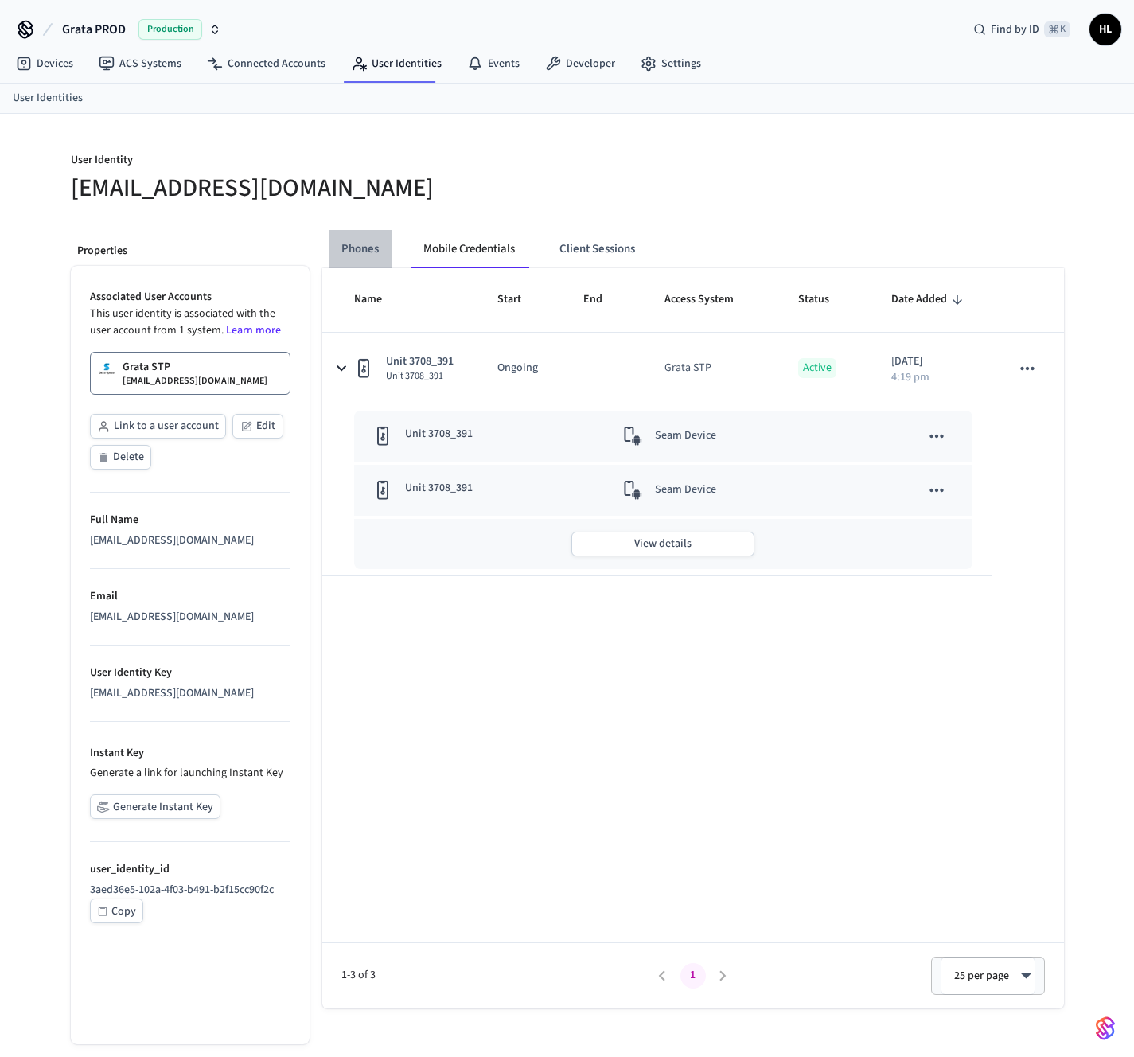
click at [353, 255] on button "Phones" at bounding box center [360, 249] width 63 height 38
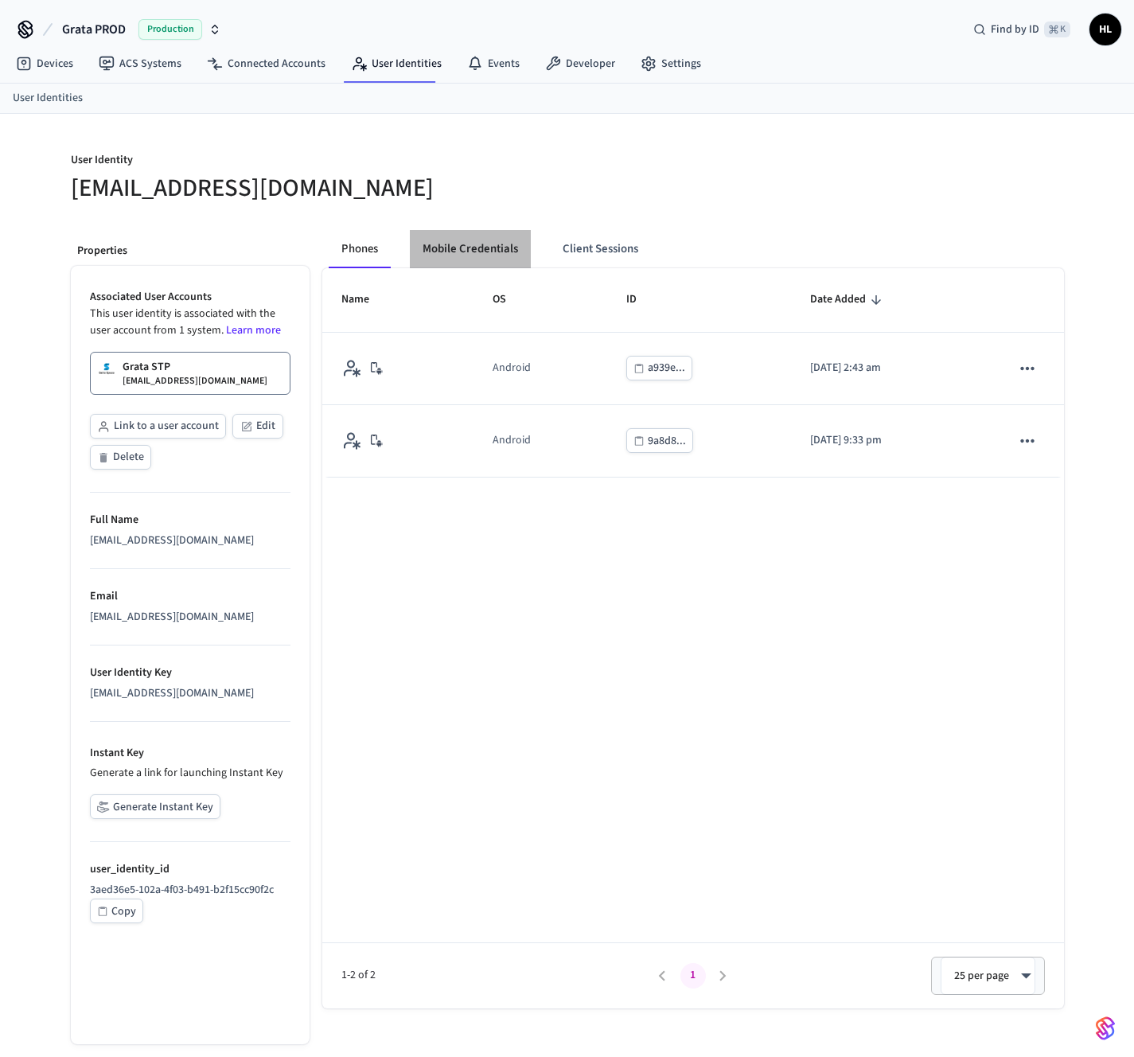
click at [471, 251] on button "Mobile Credentials" at bounding box center [470, 249] width 121 height 38
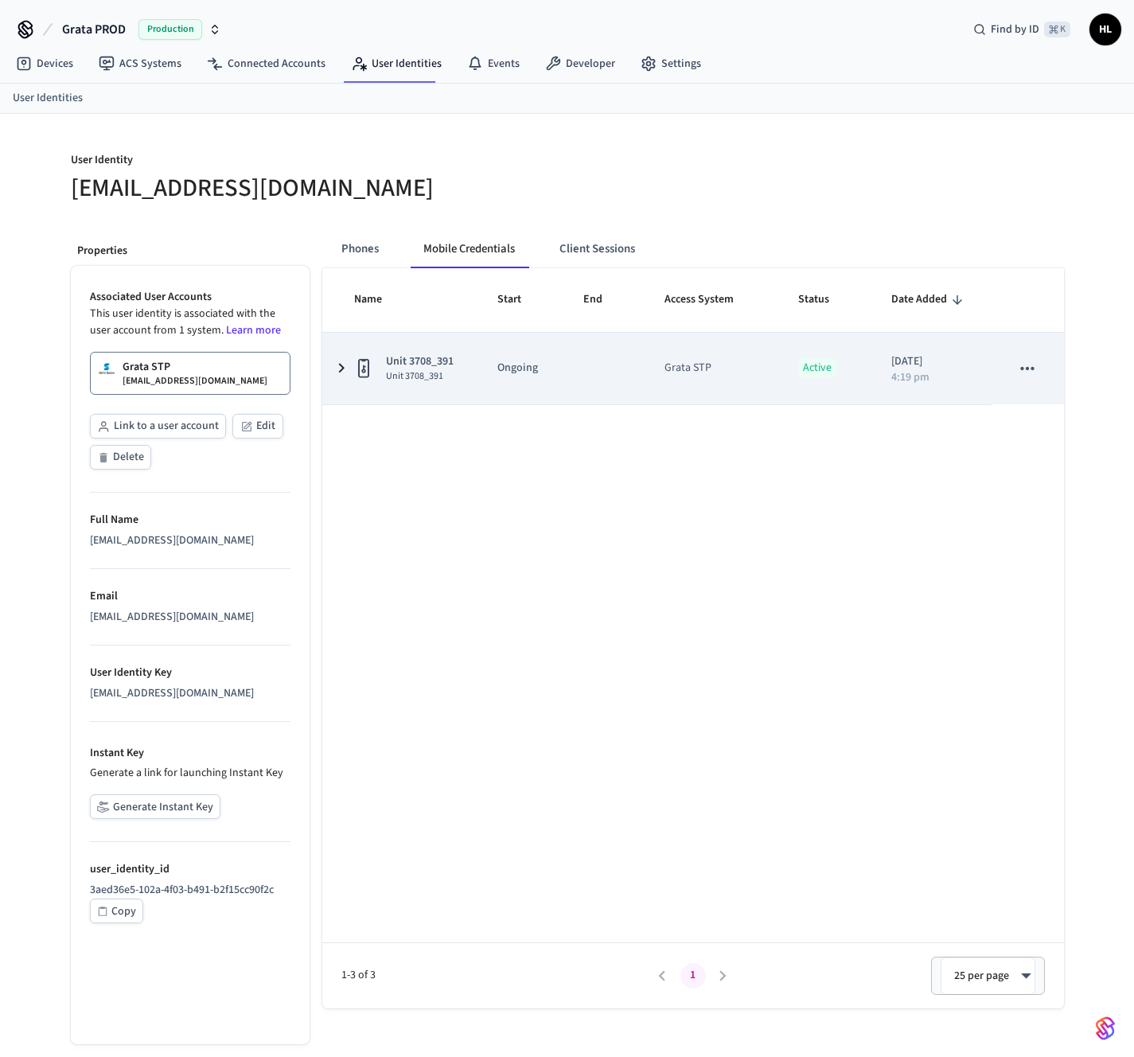
click at [412, 376] on span "Unit 3708_391" at bounding box center [420, 376] width 68 height 13
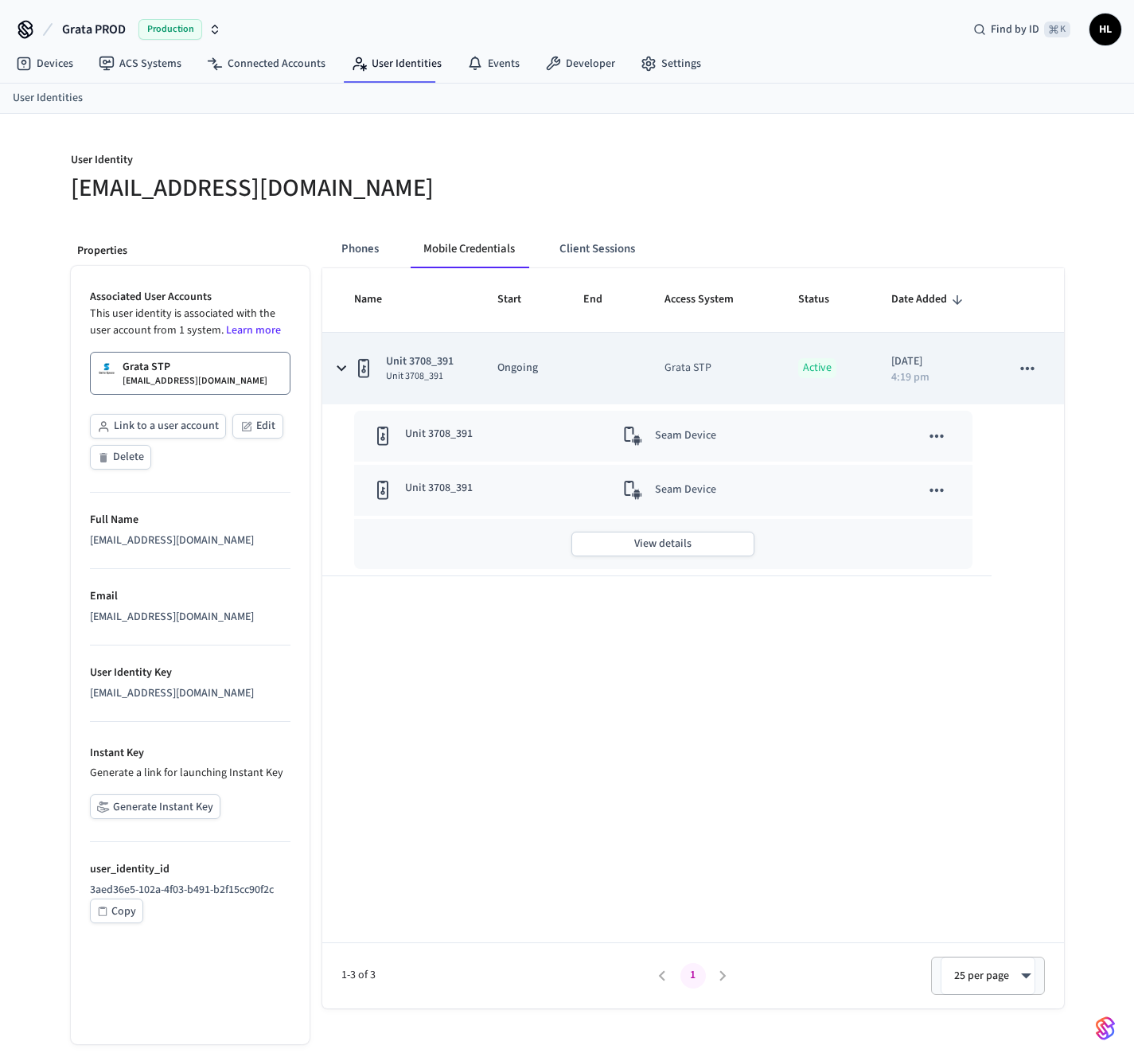
click at [412, 376] on span "Unit 3708_391" at bounding box center [420, 376] width 68 height 13
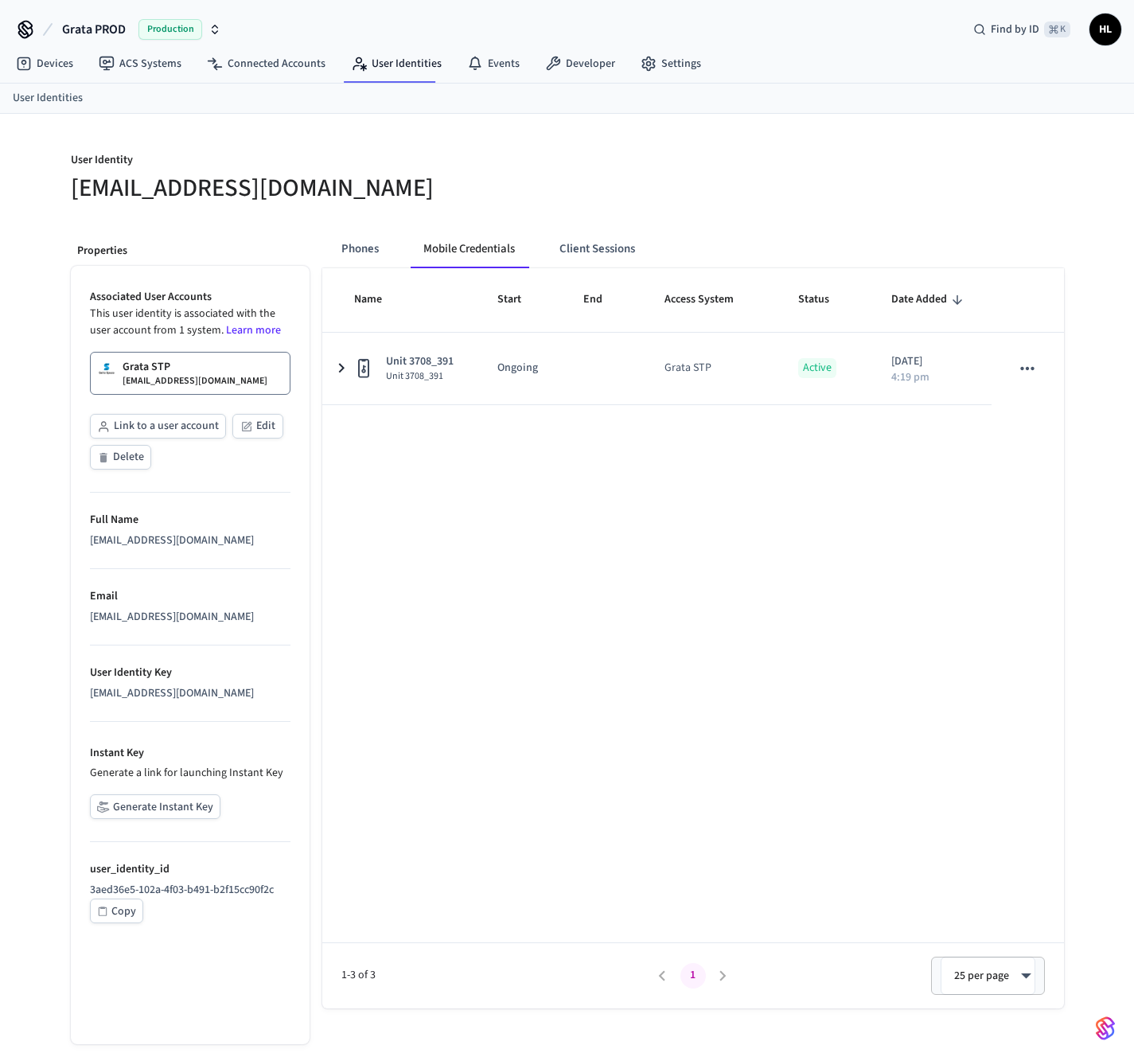
scroll to position [3, 0]
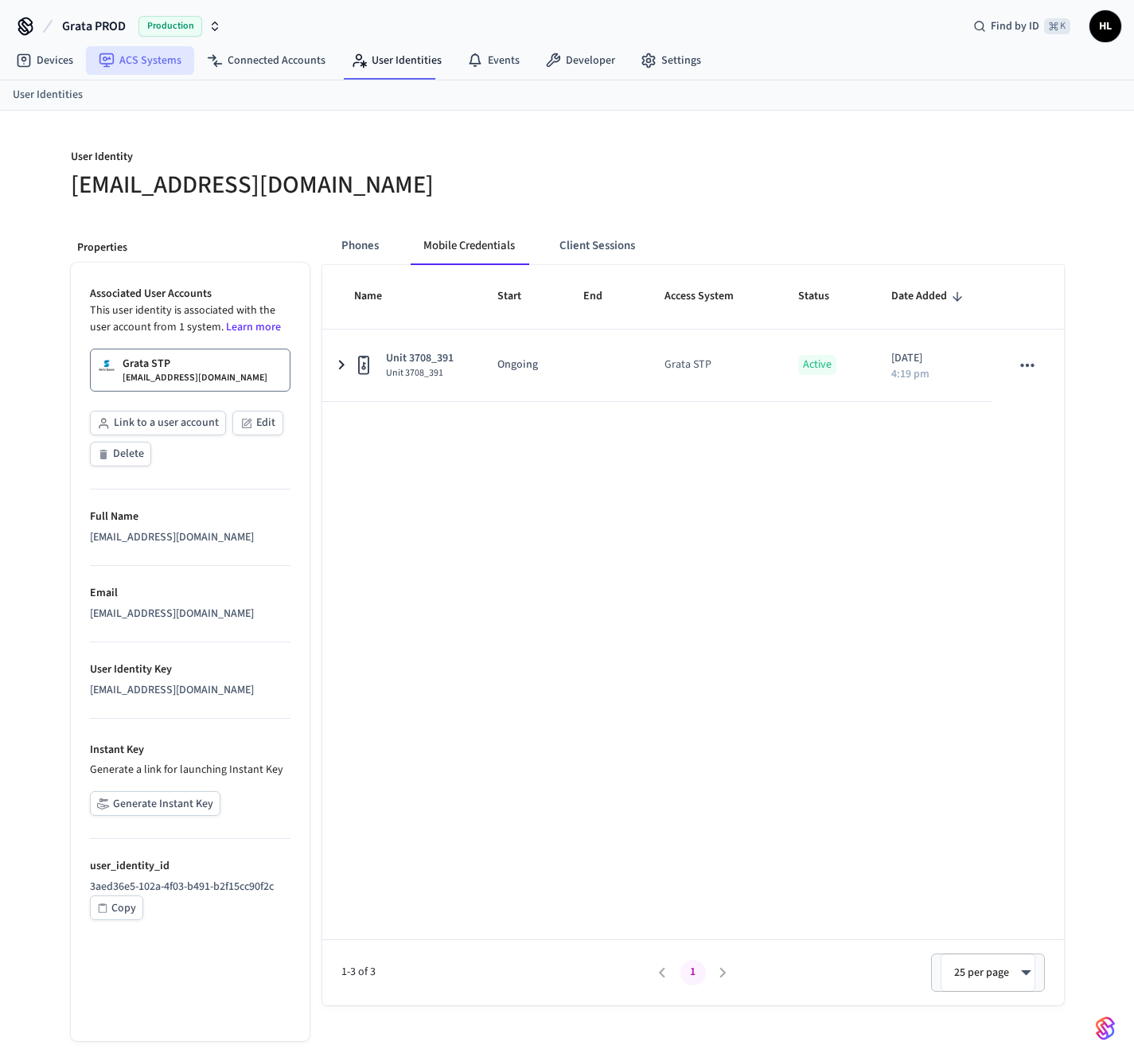
click at [165, 74] on link "ACS Systems" at bounding box center [140, 60] width 108 height 29
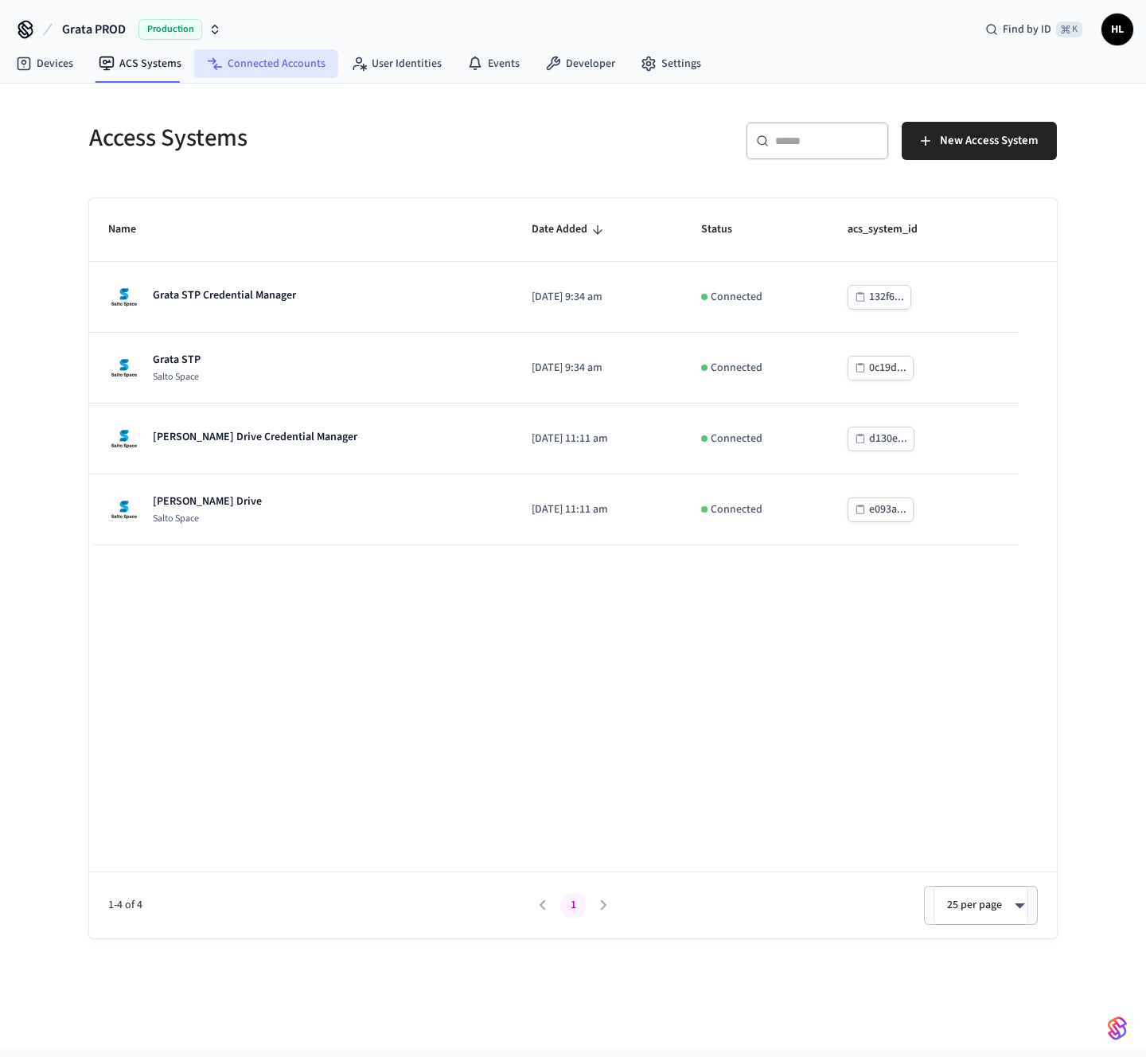
click at [208, 72] on link "Connected Accounts" at bounding box center [266, 63] width 144 height 29
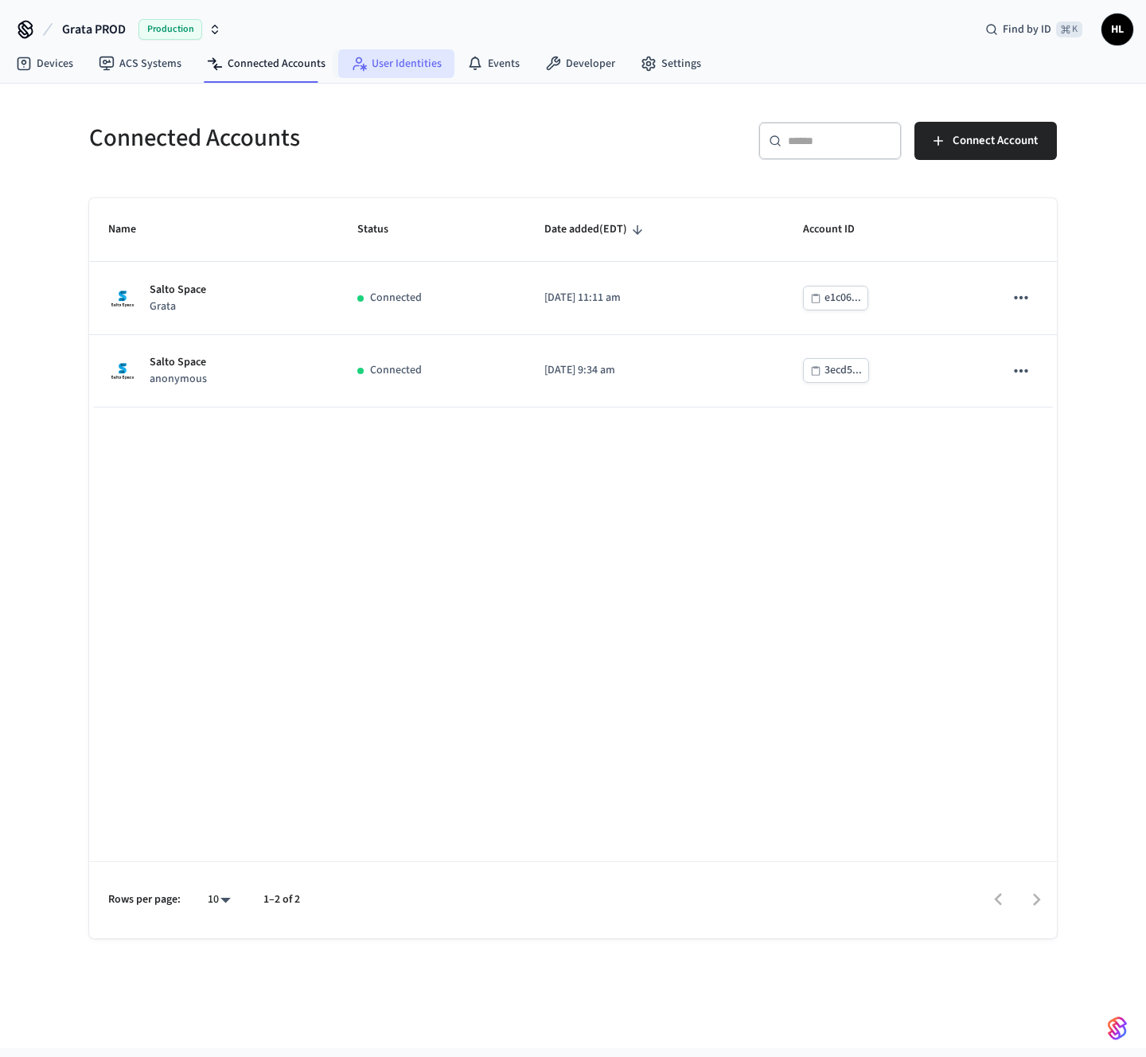
click at [378, 72] on link "User Identities" at bounding box center [396, 63] width 116 height 29
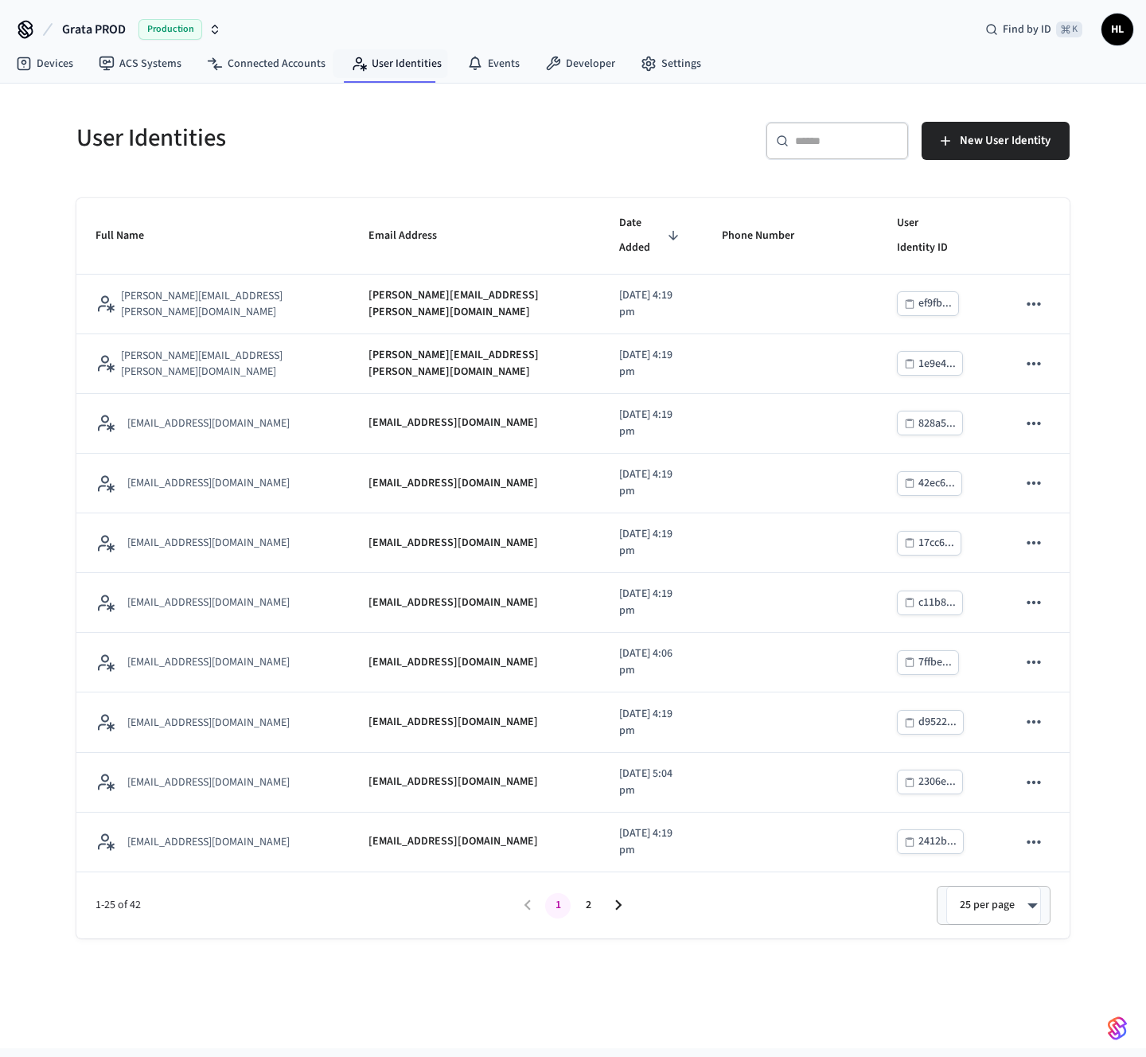
click at [794, 130] on div "​ ​" at bounding box center [836, 141] width 143 height 38
paste input "**********"
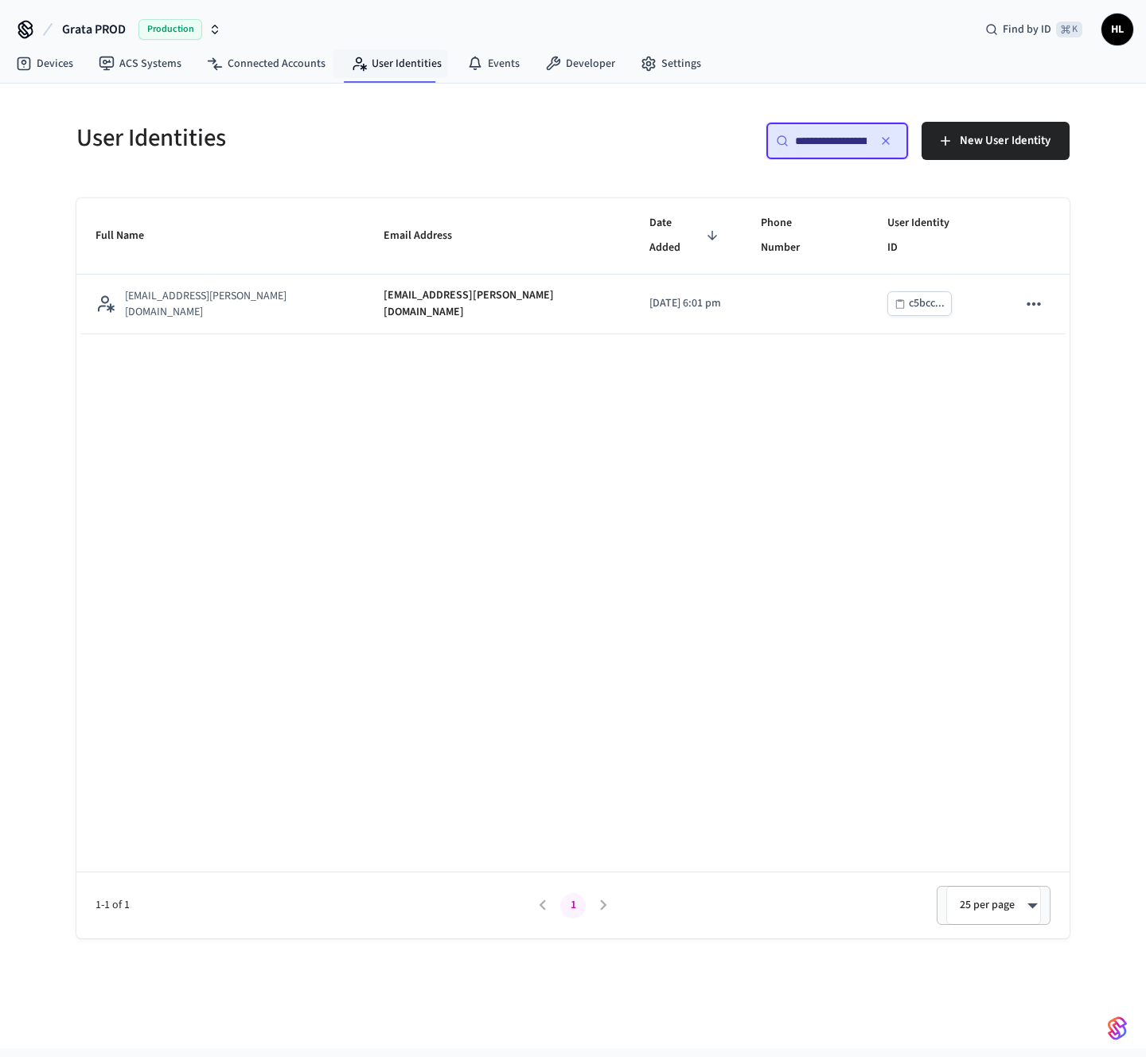
scroll to position [0, 98]
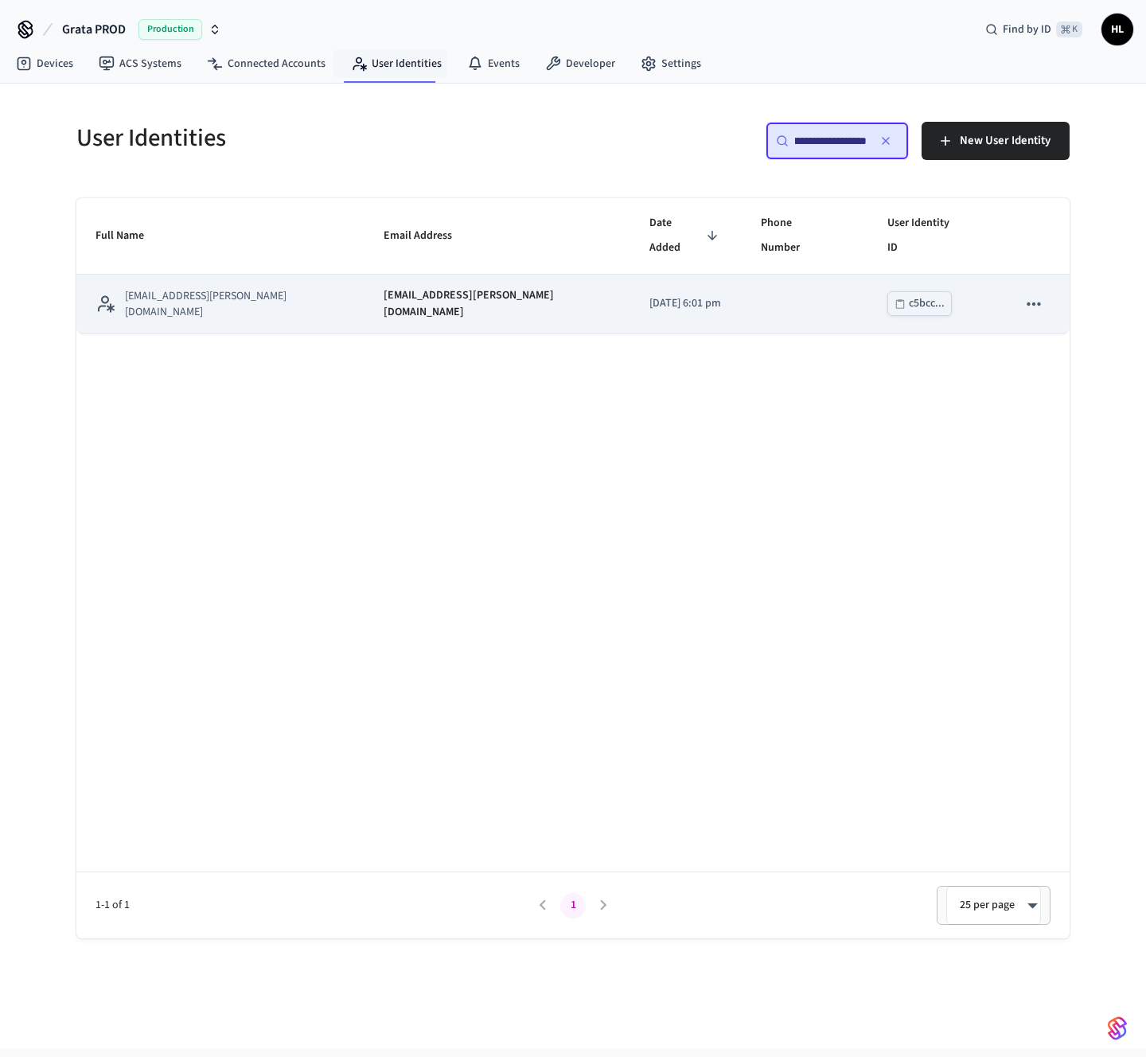
type input "**********"
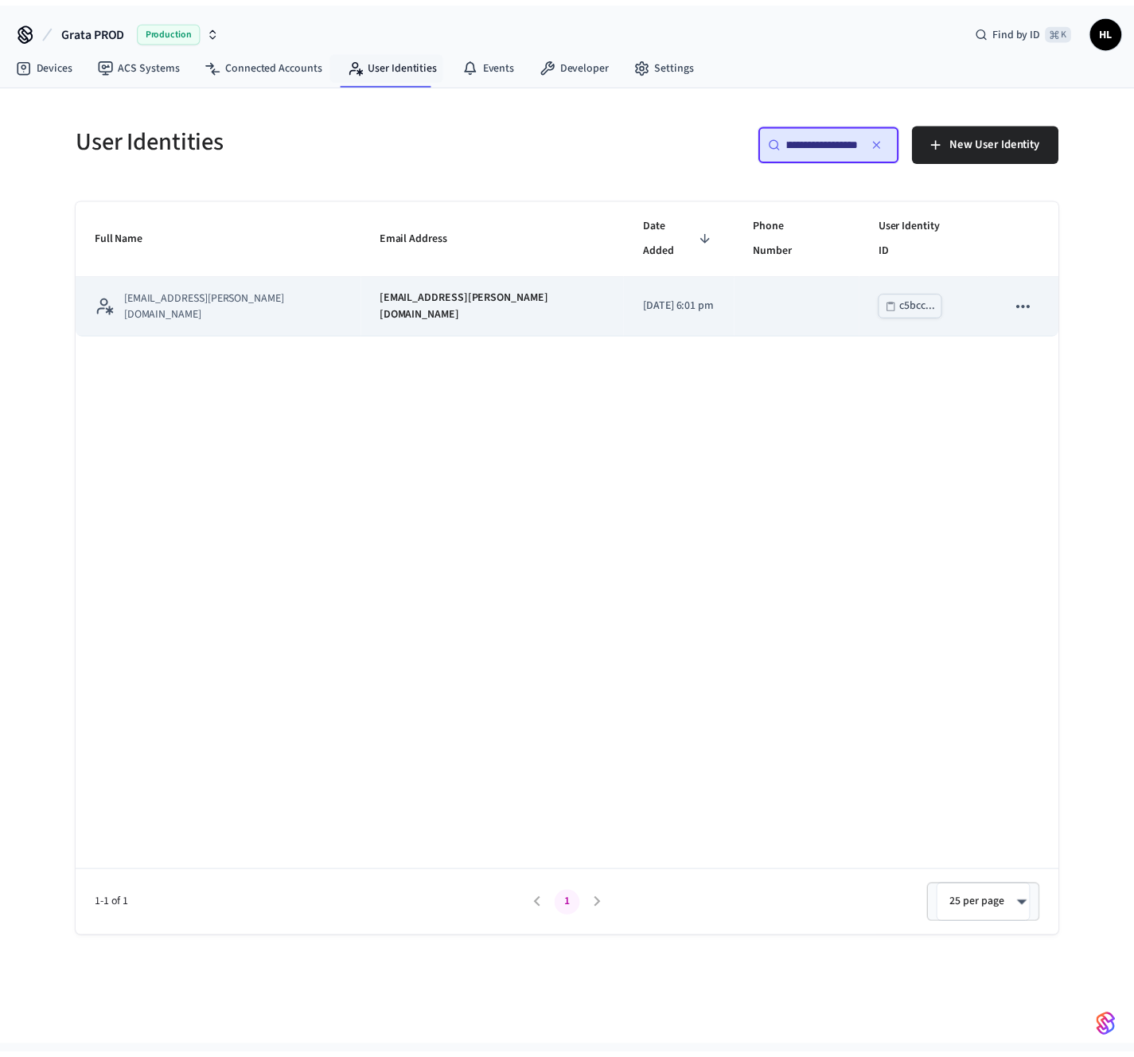
scroll to position [0, 0]
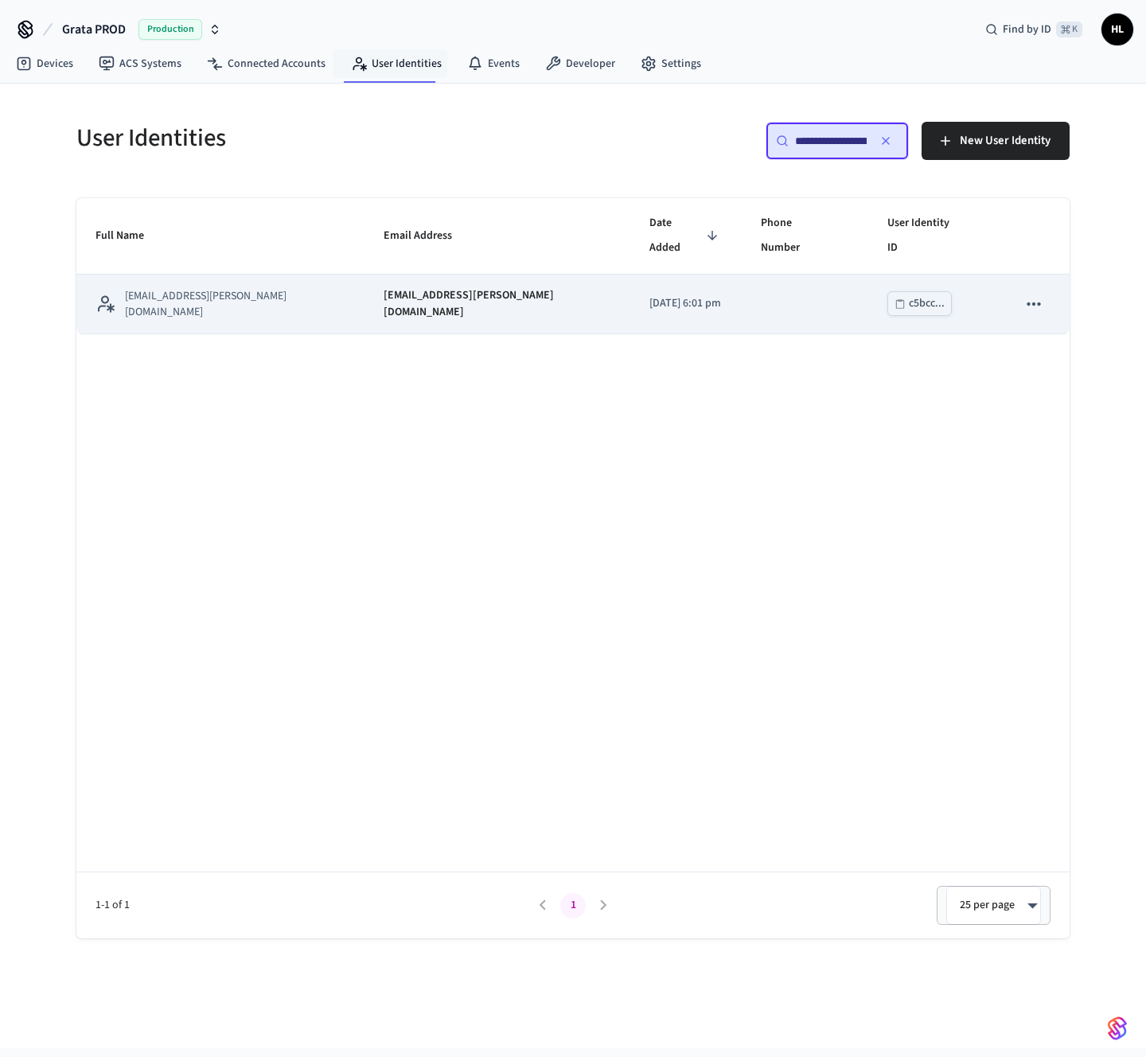
click at [769, 276] on td "sticky table" at bounding box center [805, 305] width 127 height 60
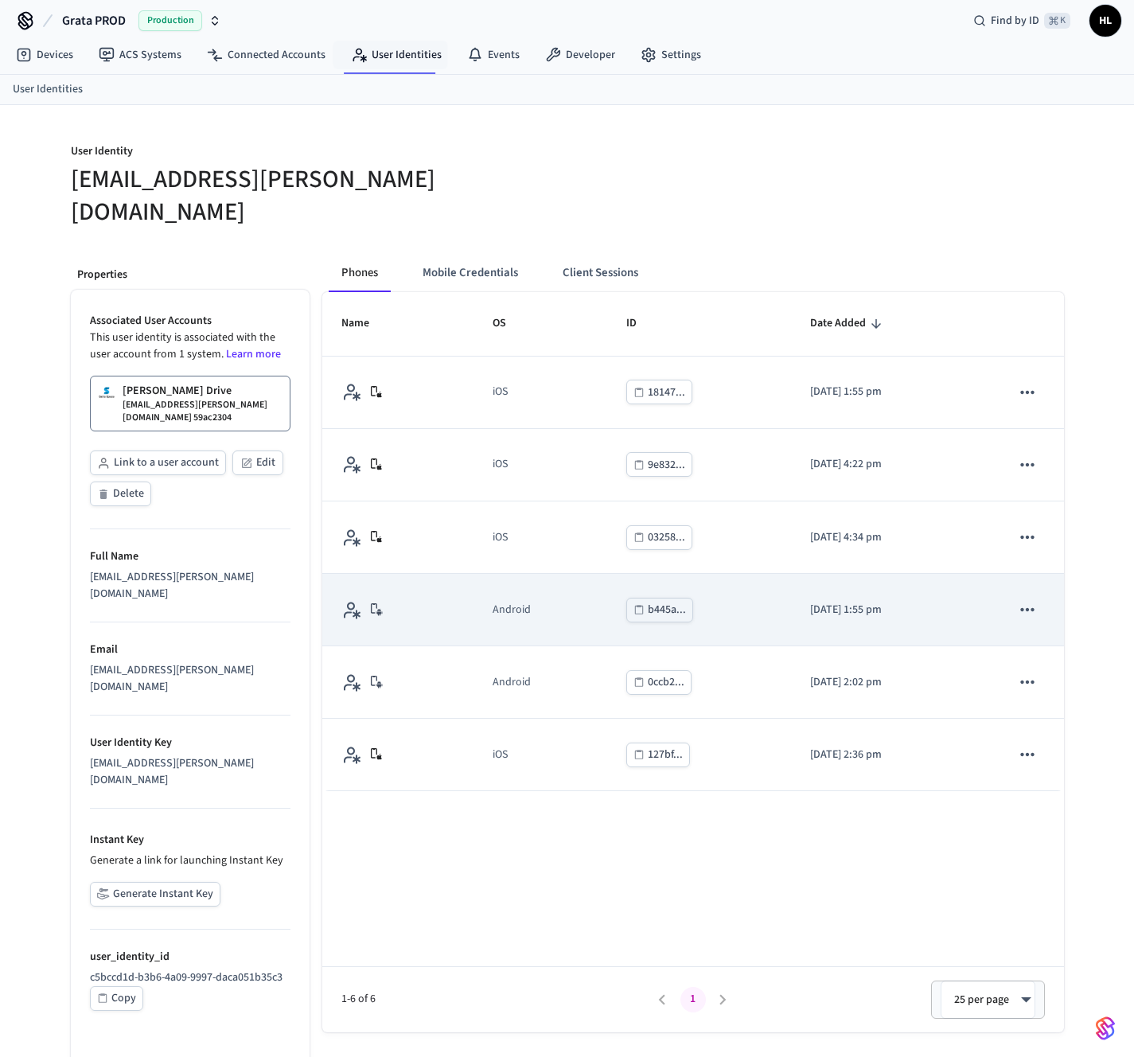
scroll to position [21, 0]
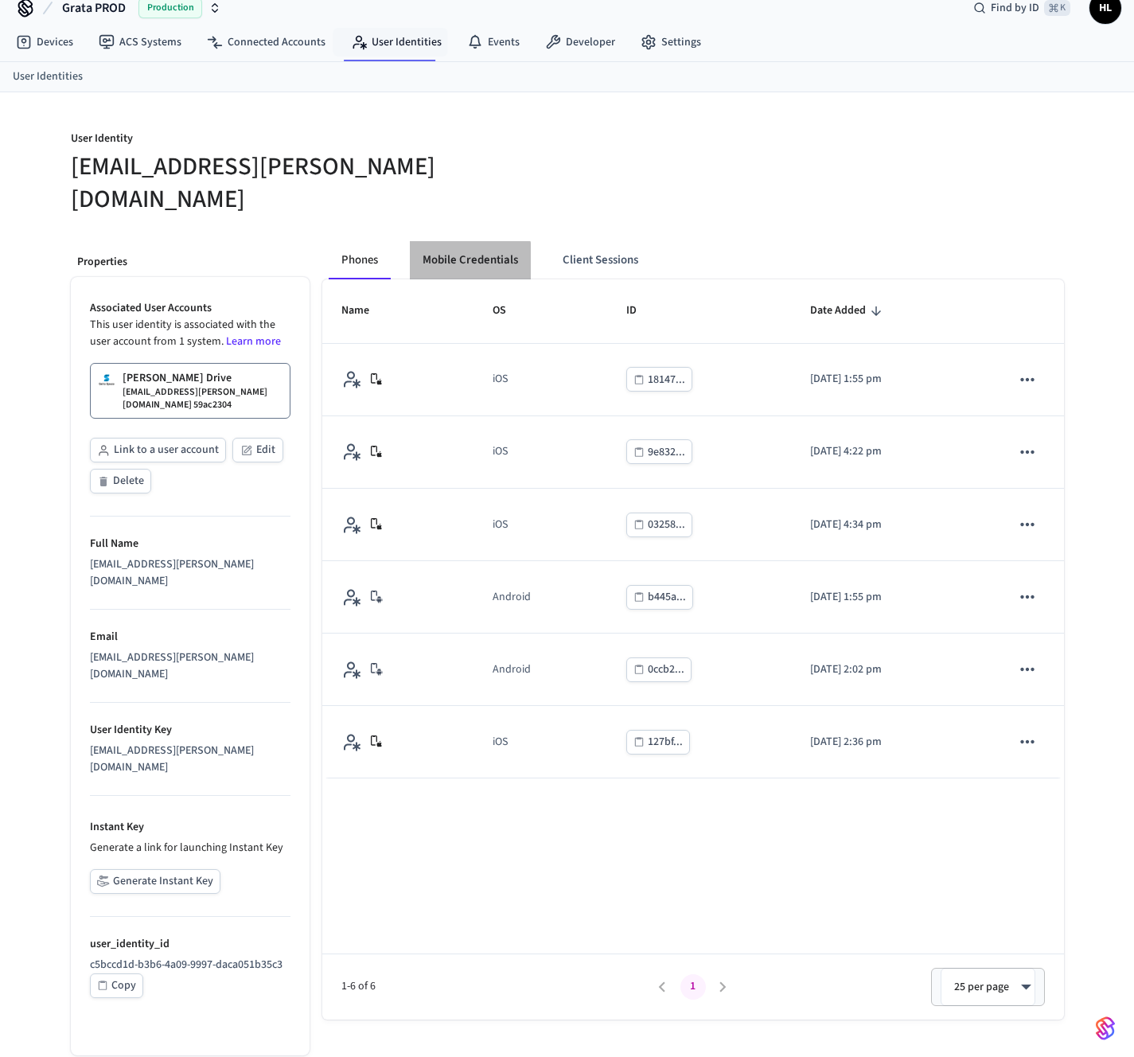
click at [439, 241] on button "Mobile Credentials" at bounding box center [470, 260] width 121 height 38
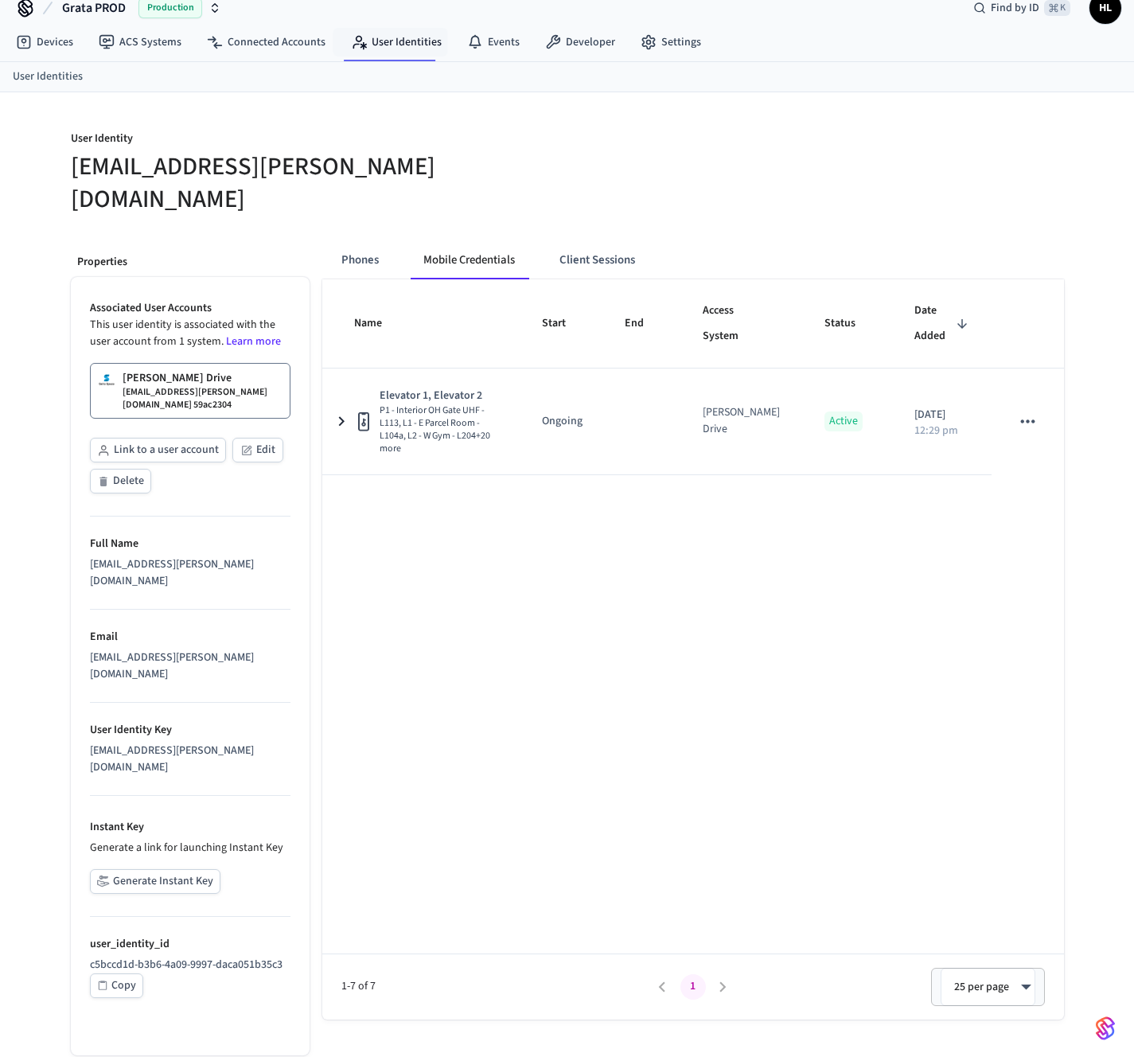
click at [617, 567] on div "Name Start End Access System Status Date Added Elevator 1, Elevator 2 P1 - Inte…" at bounding box center [693, 649] width 742 height 740
click at [166, 43] on link "ACS Systems" at bounding box center [140, 42] width 108 height 29
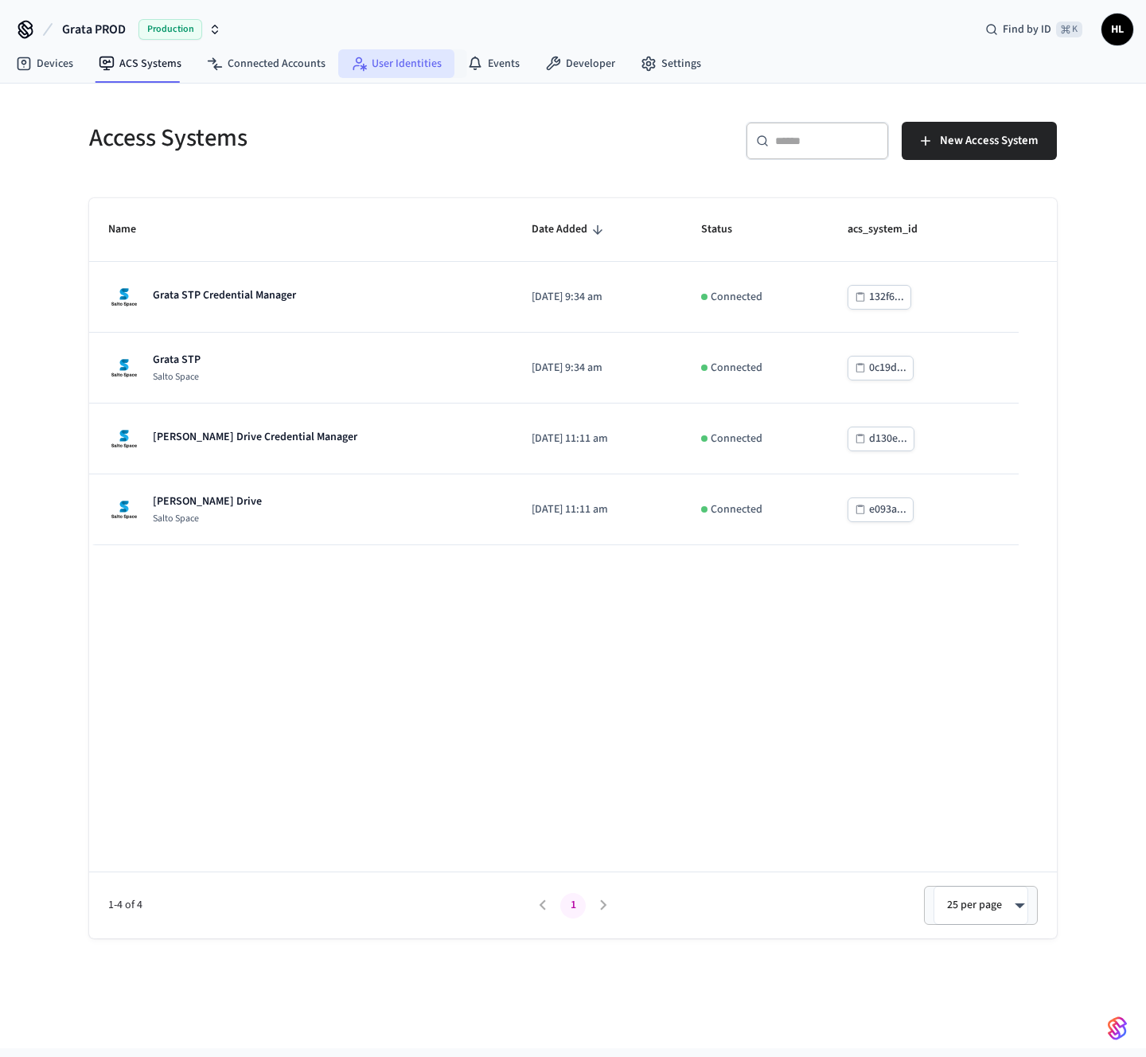
click at [376, 69] on link "User Identities" at bounding box center [396, 63] width 116 height 29
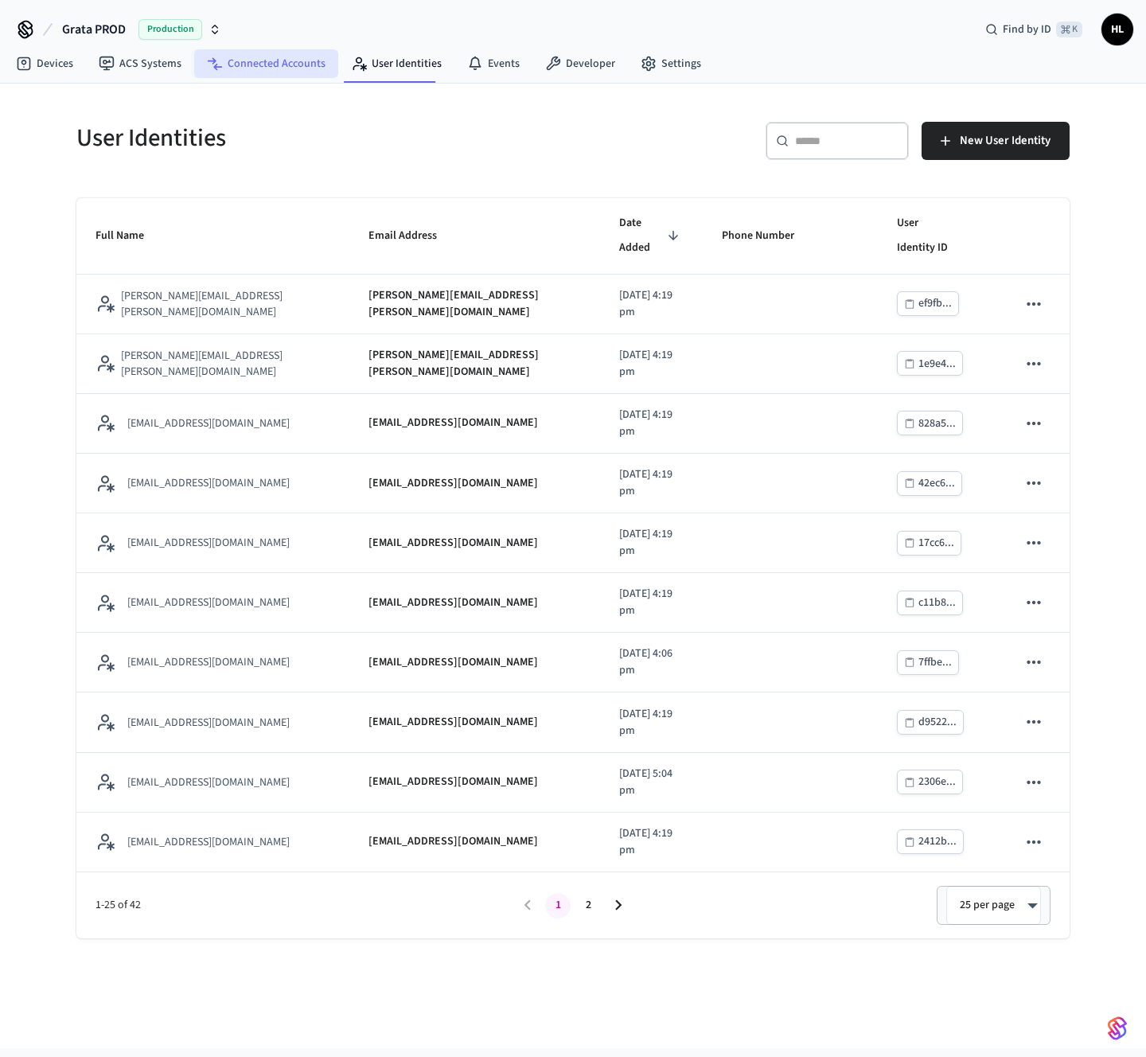
click at [194, 66] on link "Connected Accounts" at bounding box center [266, 63] width 144 height 29
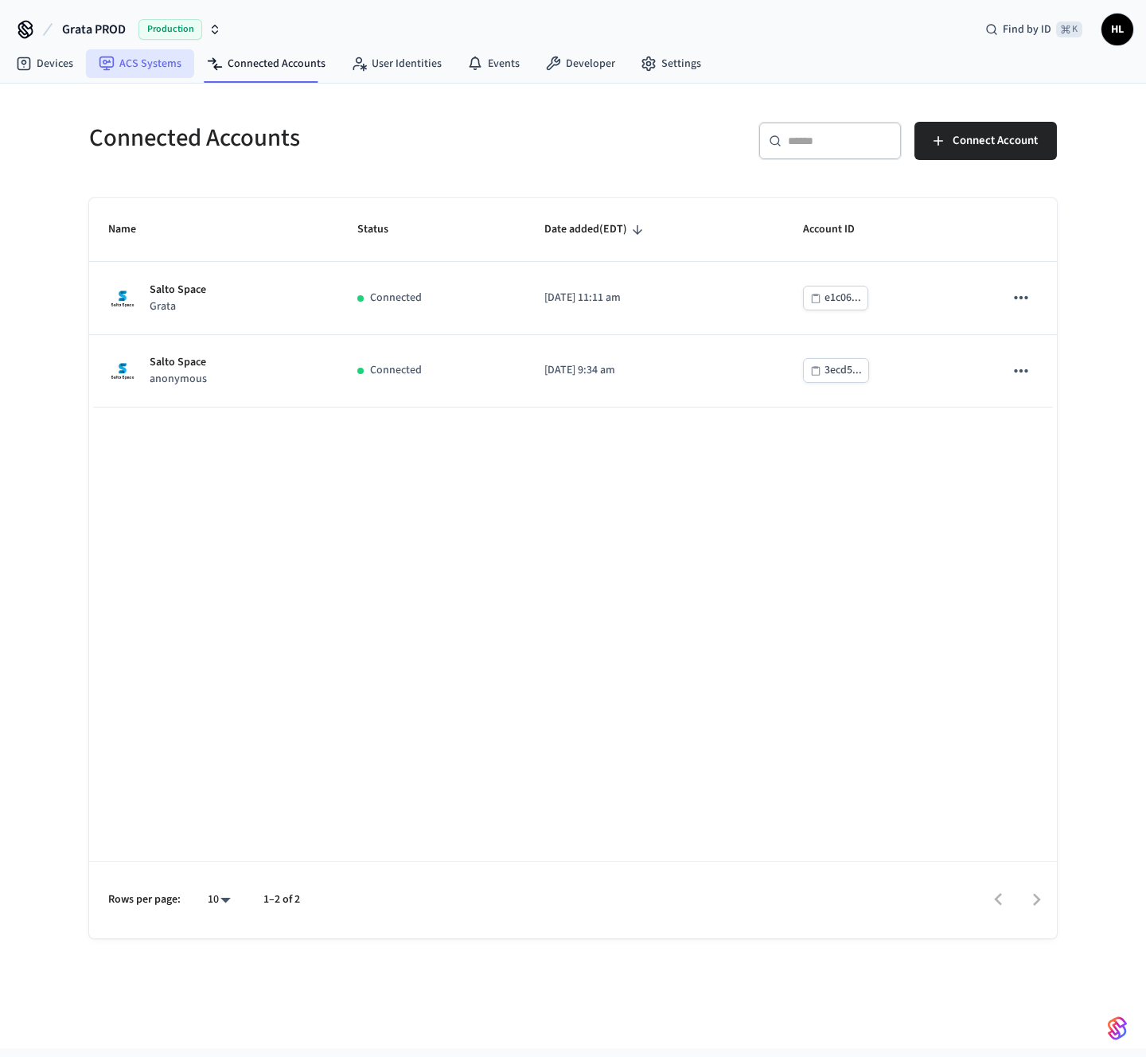
click at [169, 66] on link "ACS Systems" at bounding box center [140, 63] width 108 height 29
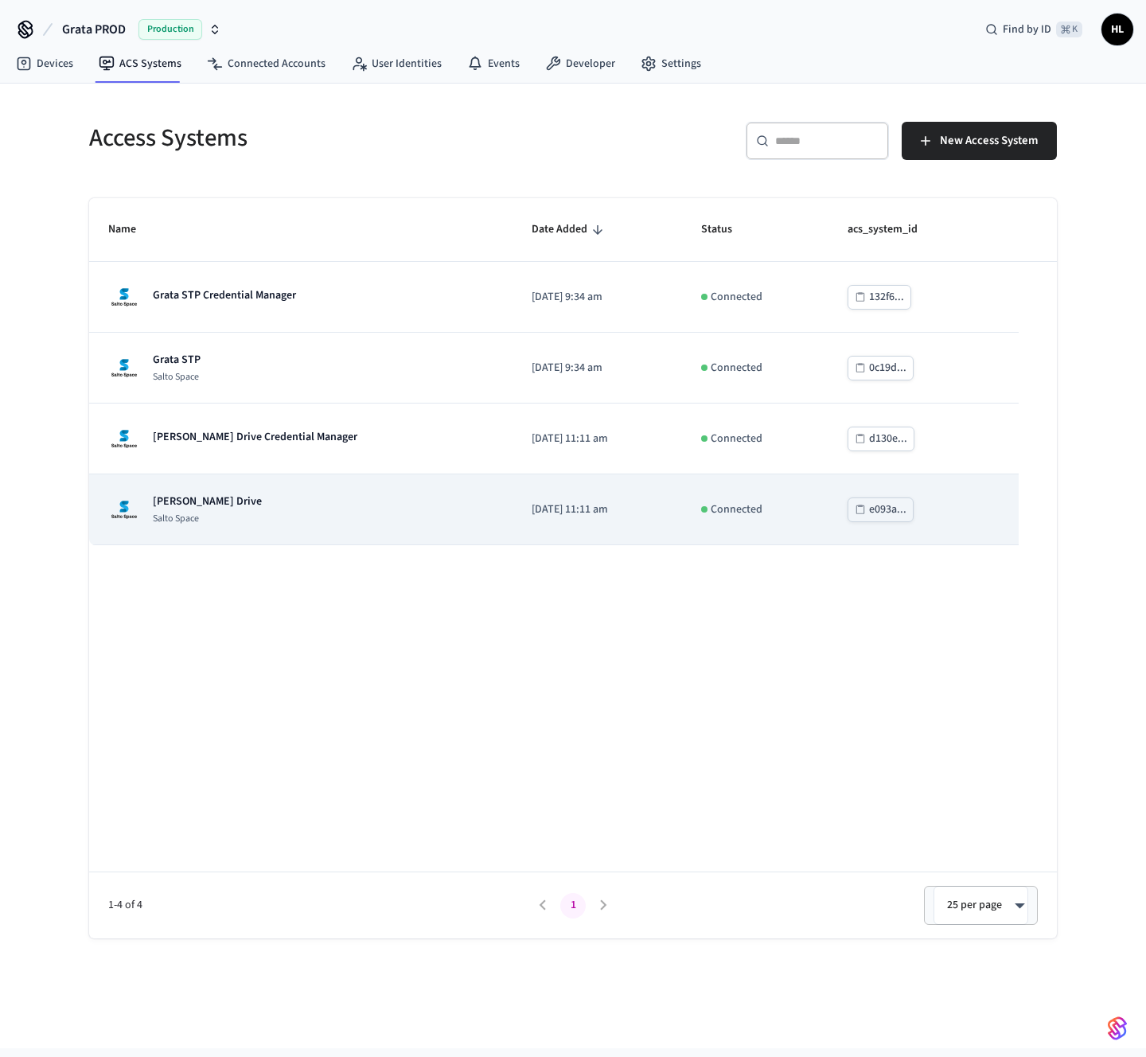
click at [239, 512] on div "[PERSON_NAME] Drive Salto Space" at bounding box center [207, 509] width 109 height 32
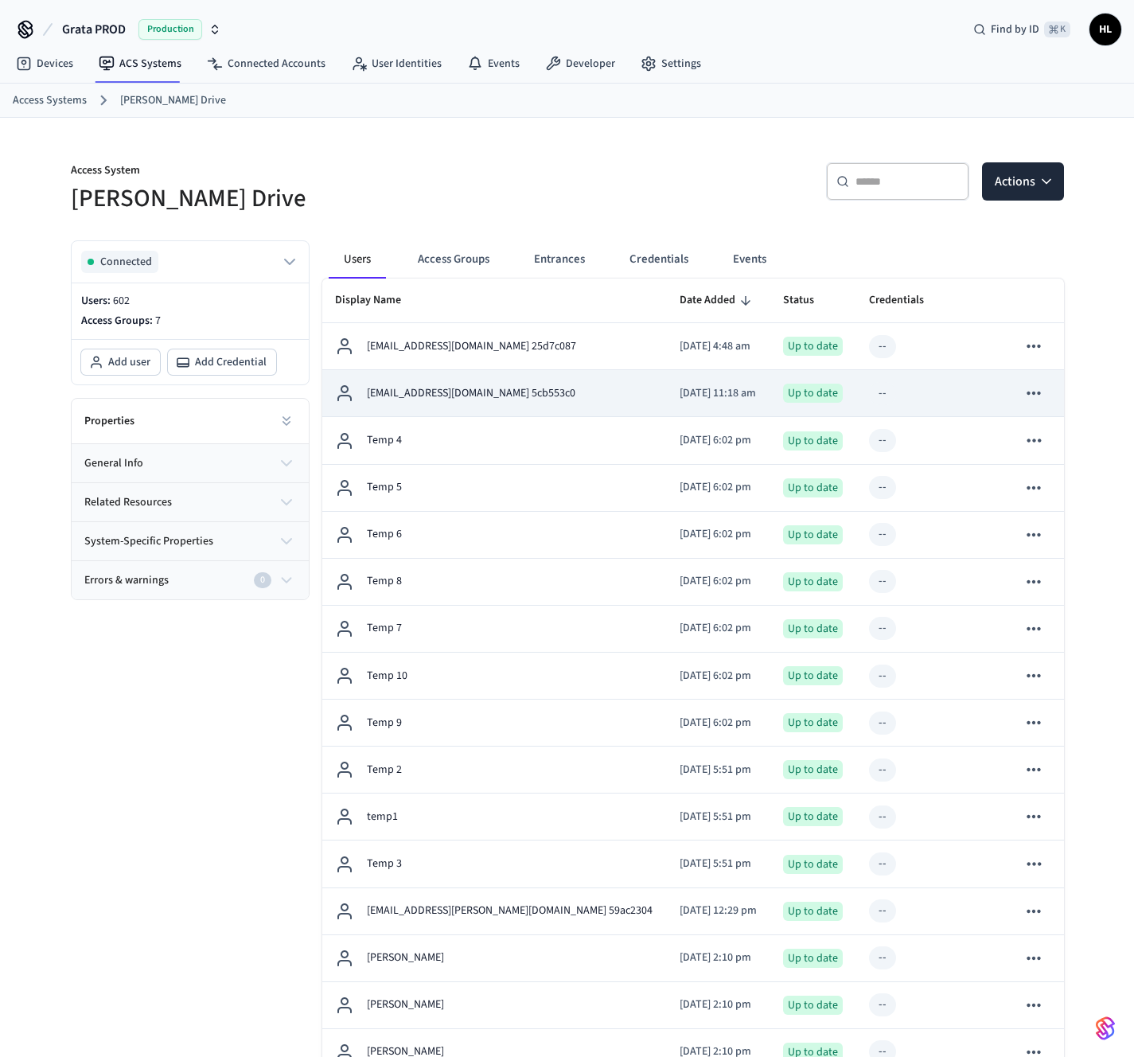
click at [450, 400] on p "[EMAIL_ADDRESS][DOMAIN_NAME] 5cb553c0" at bounding box center [471, 393] width 208 height 17
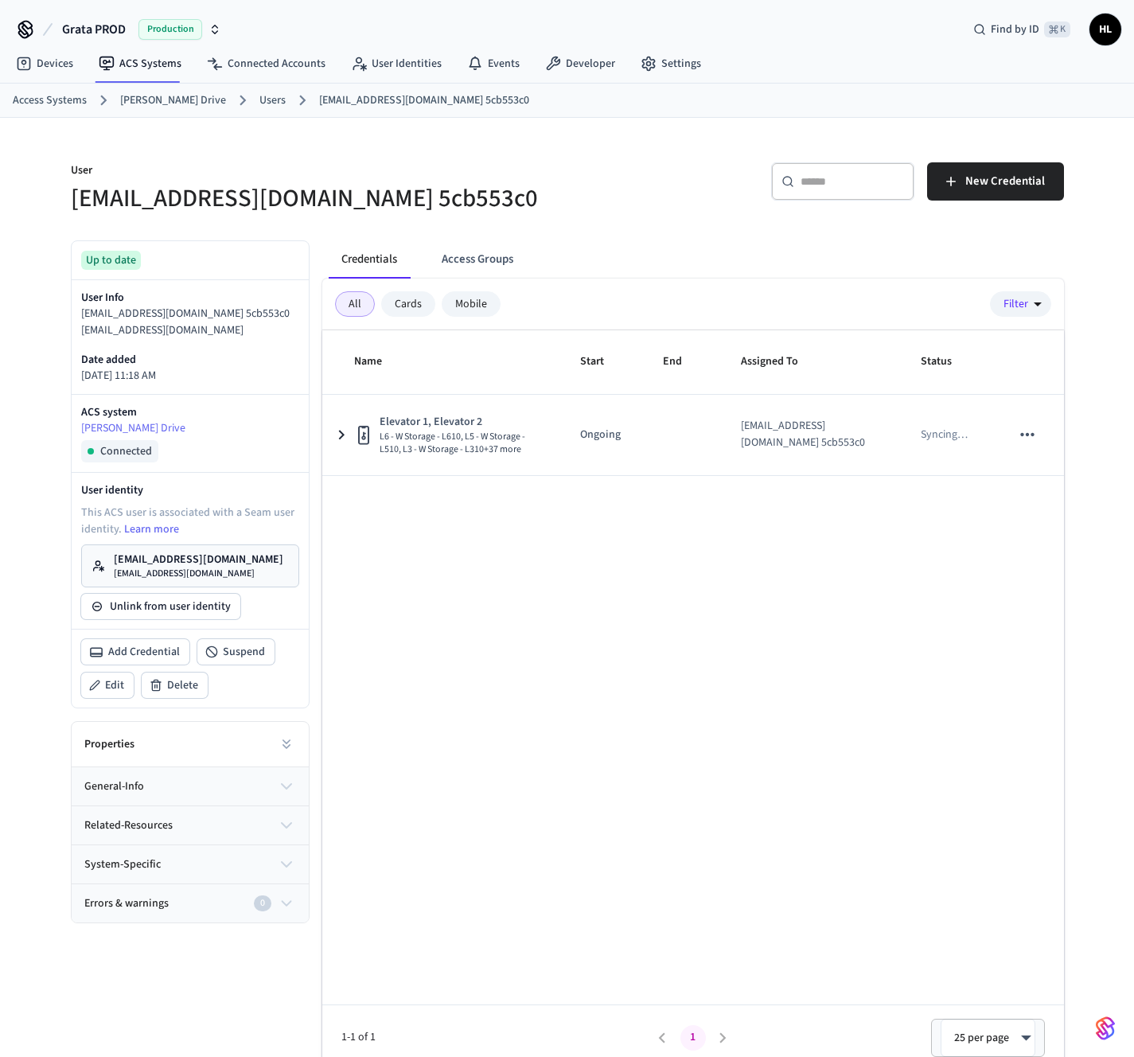
click at [238, 557] on p "[EMAIL_ADDRESS][DOMAIN_NAME]" at bounding box center [198, 559] width 169 height 16
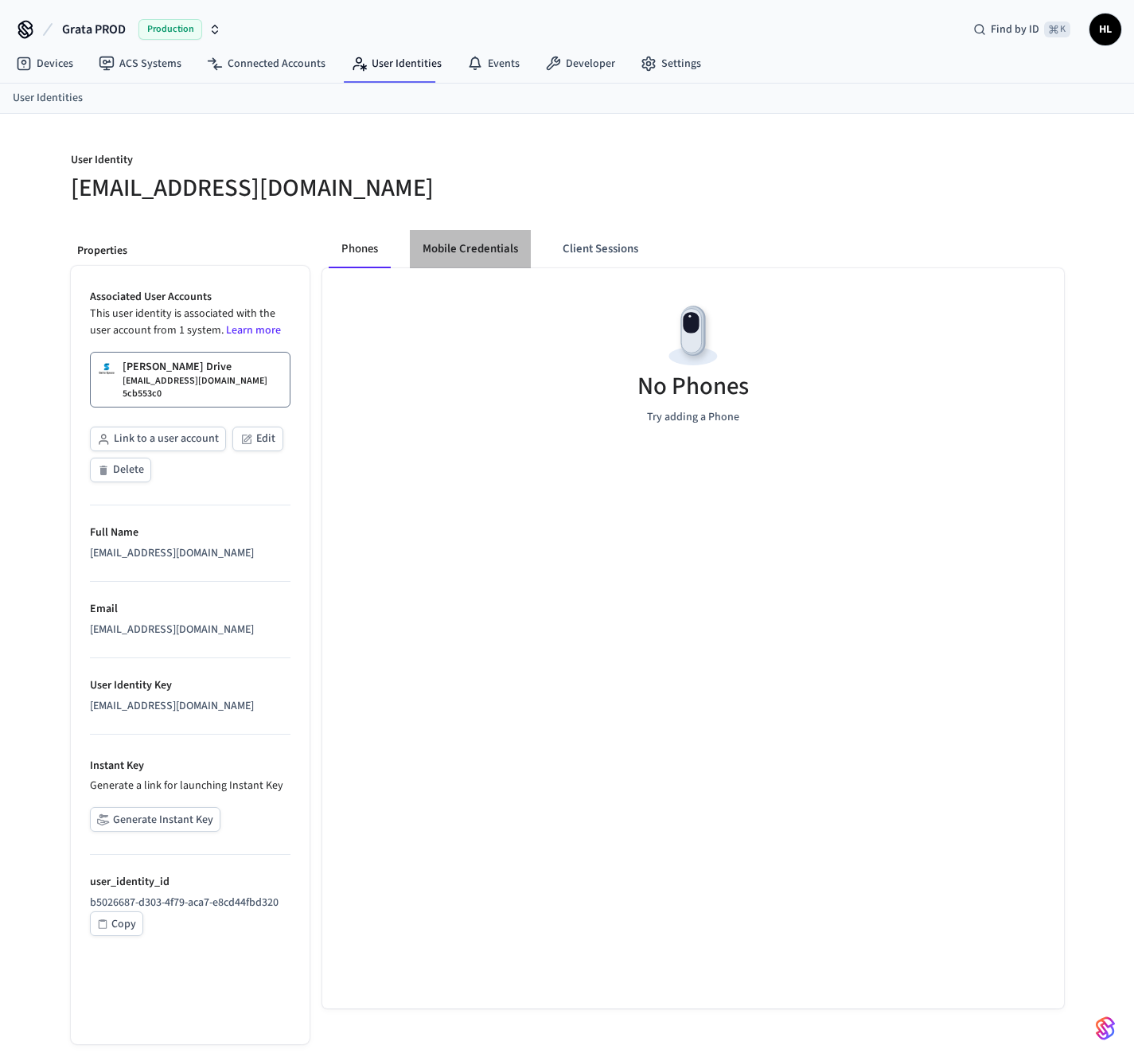
click at [498, 251] on button "Mobile Credentials" at bounding box center [470, 249] width 121 height 38
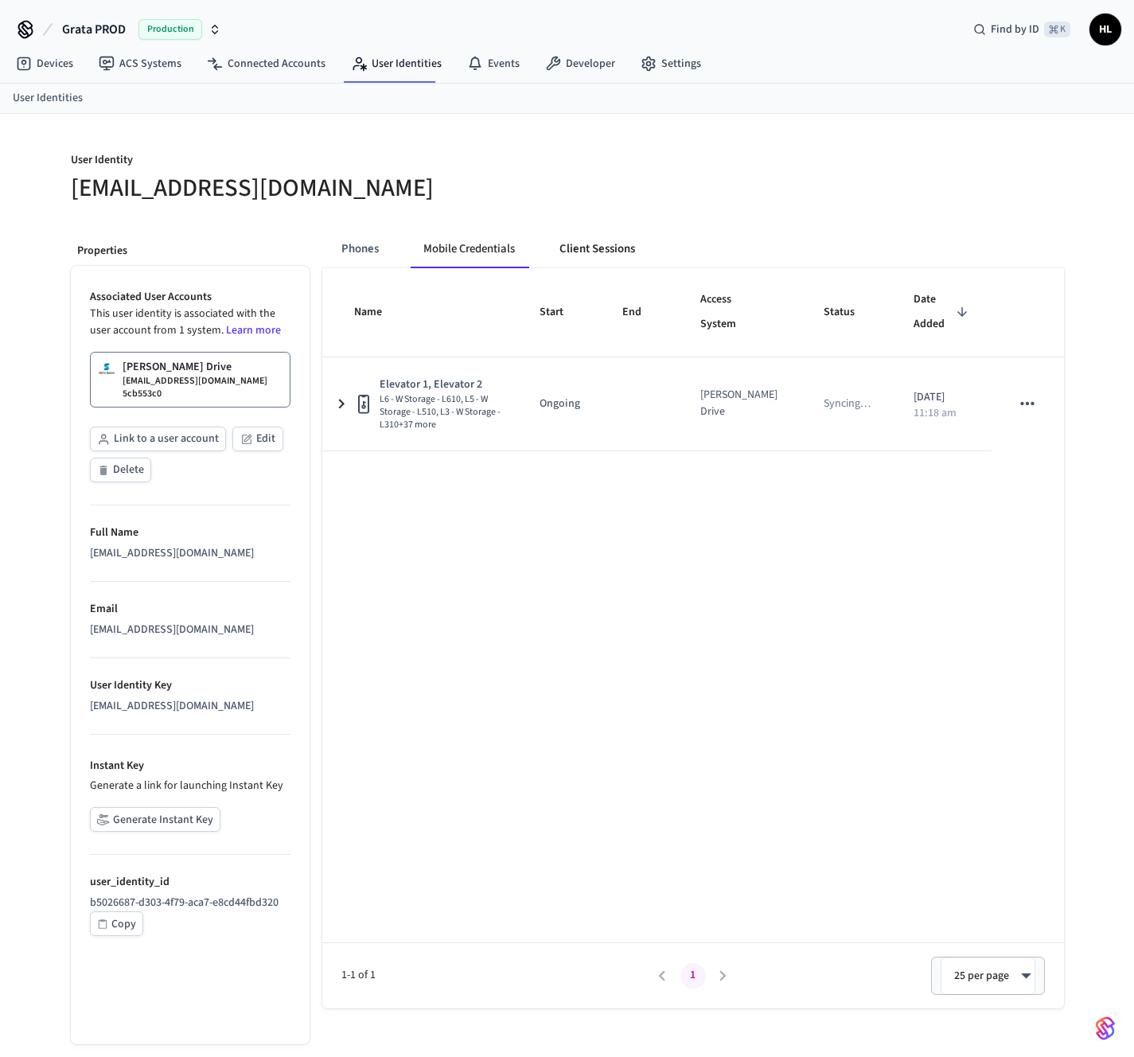
click at [598, 248] on button "Client Sessions" at bounding box center [597, 249] width 101 height 38
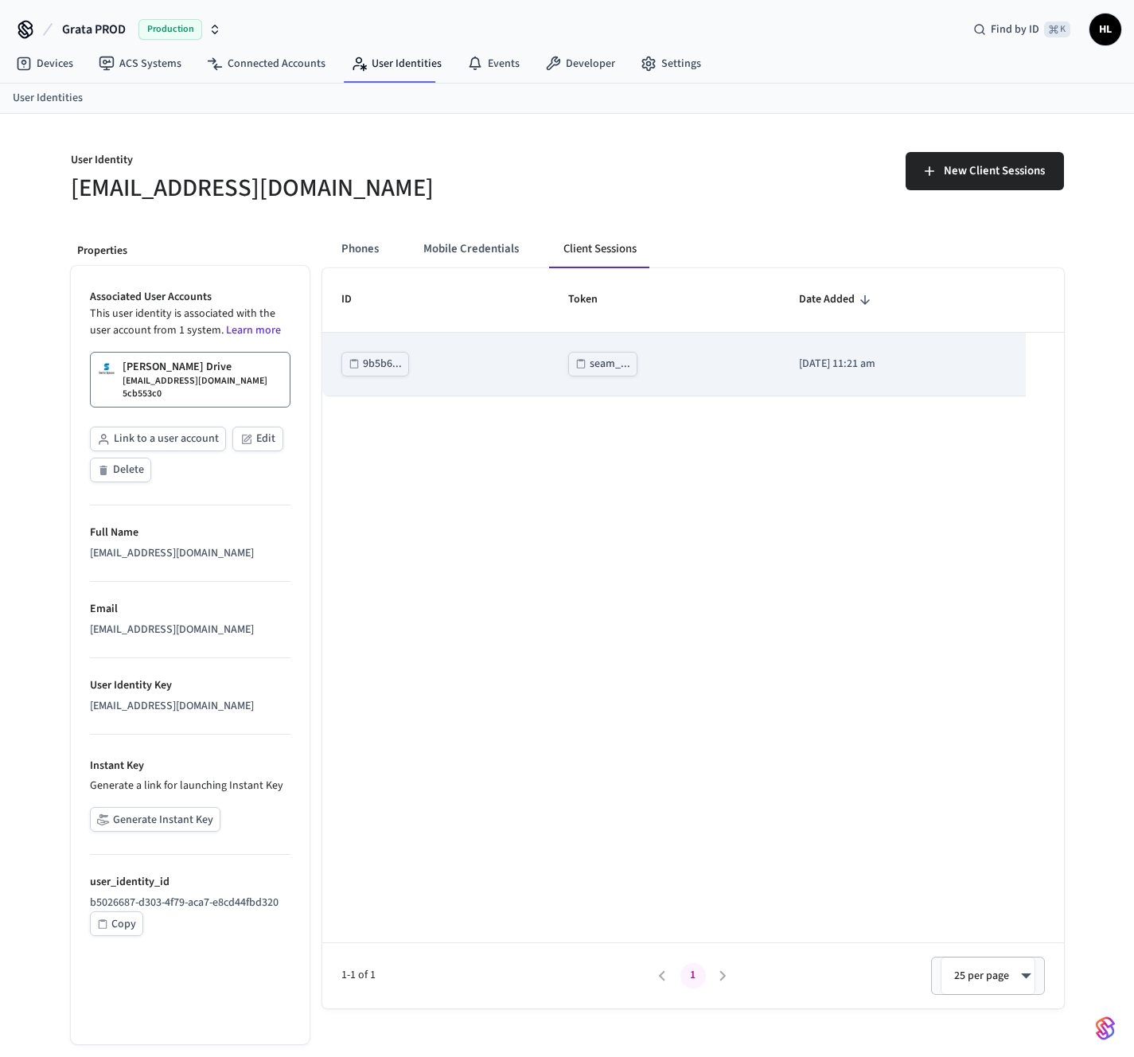
click at [598, 371] on div "seam_..." at bounding box center [610, 364] width 41 height 20
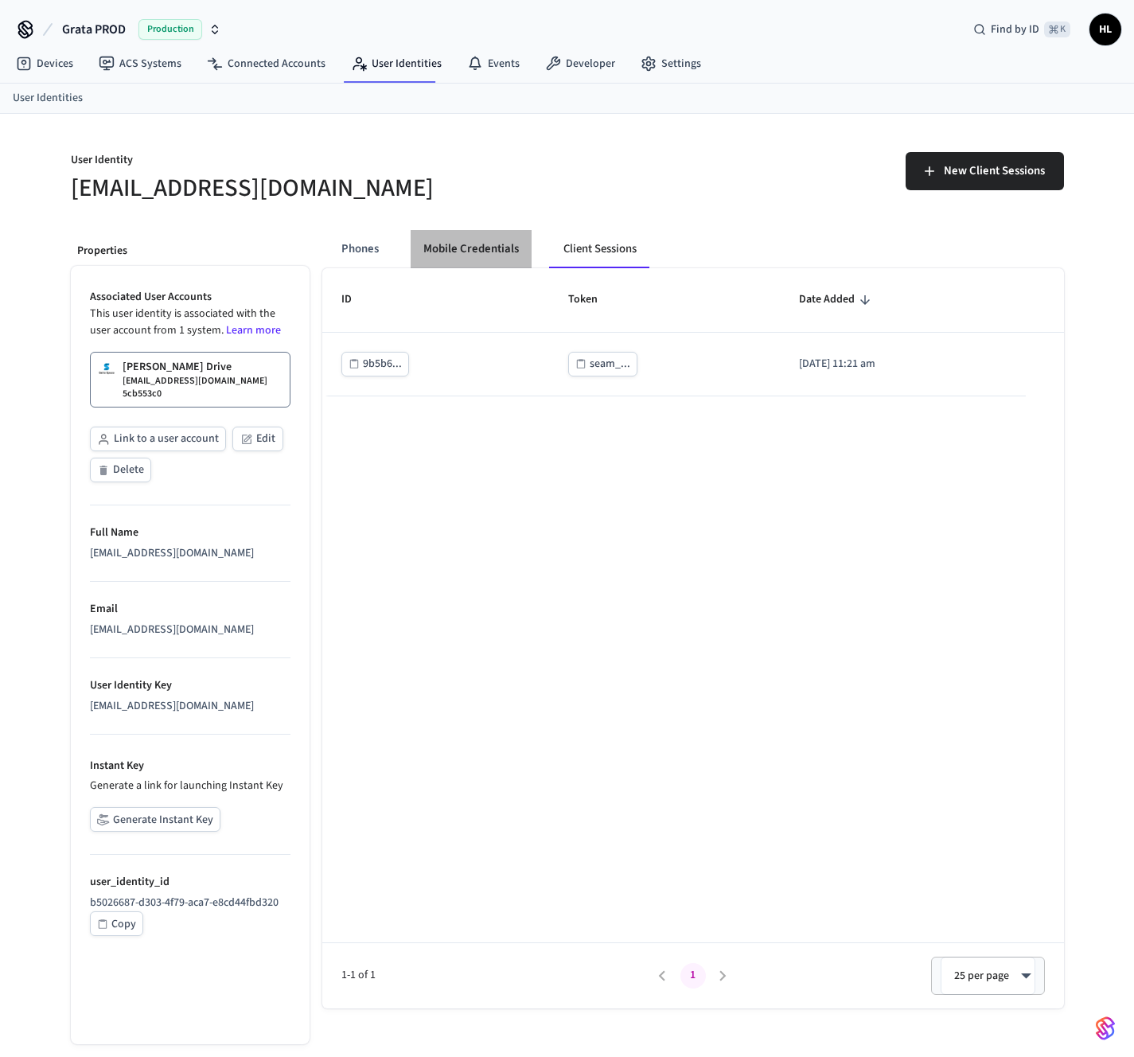
click at [492, 245] on button "Mobile Credentials" at bounding box center [471, 249] width 121 height 38
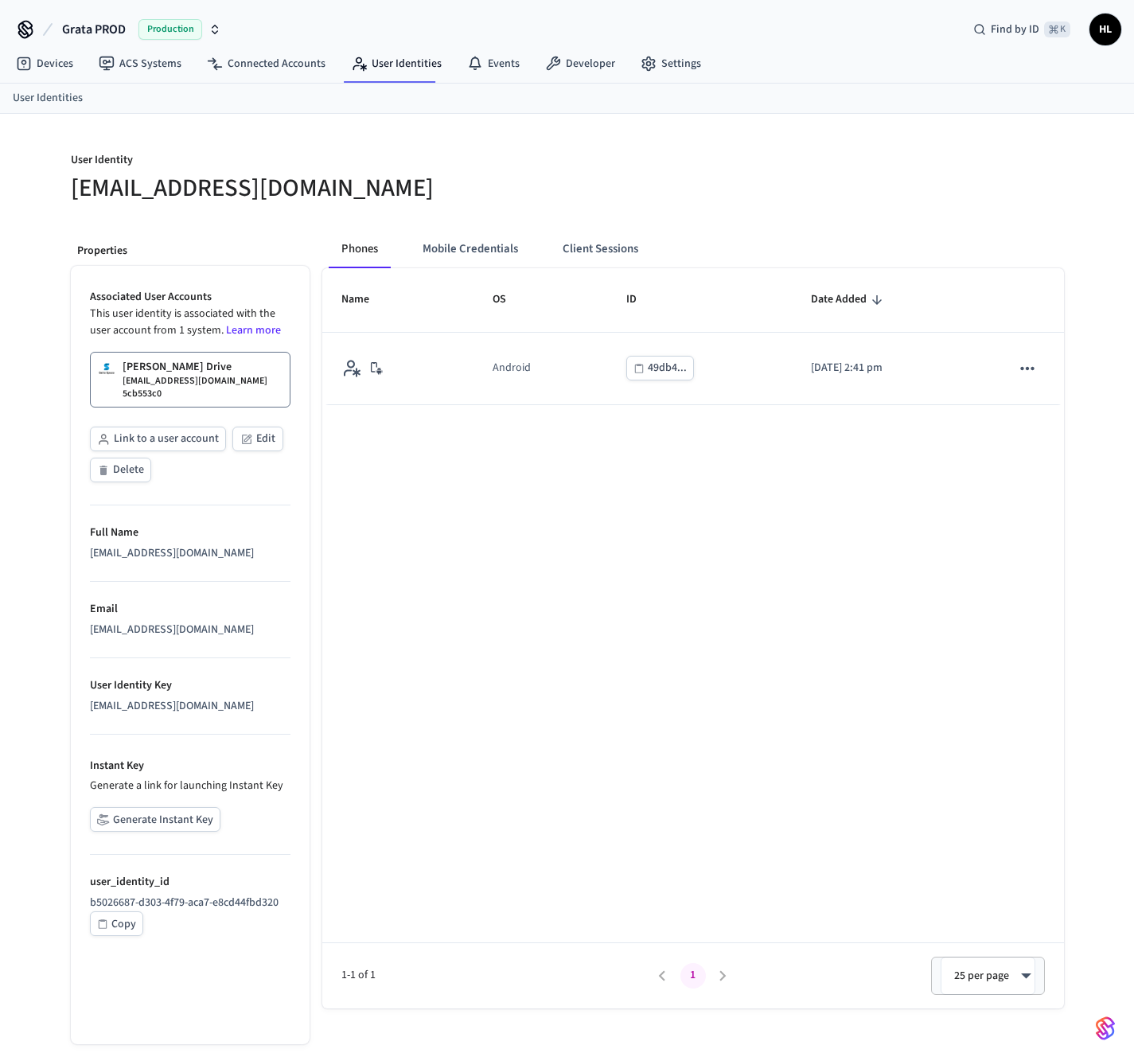
click at [464, 435] on div "Name OS ID Date Added Android 49db4... [DATE] 2:41 pm 1-1 of 1 1 25 per page **…" at bounding box center [693, 638] width 742 height 740
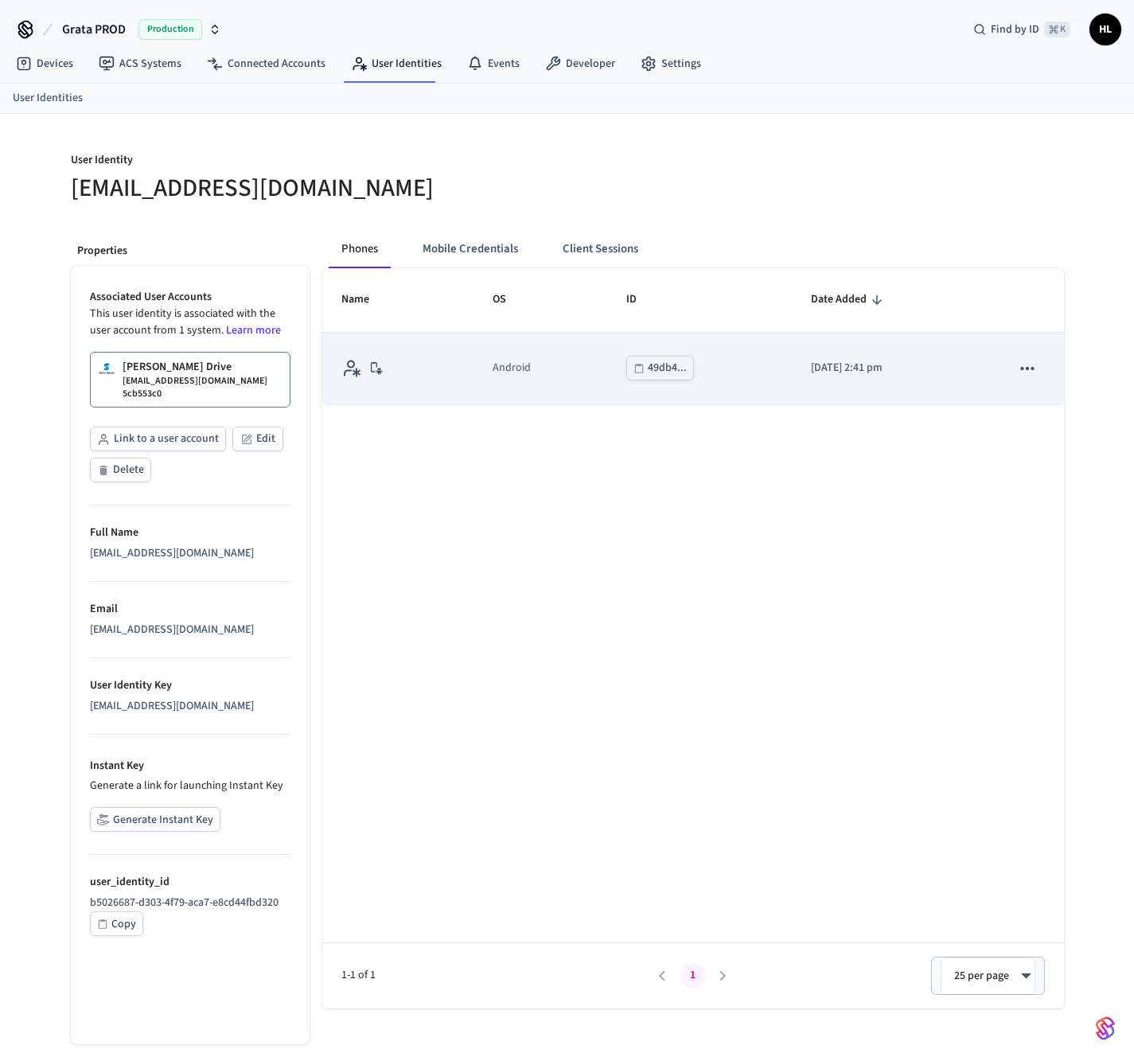
click at [473, 387] on td "Android" at bounding box center [540, 369] width 134 height 72
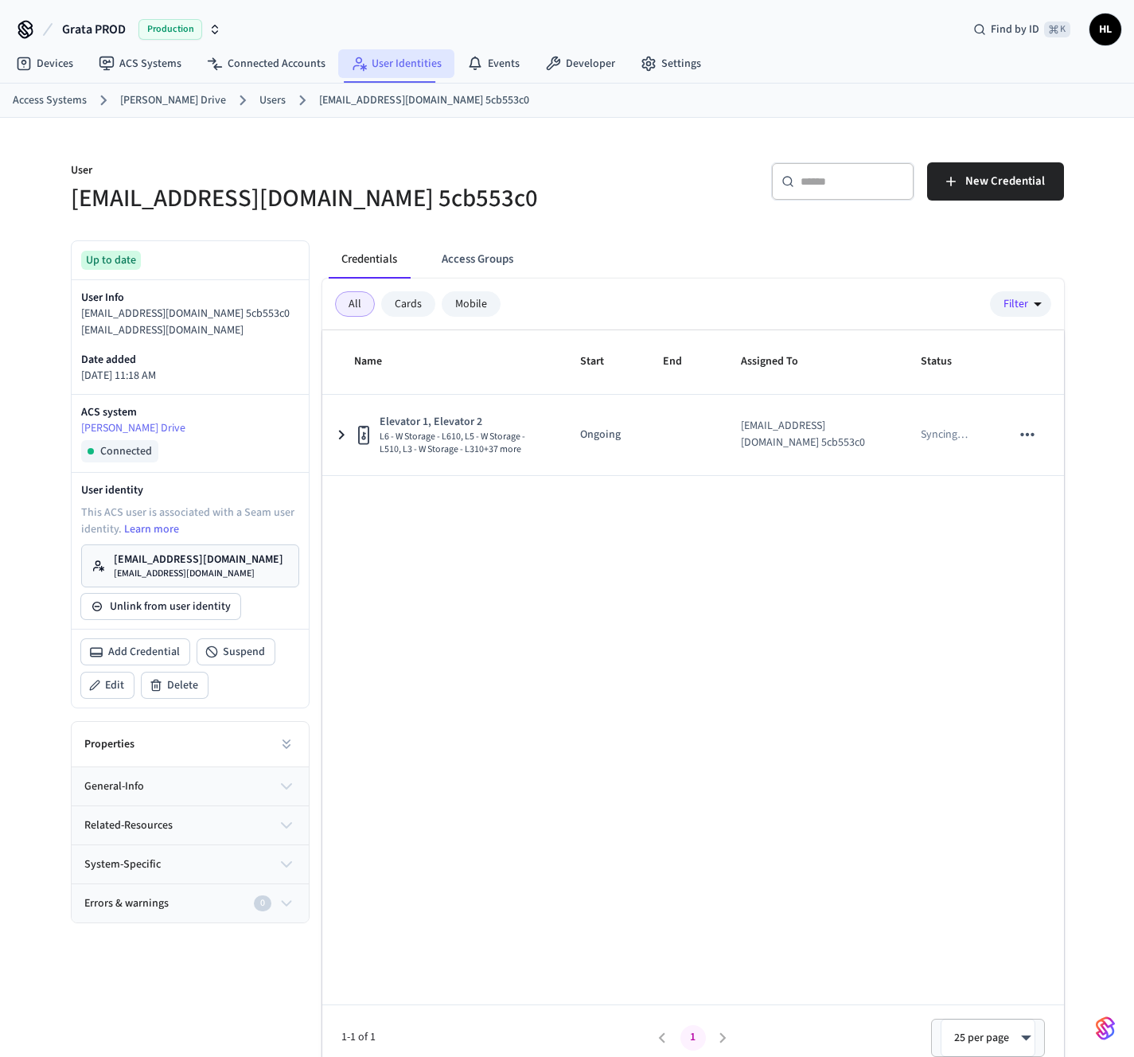
click at [403, 60] on link "User Identities" at bounding box center [396, 63] width 116 height 29
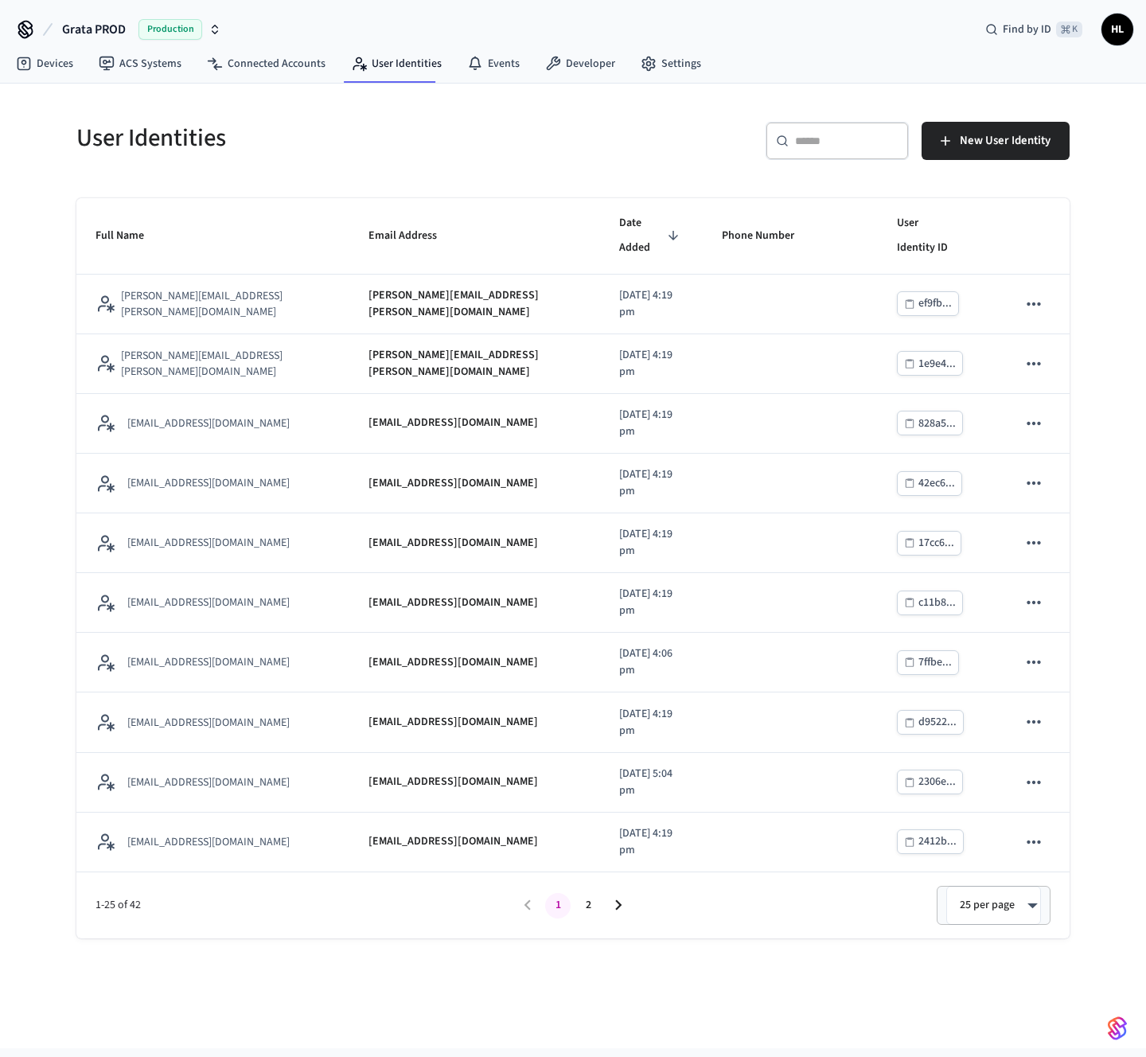
click at [852, 138] on input "text" at bounding box center [846, 141] width 103 height 16
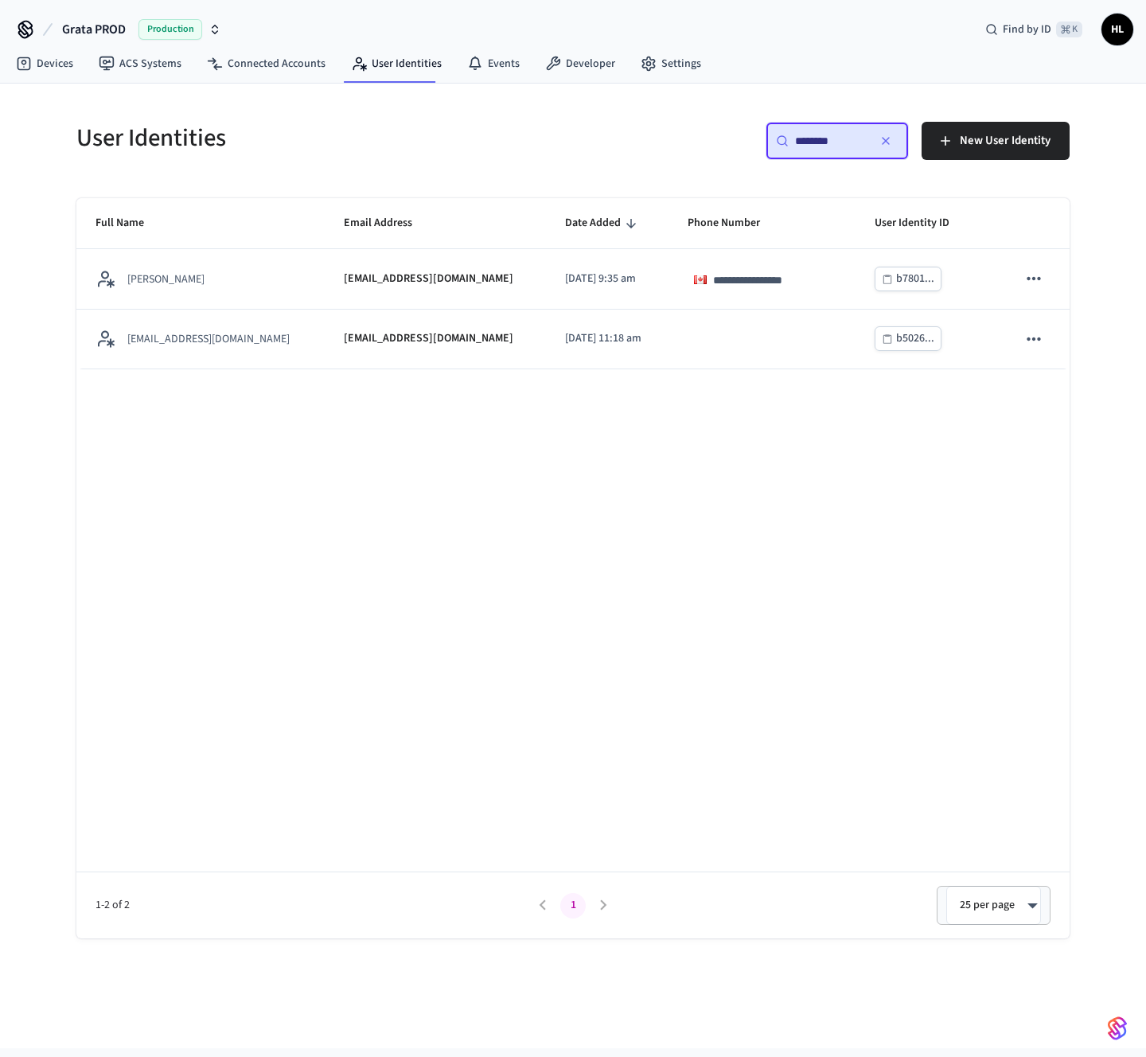
type input "********"
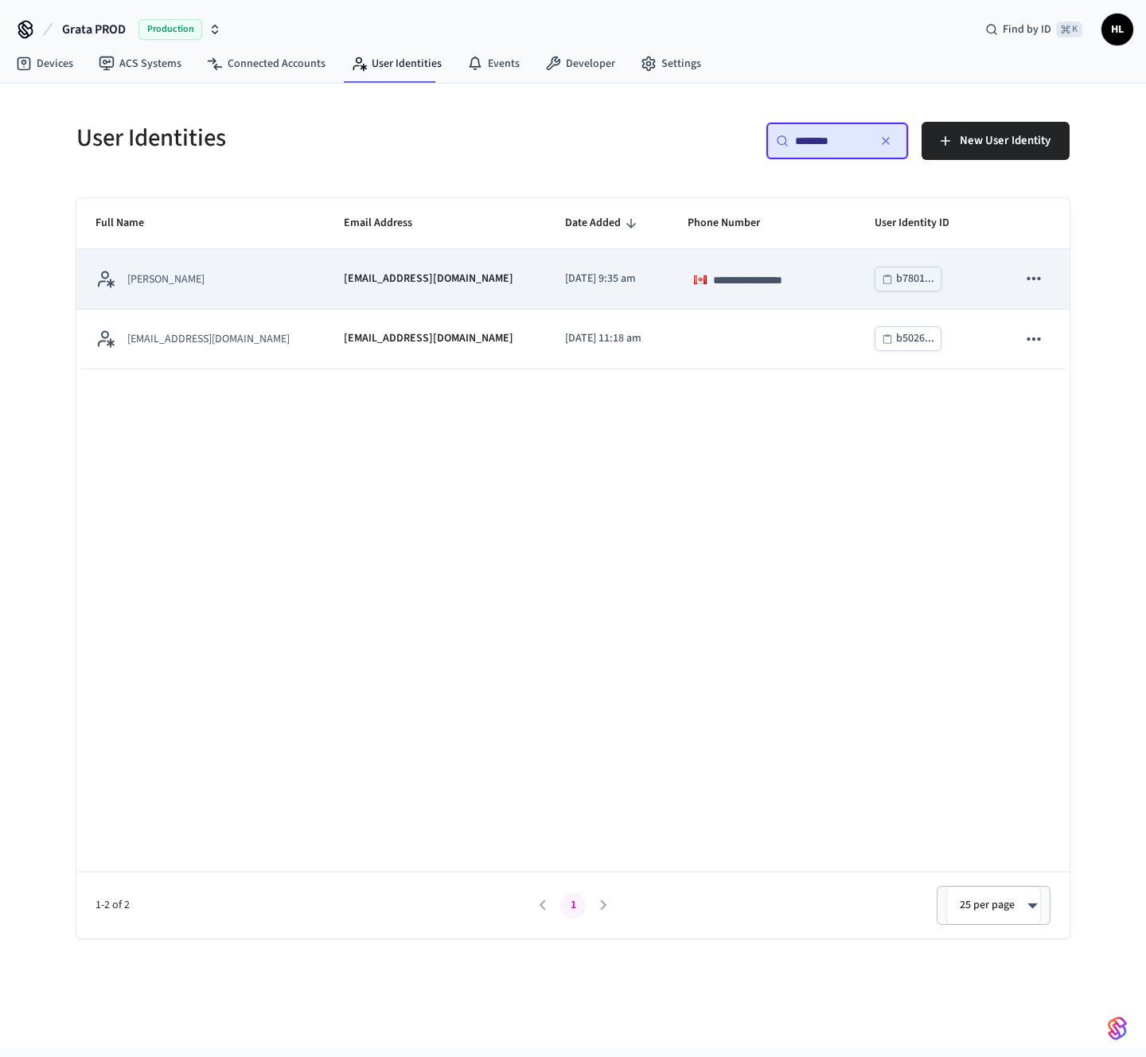
click at [668, 293] on td "**********" at bounding box center [761, 279] width 187 height 60
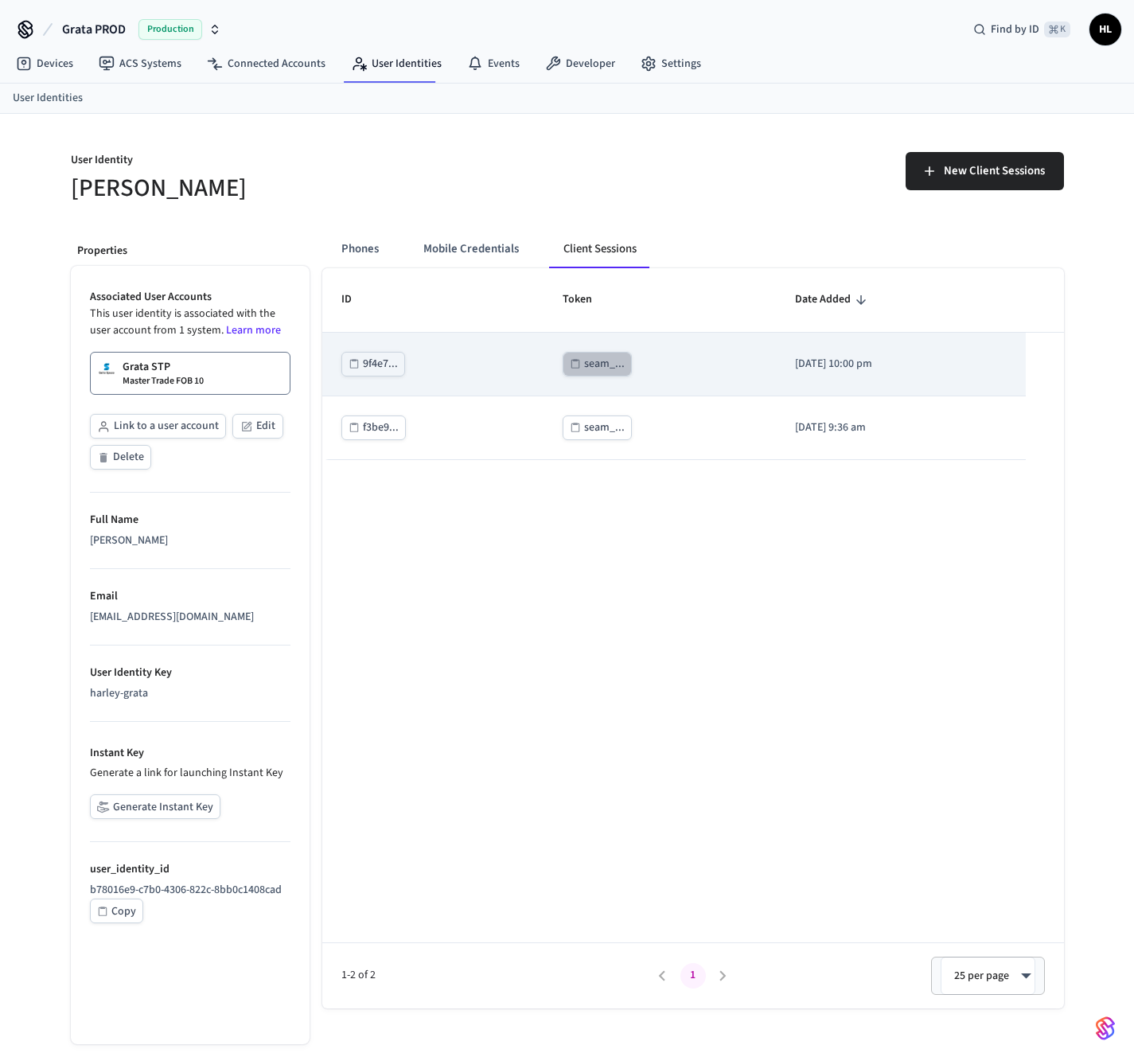
click at [584, 368] on div "seam_..." at bounding box center [604, 364] width 41 height 20
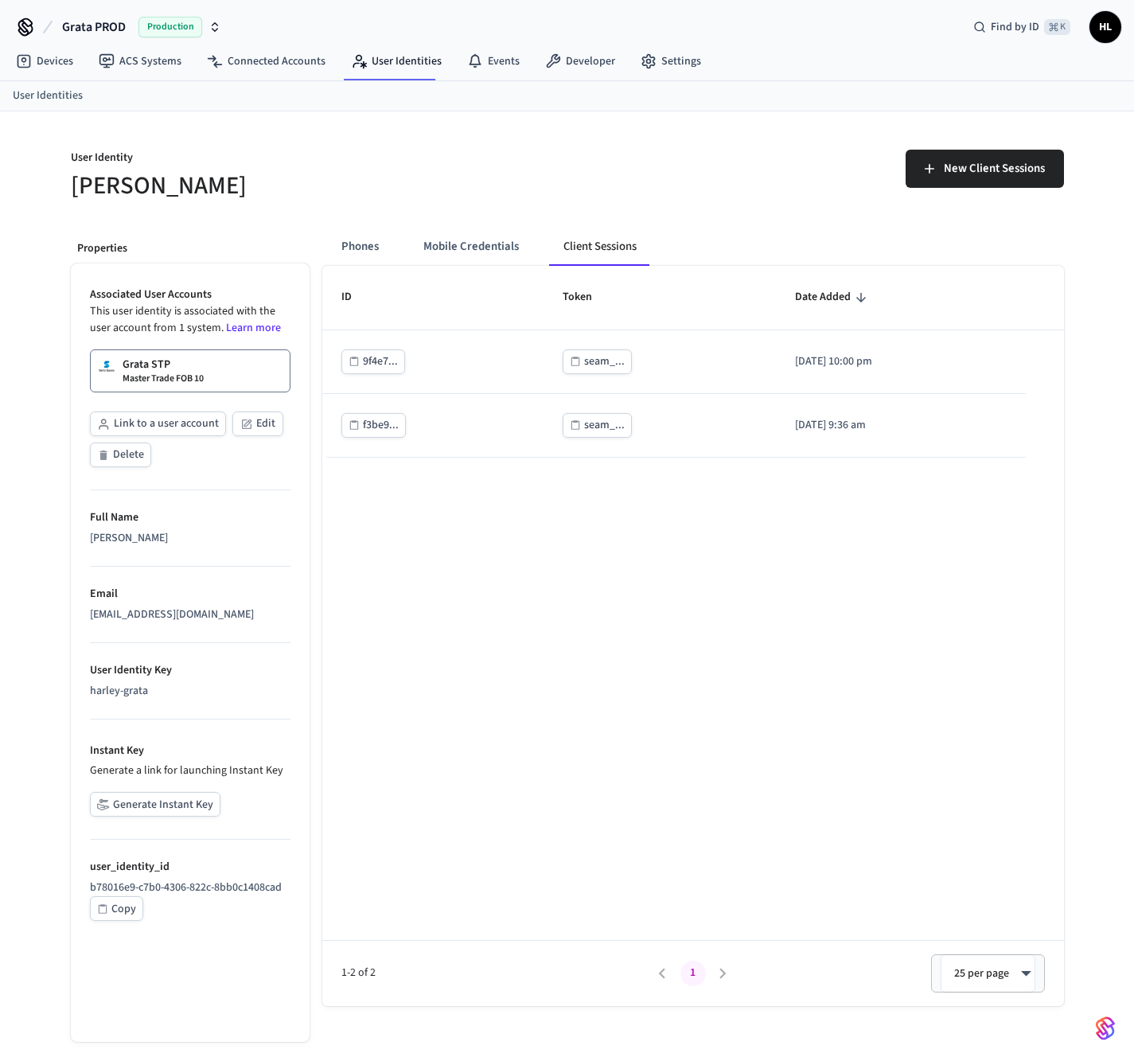
scroll to position [3, 0]
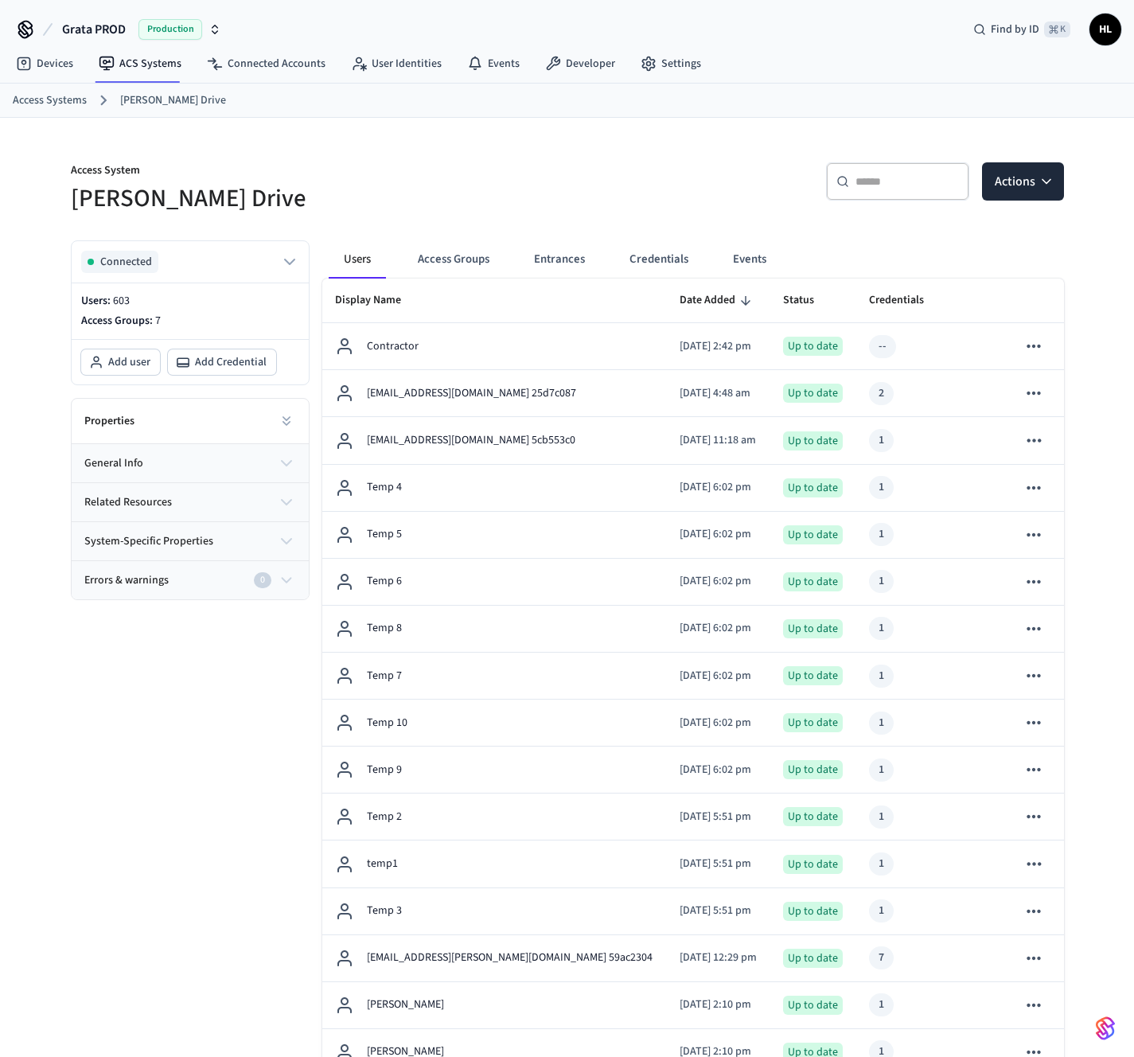
click at [952, 183] on input "text" at bounding box center [906, 181] width 103 height 16
paste input "**********"
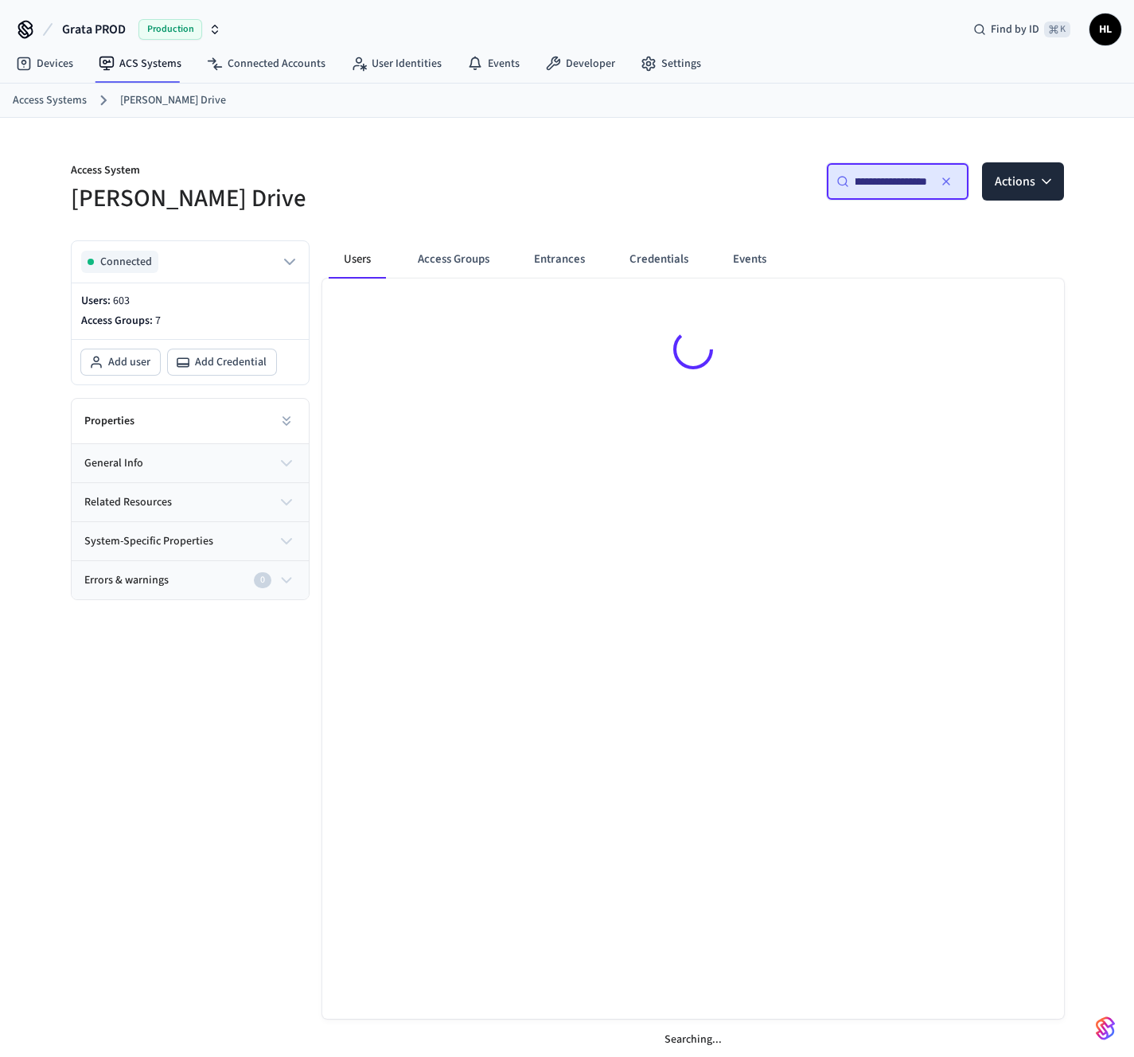
type input "**********"
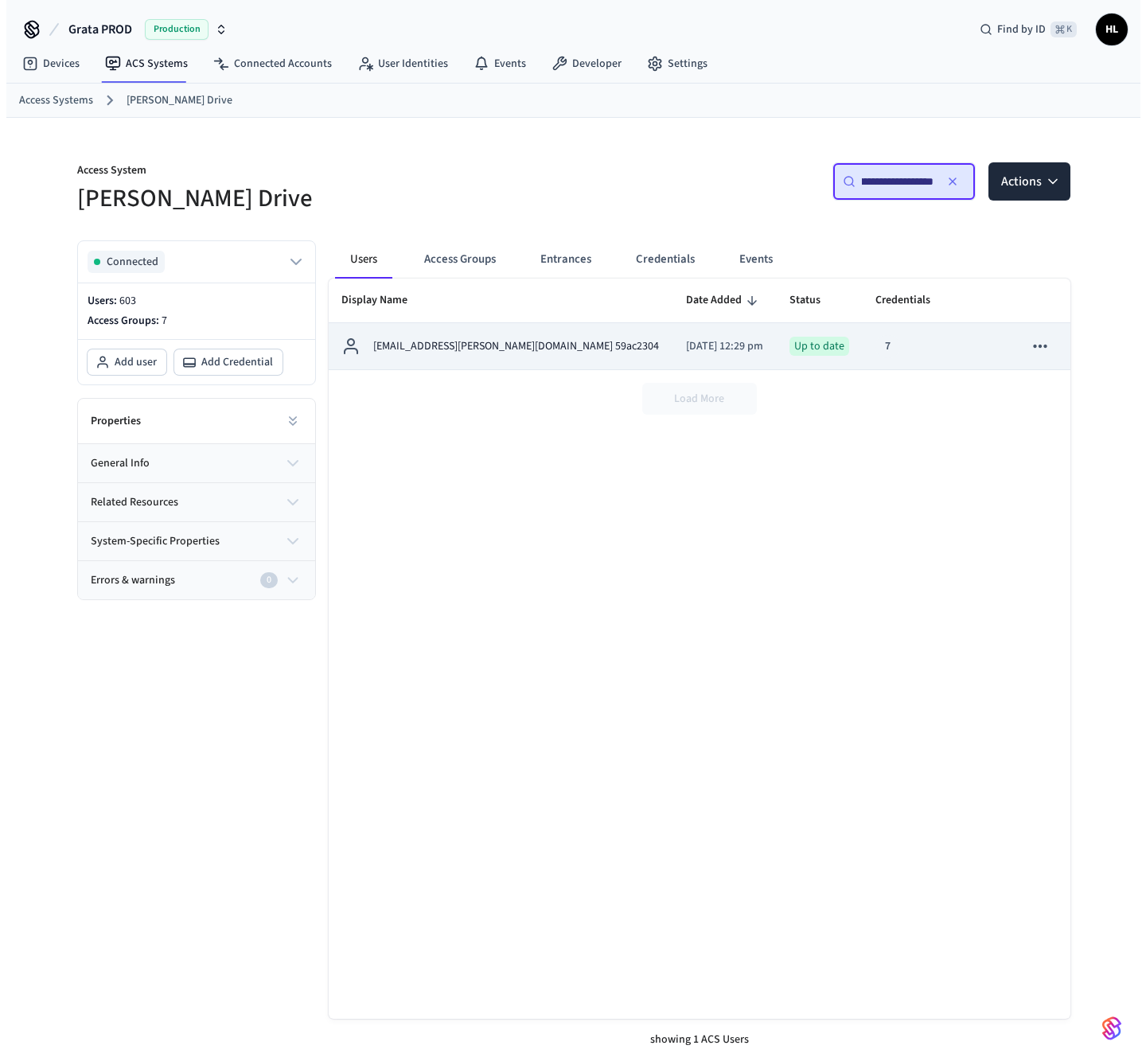
scroll to position [0, 0]
click at [583, 339] on div "[EMAIL_ADDRESS][PERSON_NAME][DOMAIN_NAME] 59ac2304" at bounding box center [495, 346] width 320 height 19
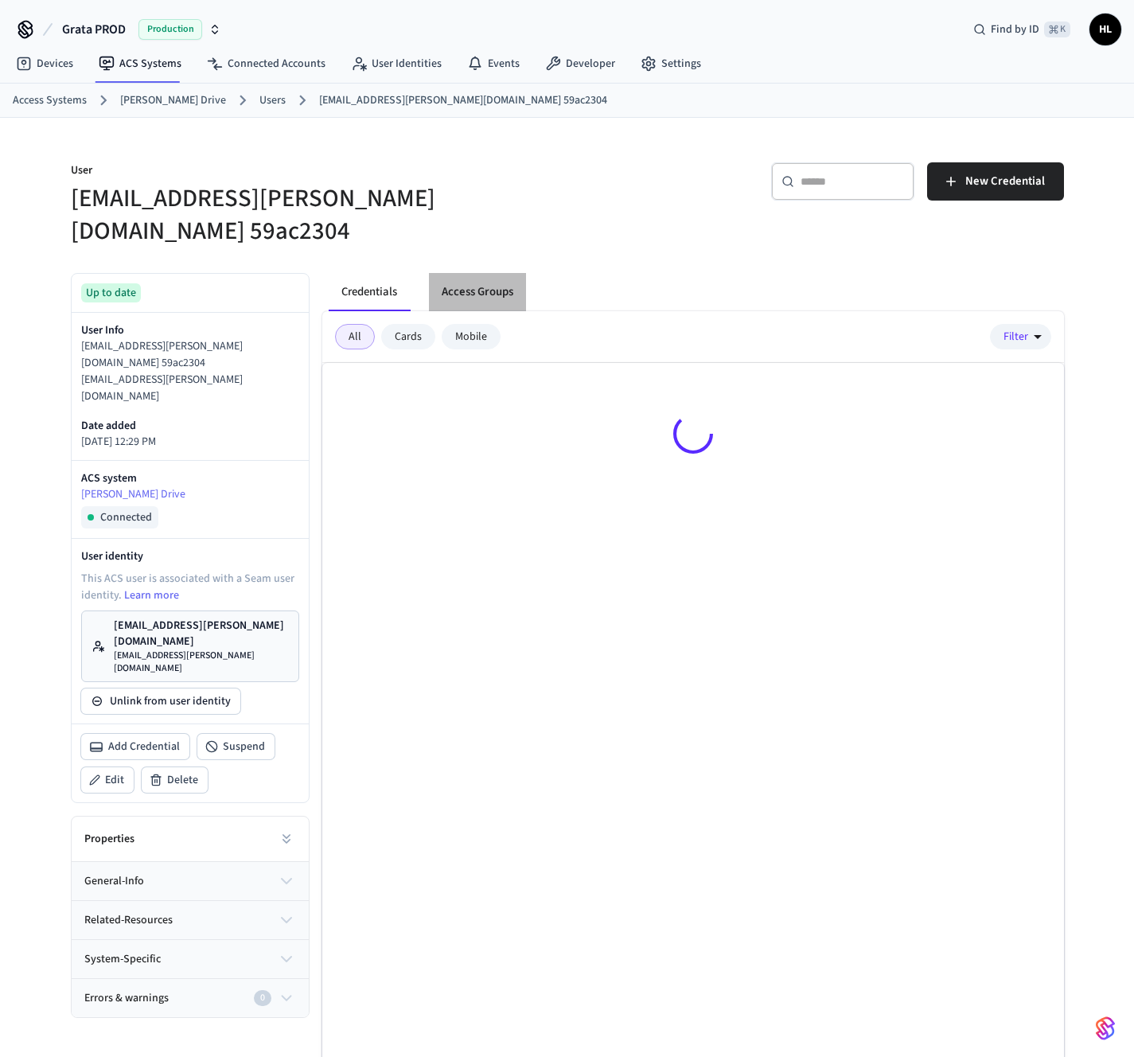
click at [493, 273] on button "Access Groups" at bounding box center [477, 292] width 97 height 38
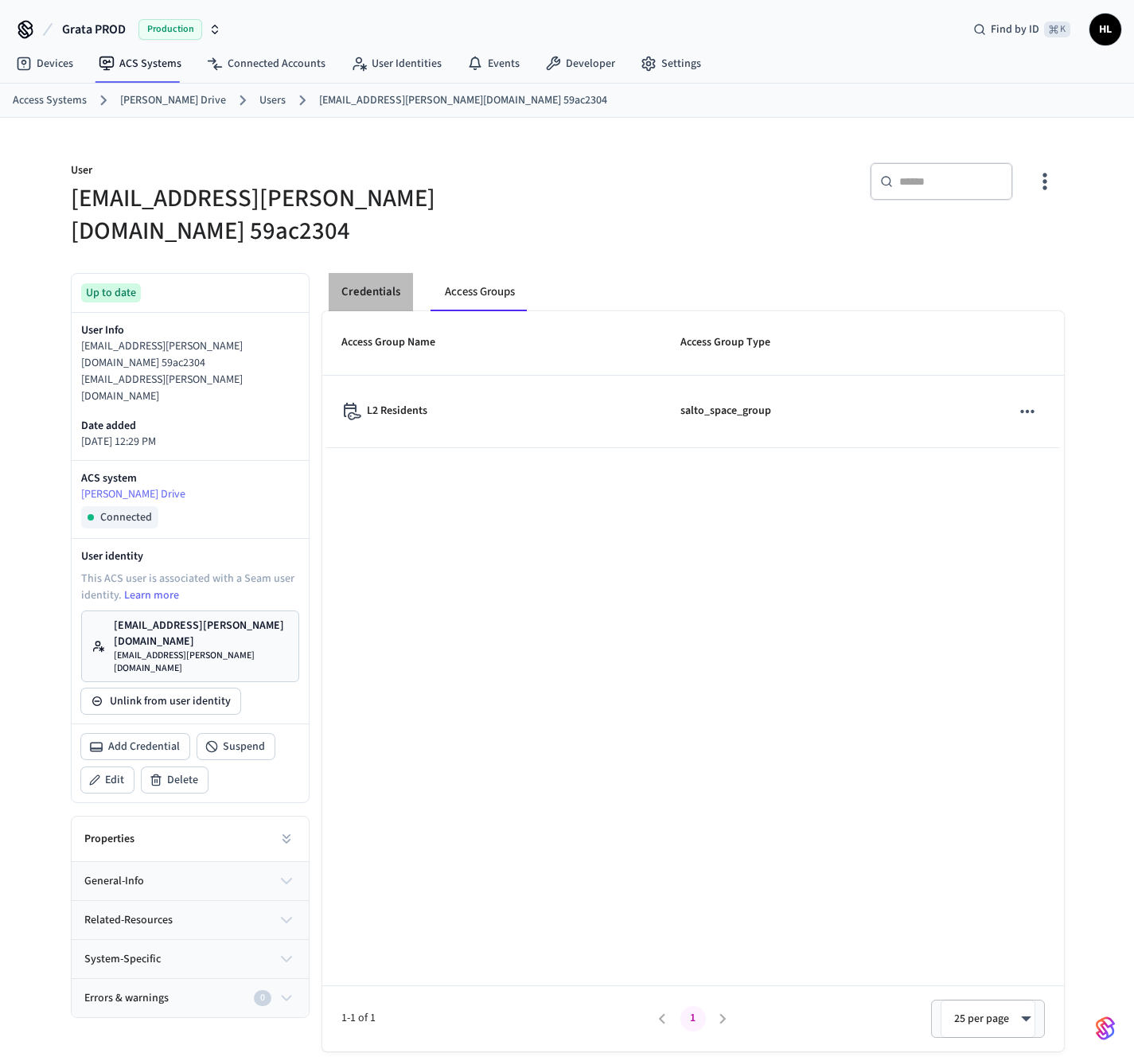
click at [409, 273] on button "Credentials" at bounding box center [371, 292] width 84 height 38
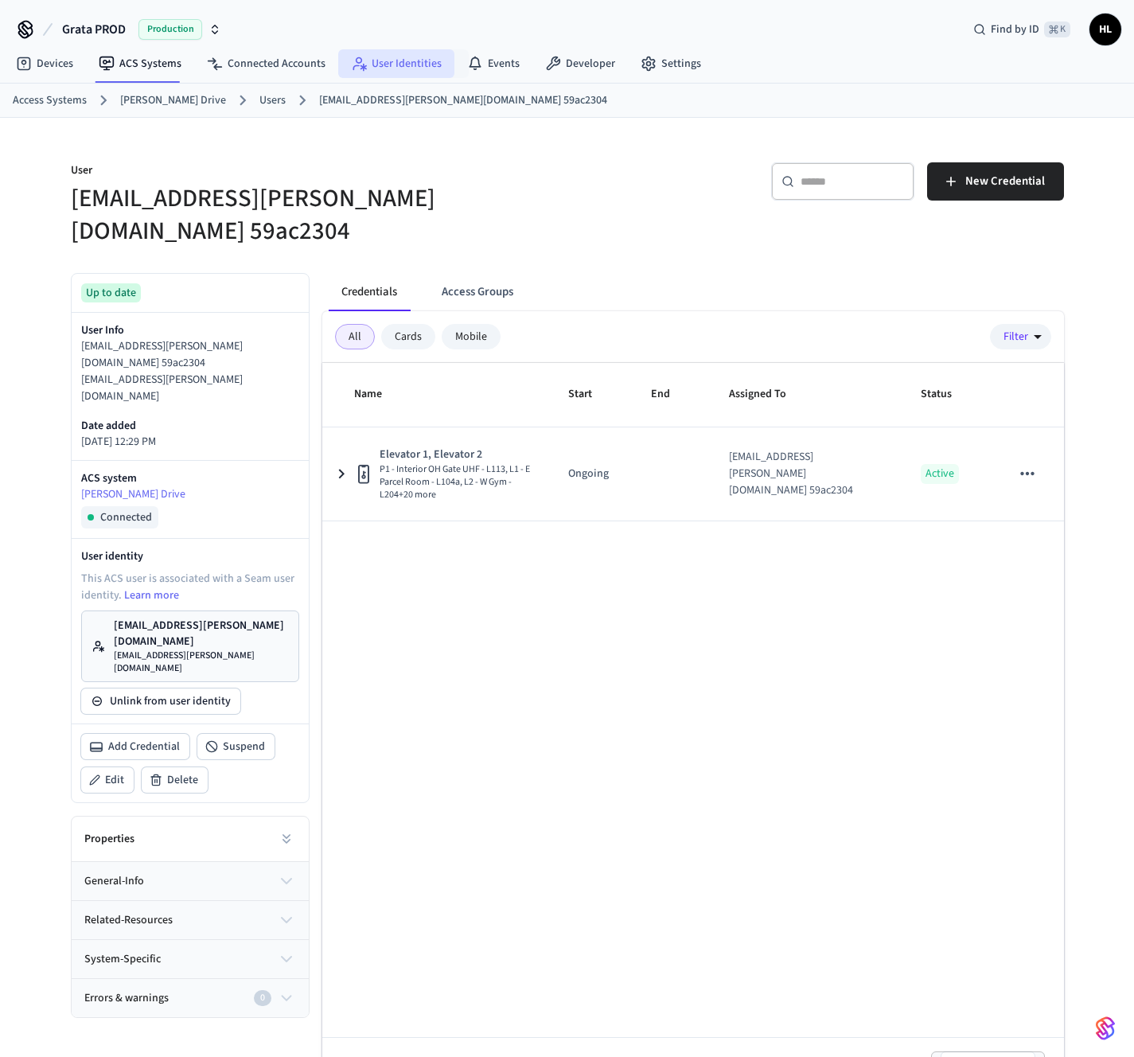
click at [376, 57] on link "User Identities" at bounding box center [396, 63] width 116 height 29
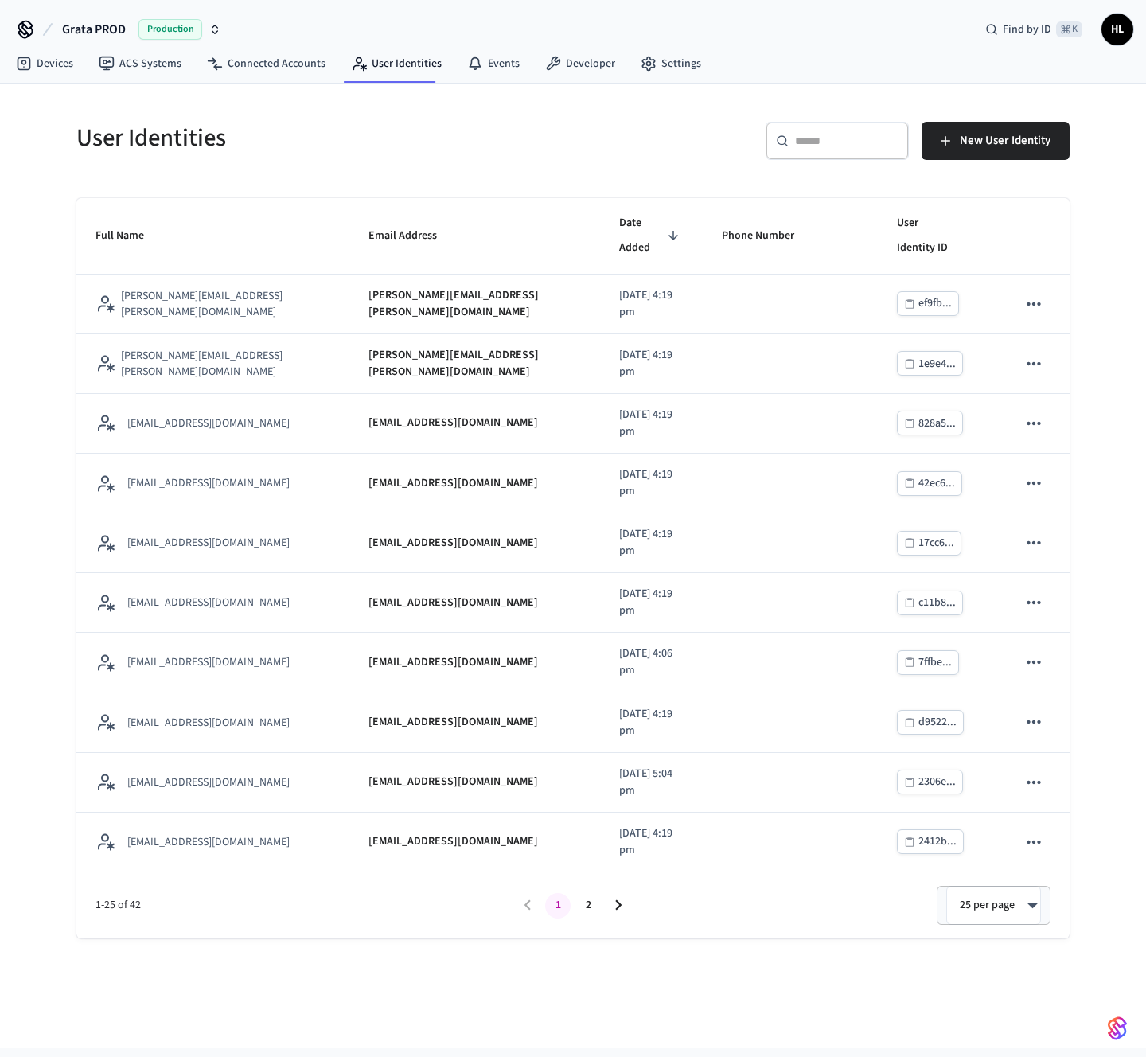
click at [833, 157] on div "​ ​" at bounding box center [836, 141] width 143 height 38
paste input "**********"
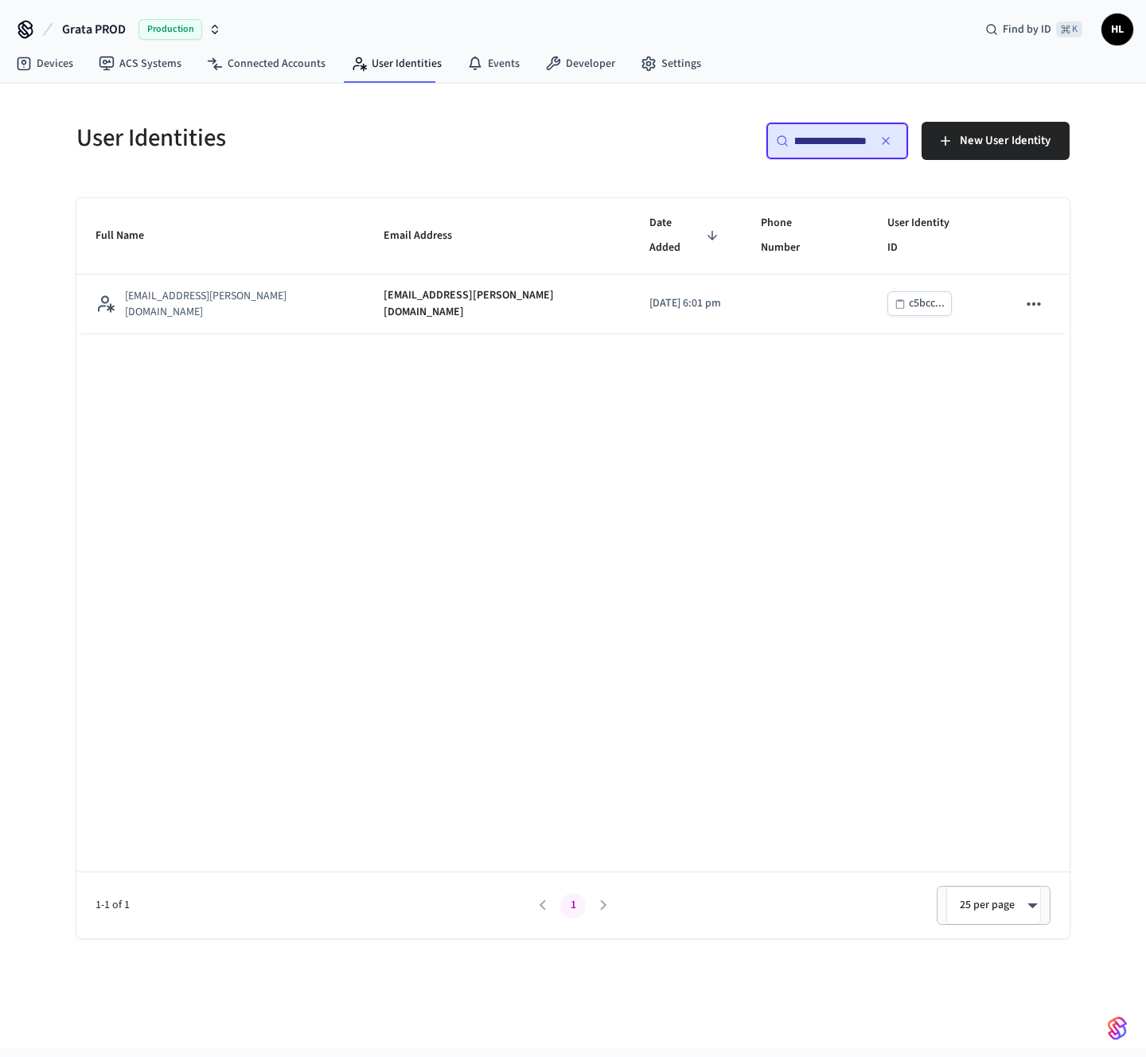
type input "**********"
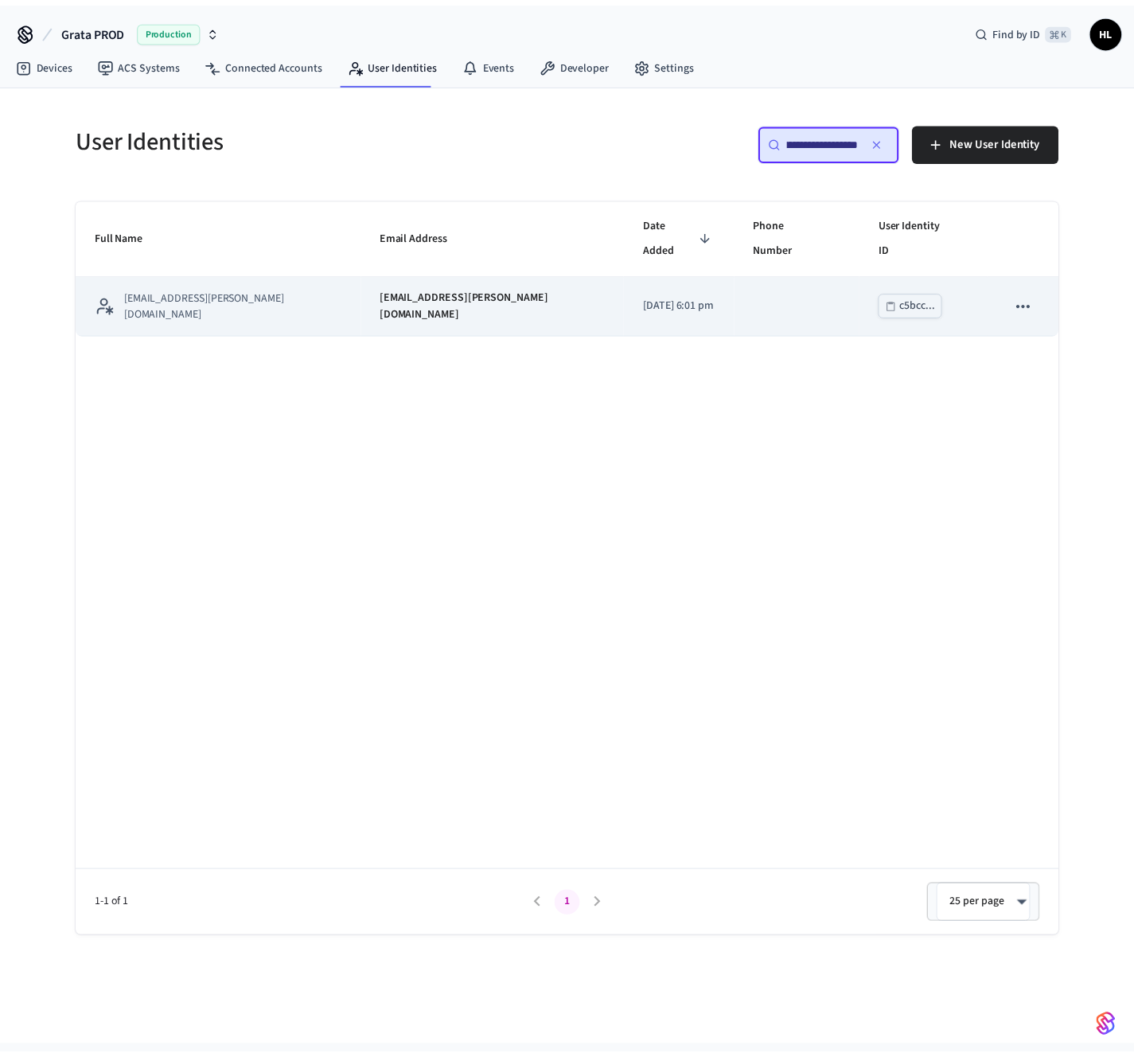
scroll to position [0, 0]
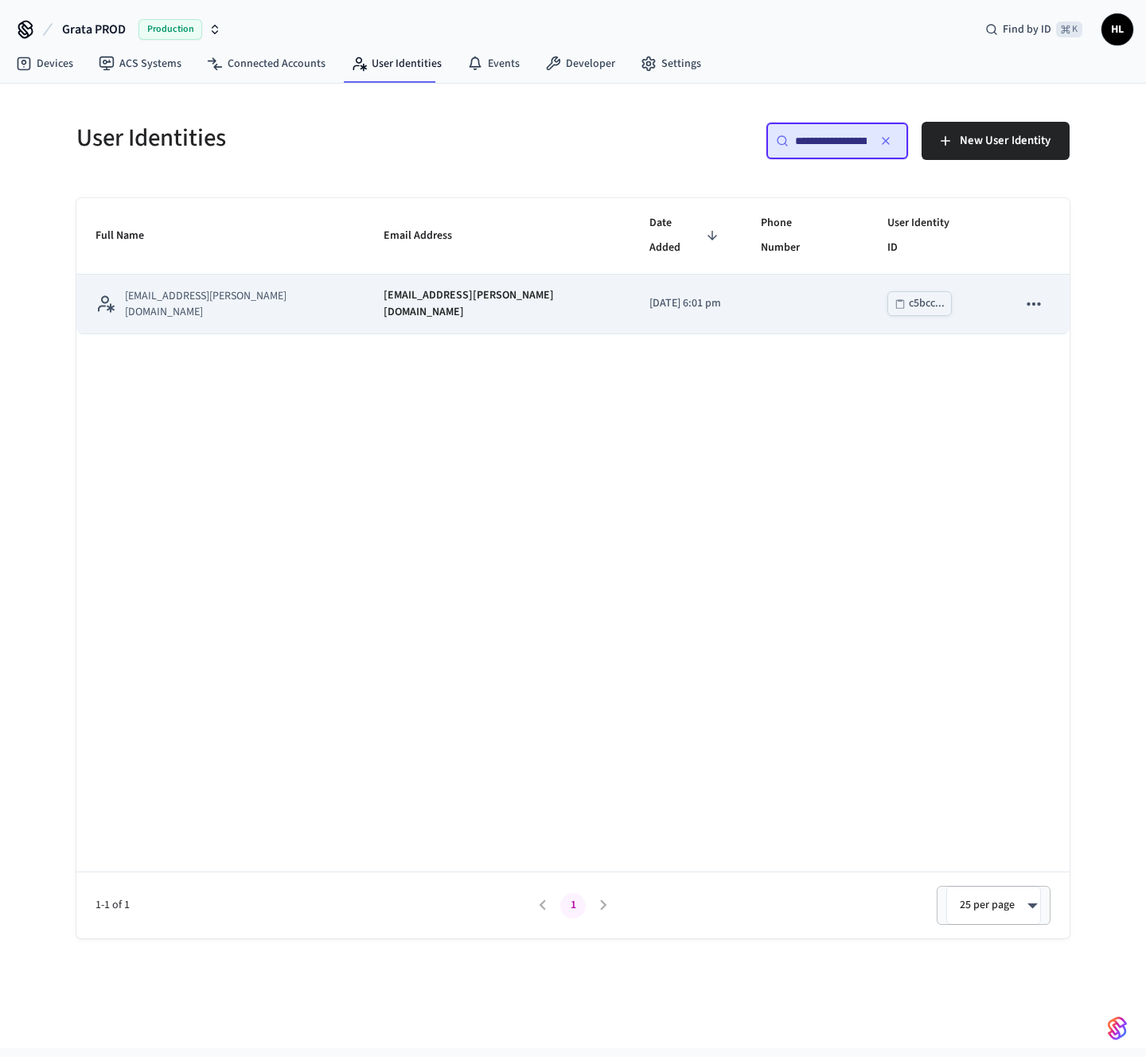
click at [630, 275] on td "[DATE] 6:01 pm" at bounding box center [685, 305] width 111 height 60
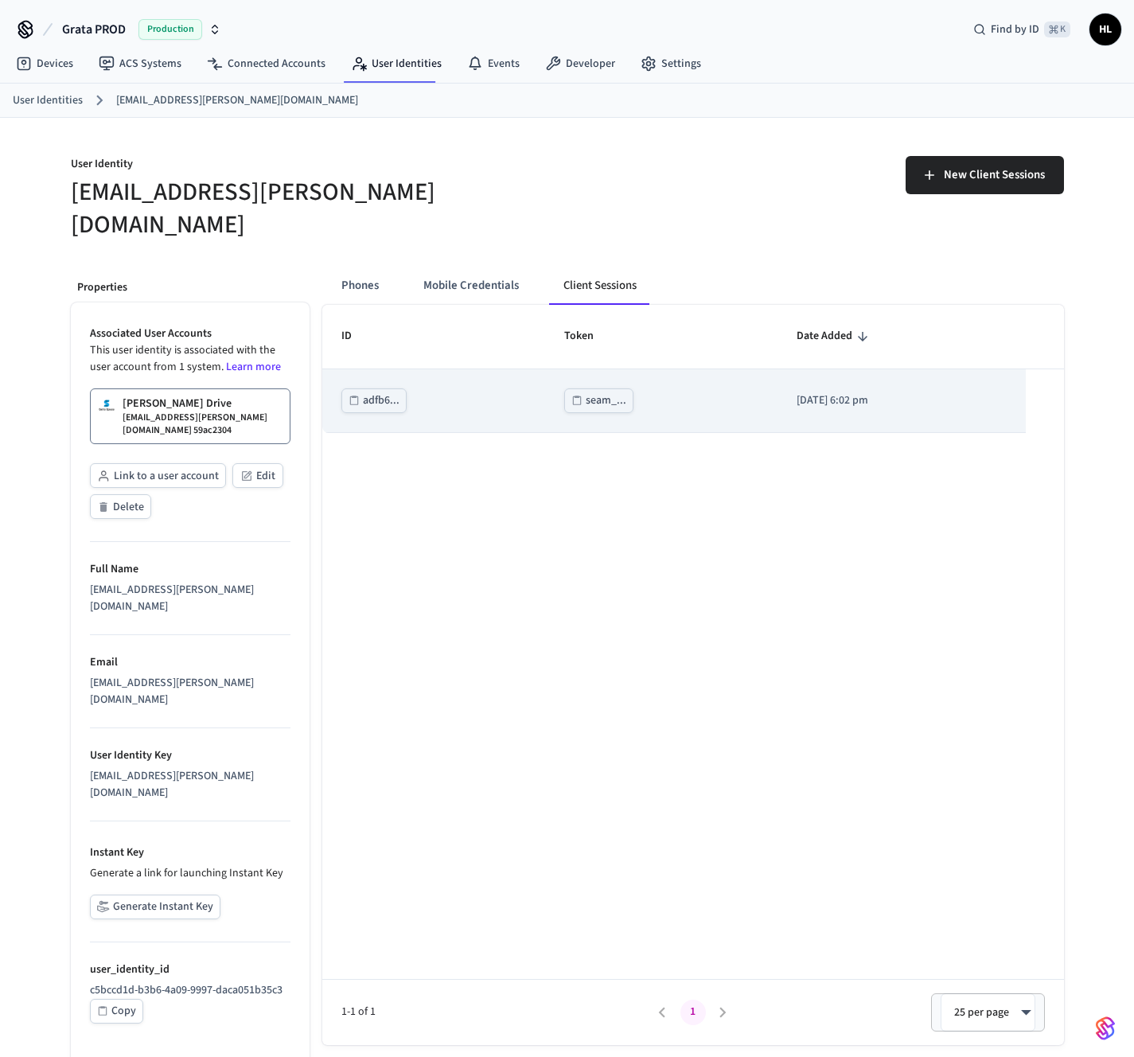
click at [586, 391] on div "seam_..." at bounding box center [606, 401] width 41 height 20
click at [587, 391] on div "seam_..." at bounding box center [606, 401] width 41 height 20
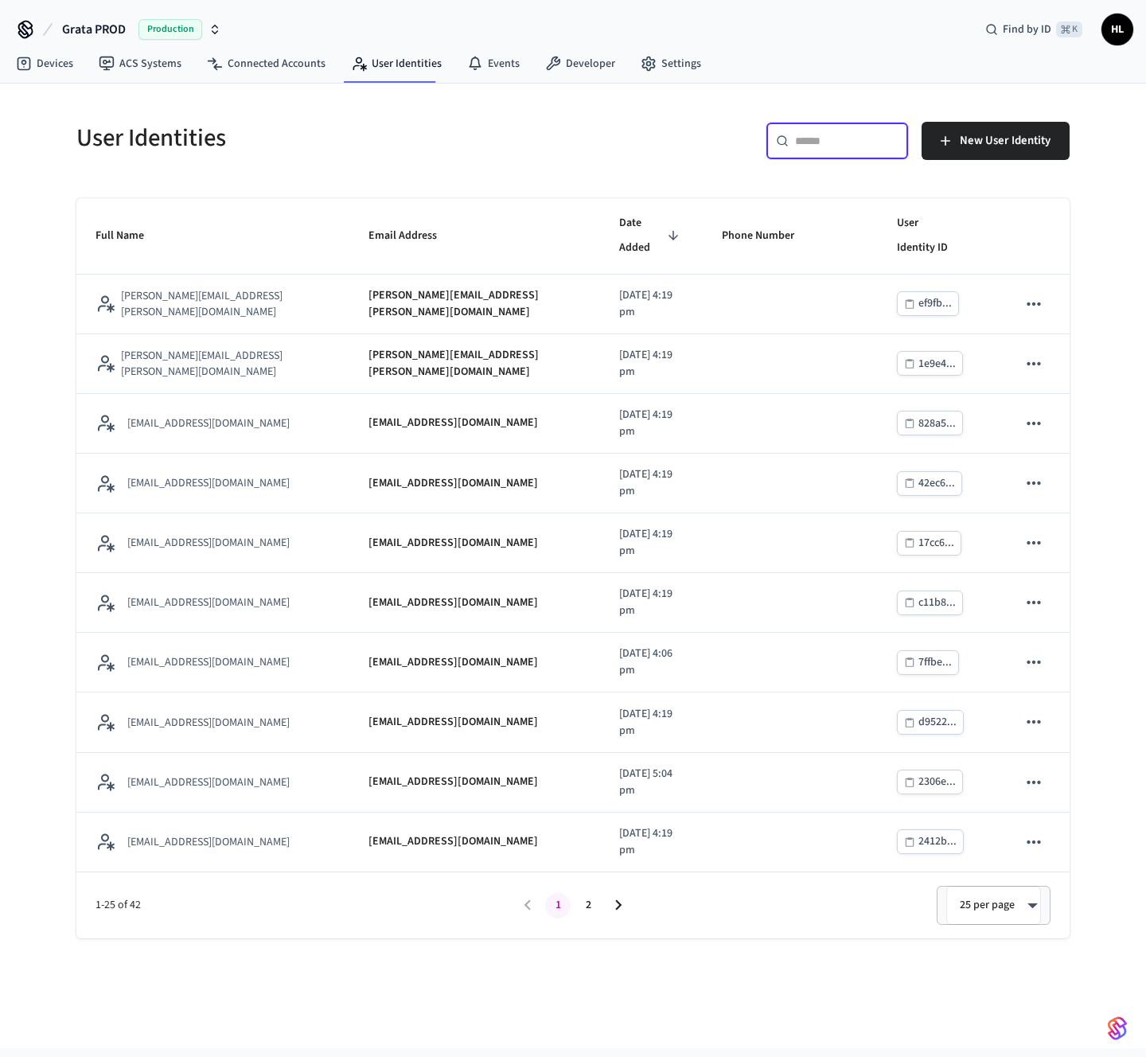
click at [829, 144] on input "text" at bounding box center [846, 141] width 103 height 16
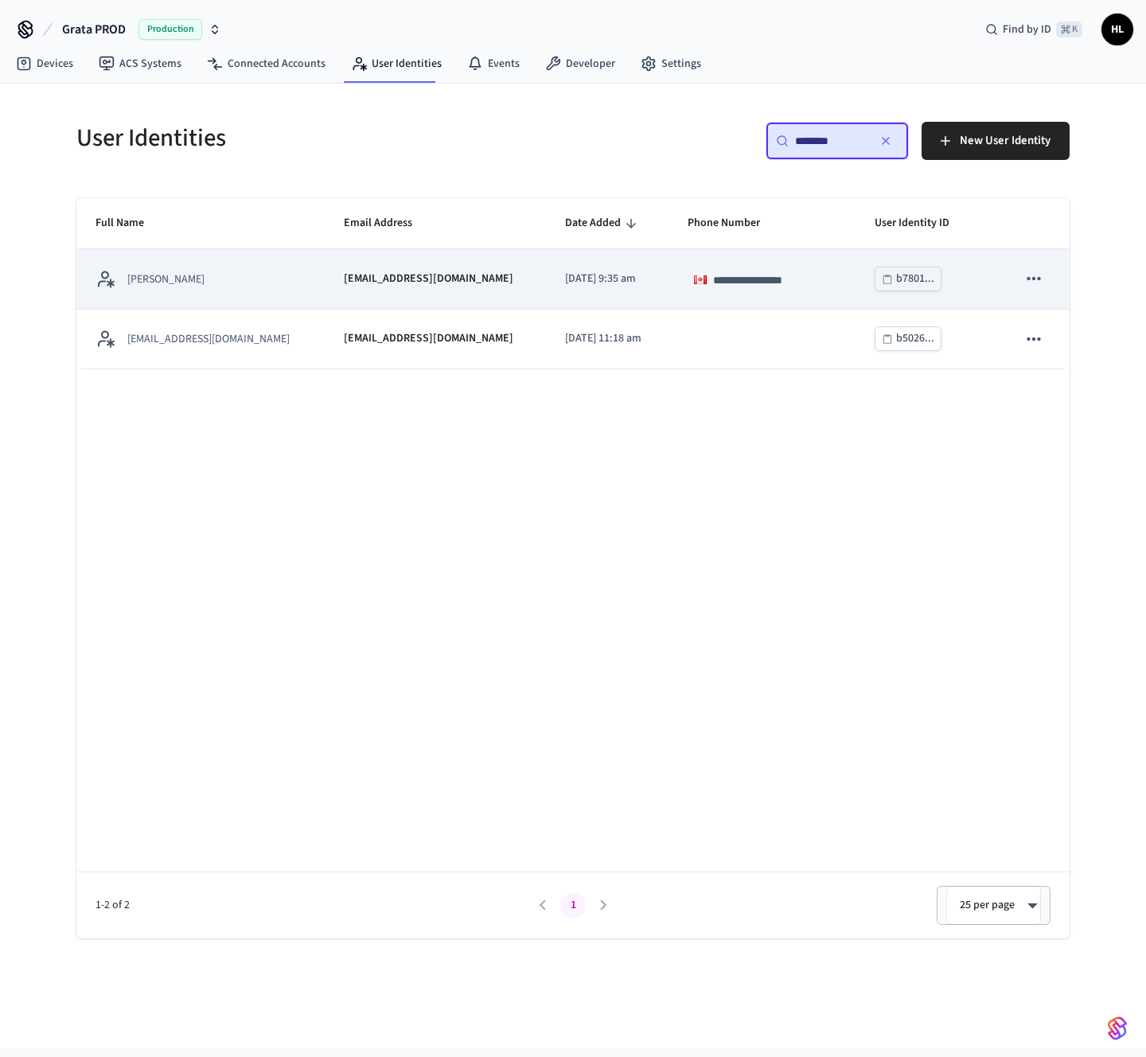
type input "********"
click at [756, 266] on td "**********" at bounding box center [761, 279] width 187 height 60
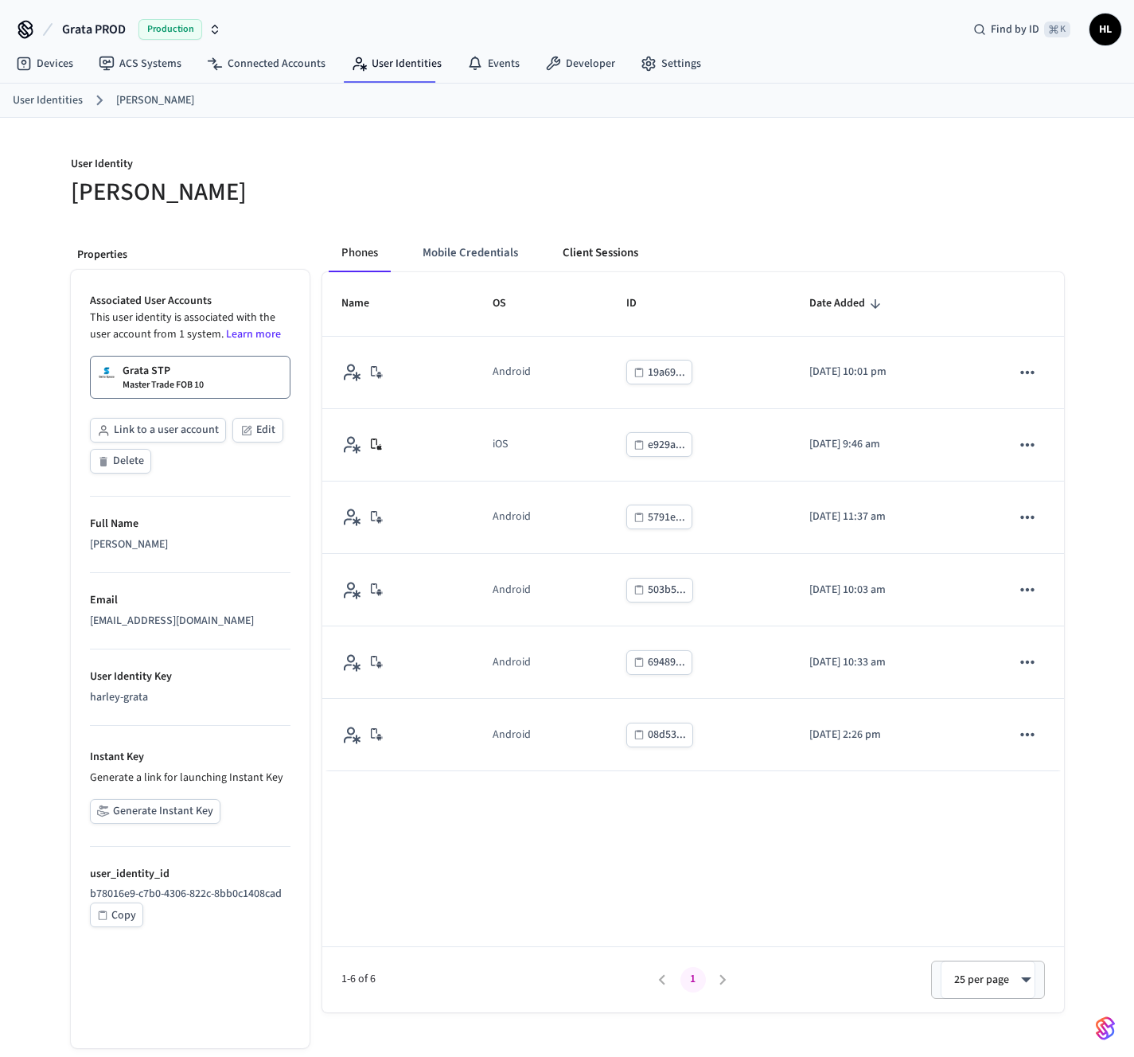
click at [585, 259] on button "Client Sessions" at bounding box center [600, 253] width 101 height 38
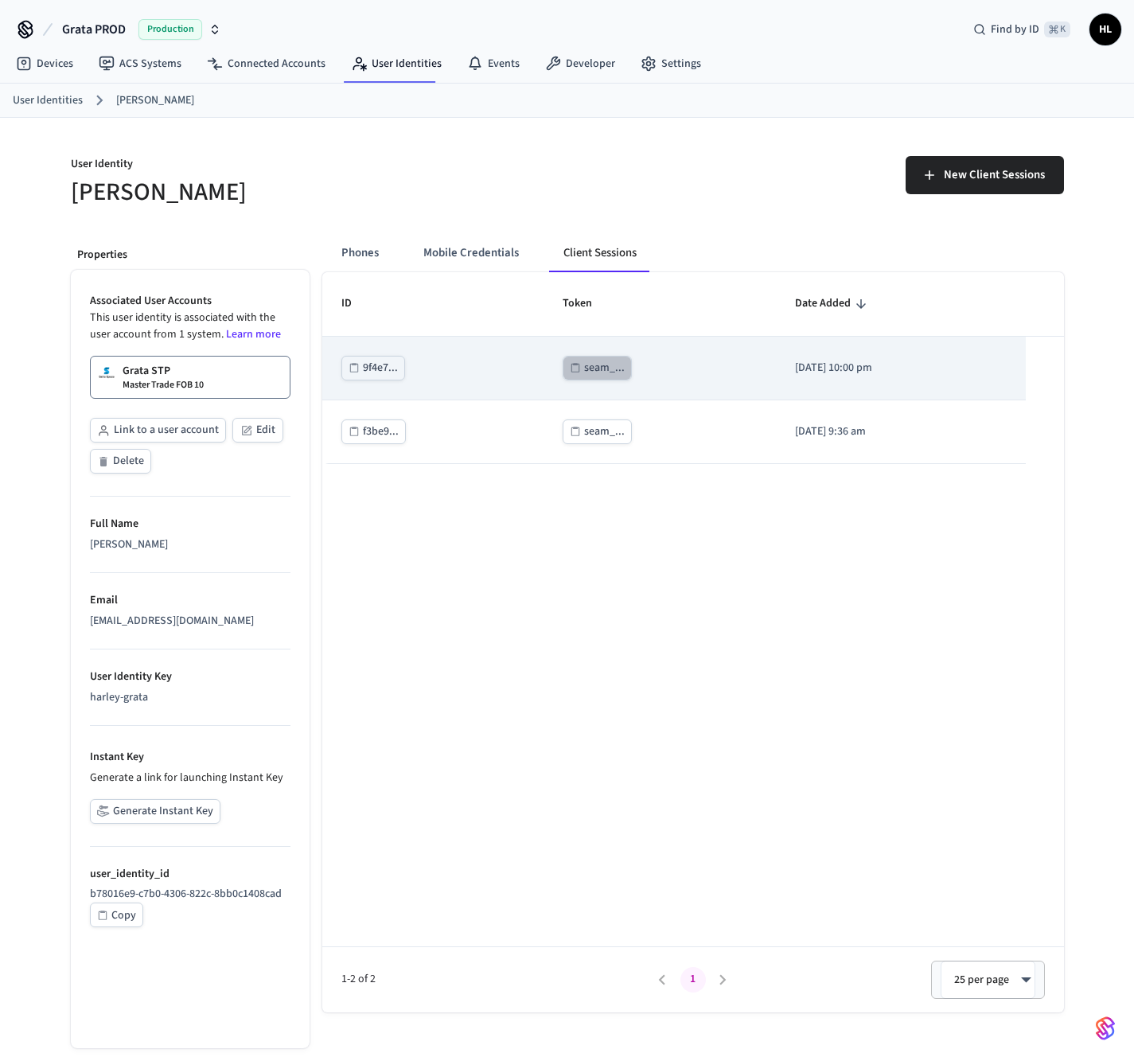
click at [584, 366] on div "seam_..." at bounding box center [604, 368] width 41 height 20
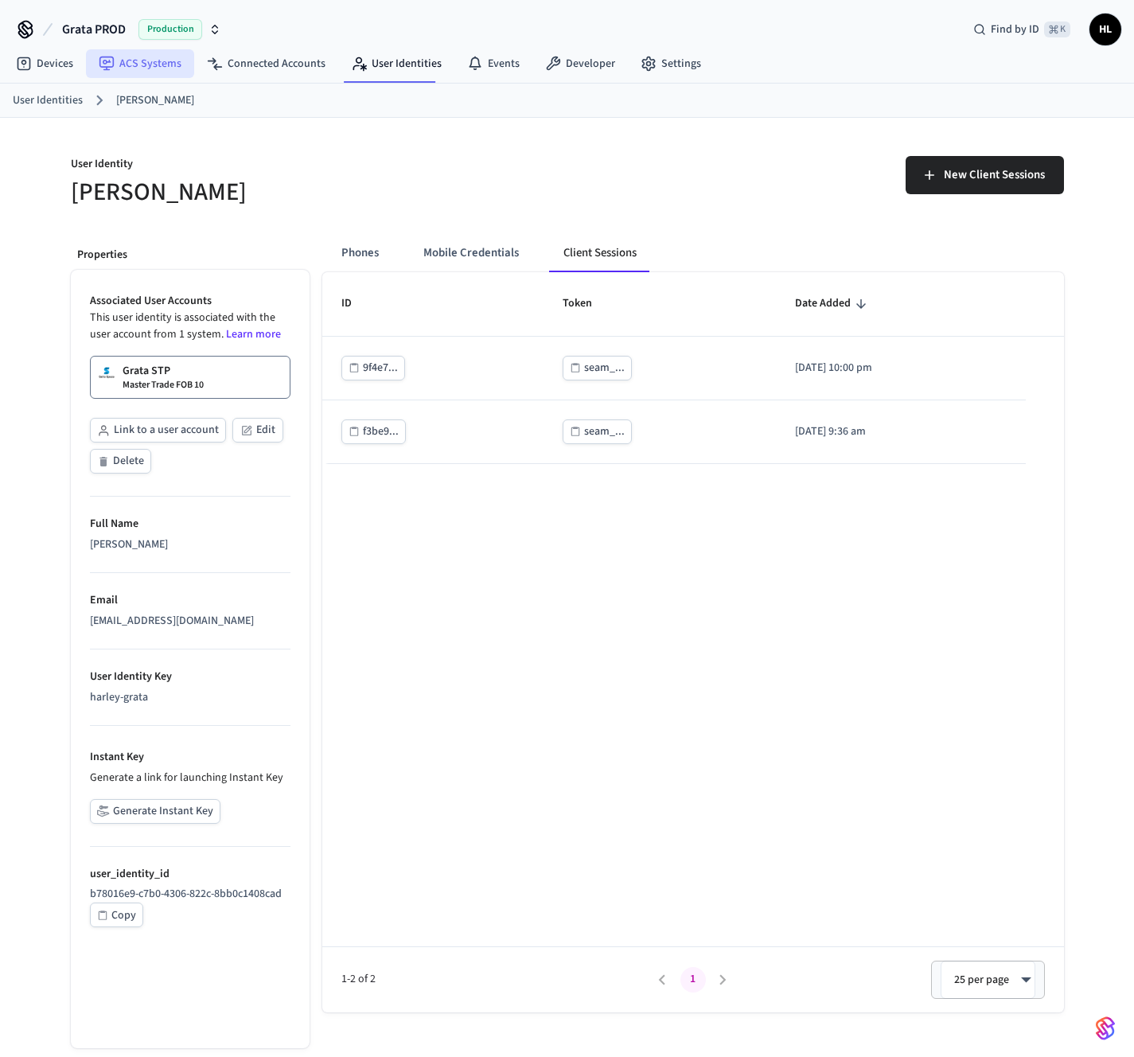
click at [166, 75] on link "ACS Systems" at bounding box center [140, 63] width 108 height 29
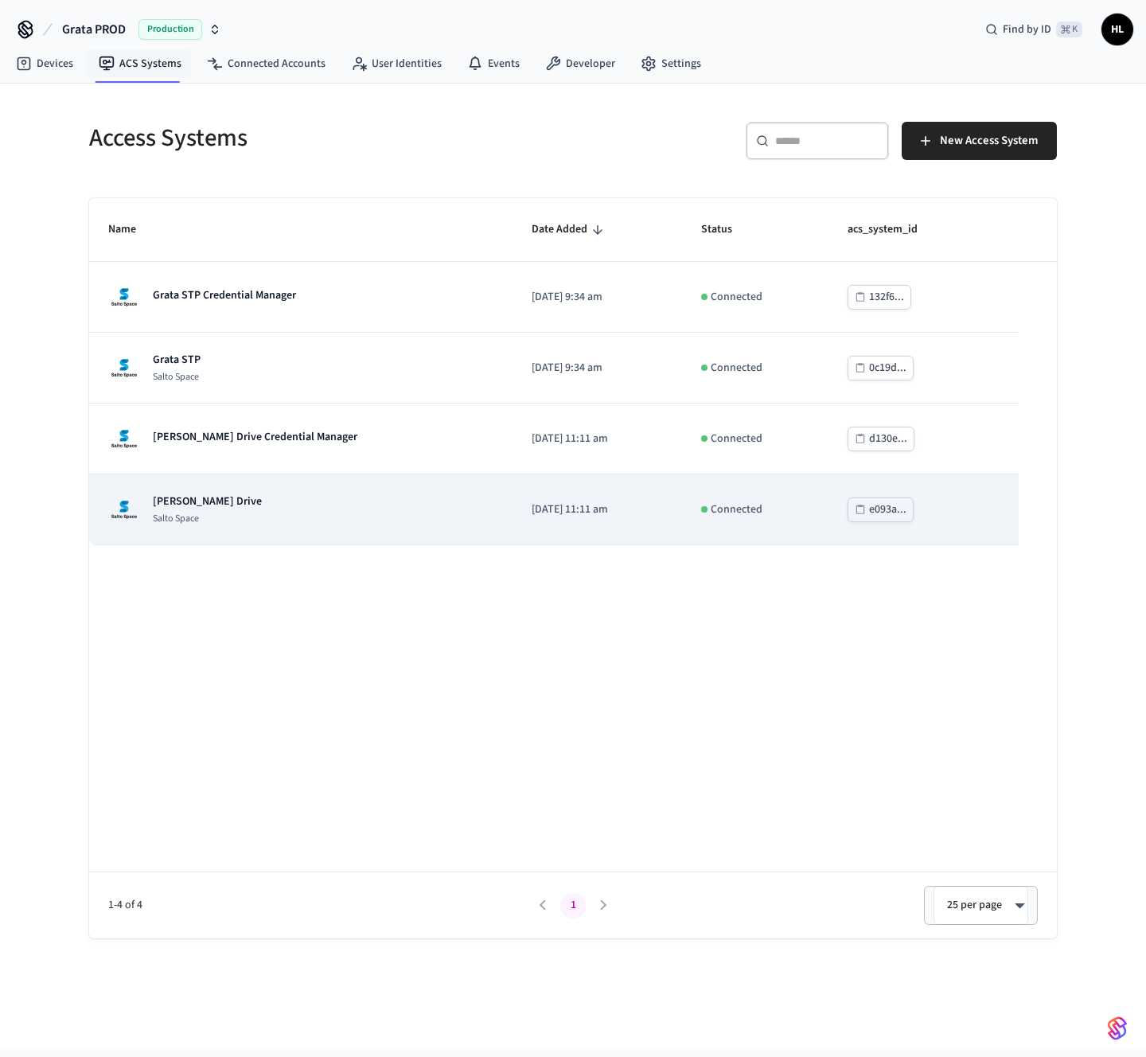
click at [280, 502] on div "[PERSON_NAME] Drive Salto Space" at bounding box center [300, 509] width 385 height 32
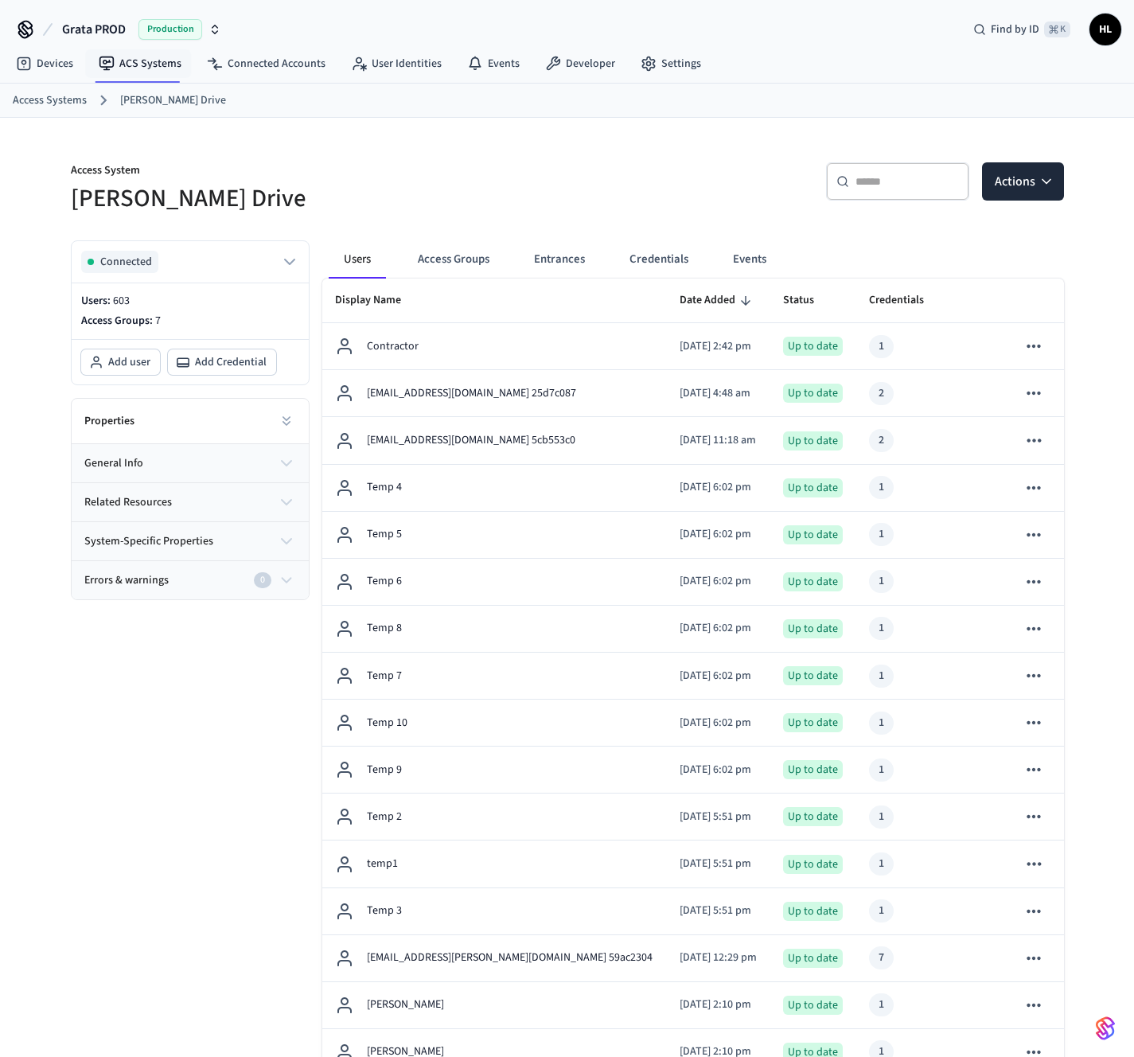
click at [220, 455] on button "general info" at bounding box center [190, 463] width 237 height 38
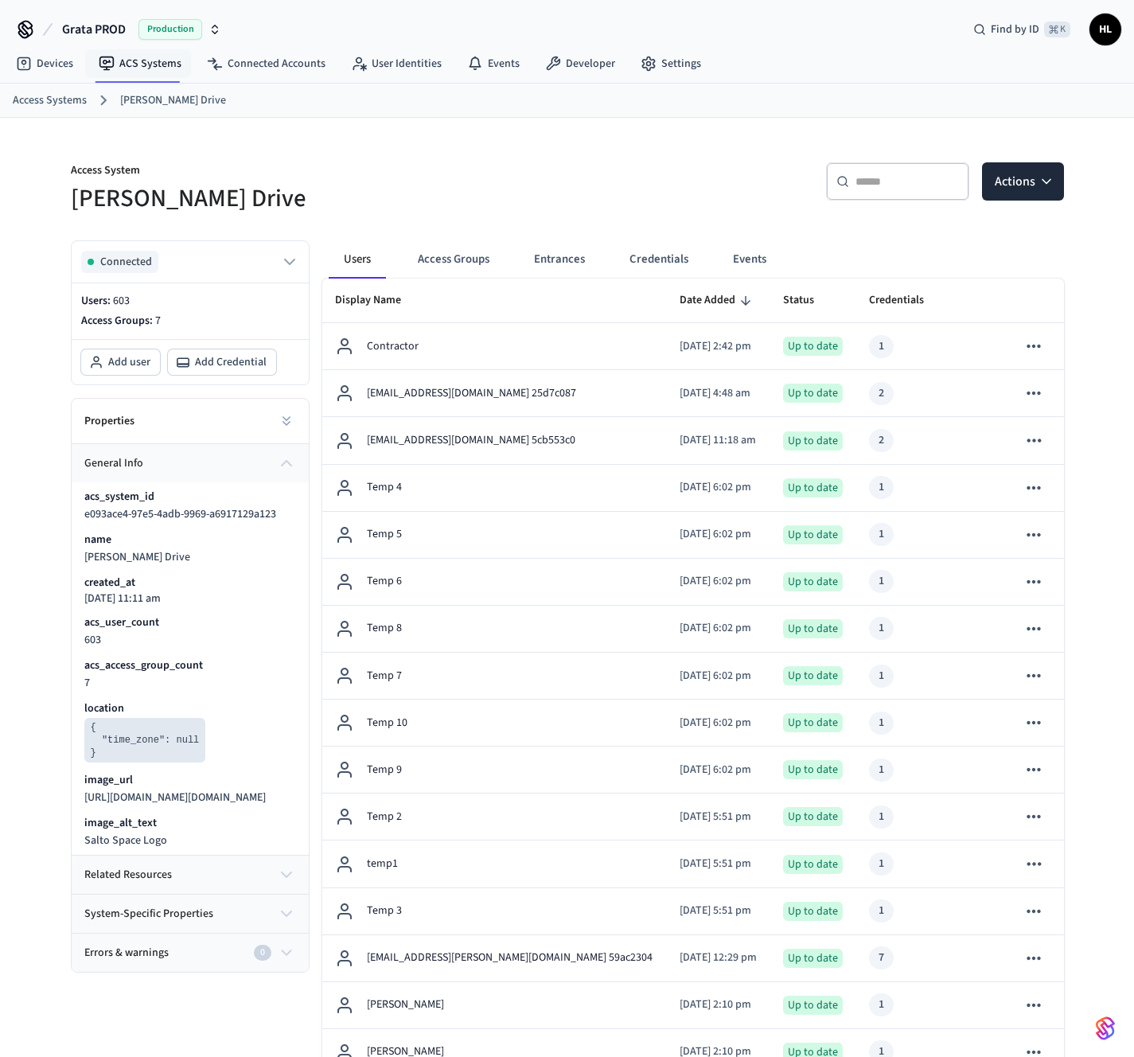
click at [220, 455] on button "general info" at bounding box center [190, 463] width 237 height 38
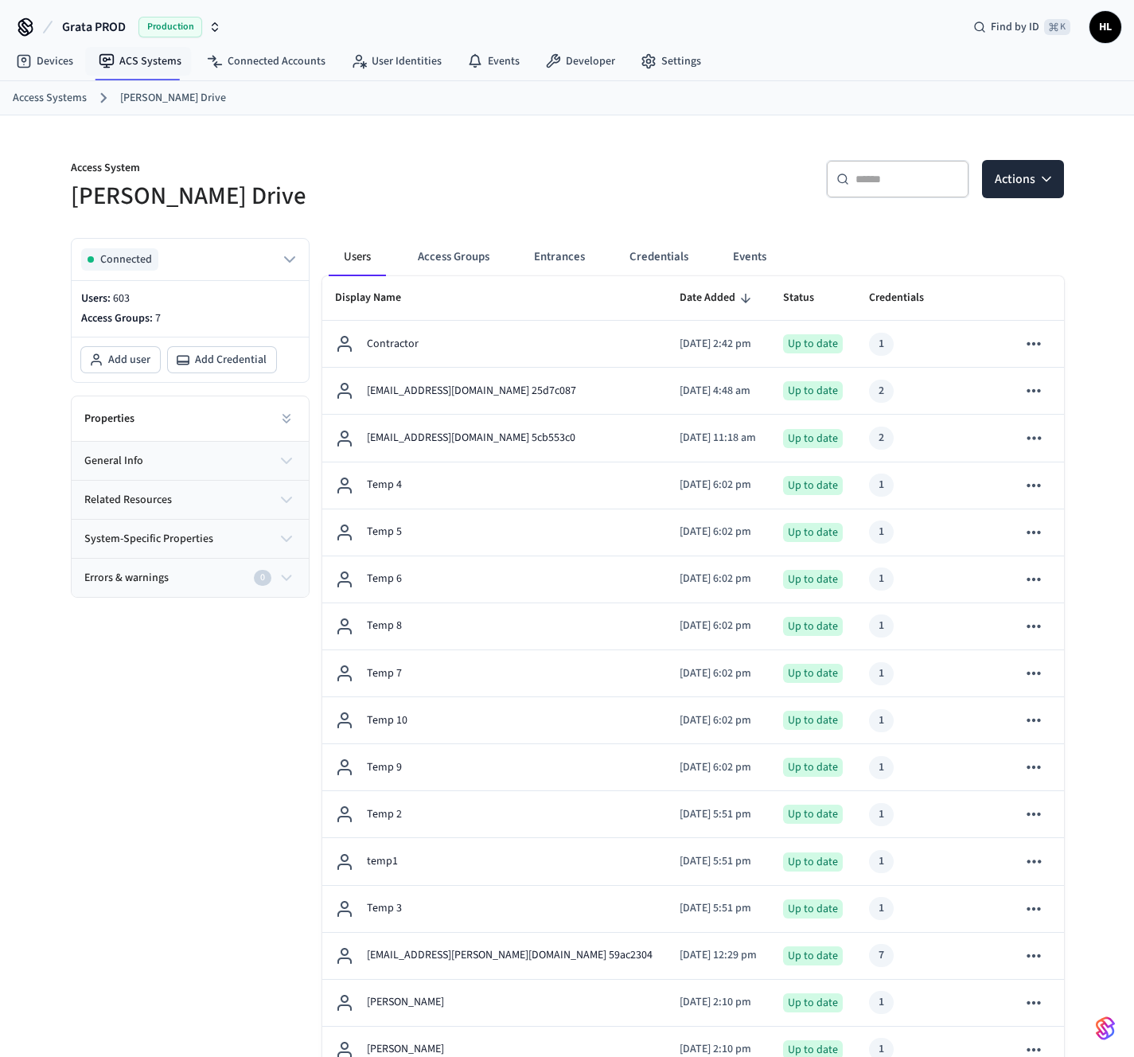
scroll to position [3, 0]
click at [76, 103] on link "Access Systems" at bounding box center [50, 97] width 74 height 17
